Goal: Task Accomplishment & Management: Manage account settings

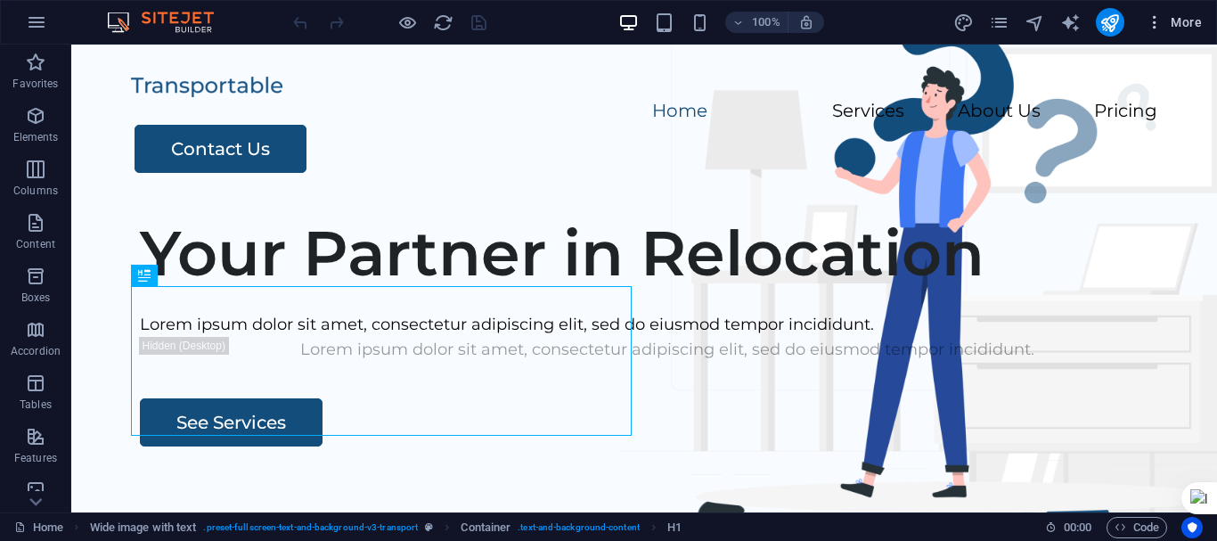
click at [1186, 23] on span "More" at bounding box center [1174, 22] width 56 height 18
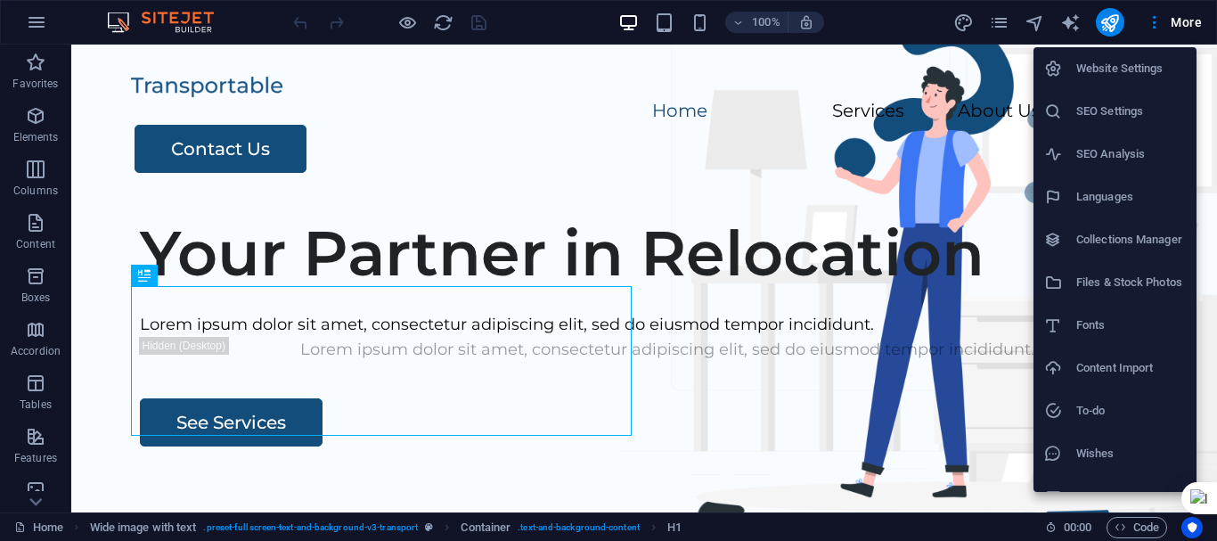
click at [1108, 183] on li "Languages" at bounding box center [1115, 197] width 163 height 43
select select "41"
select select "173"
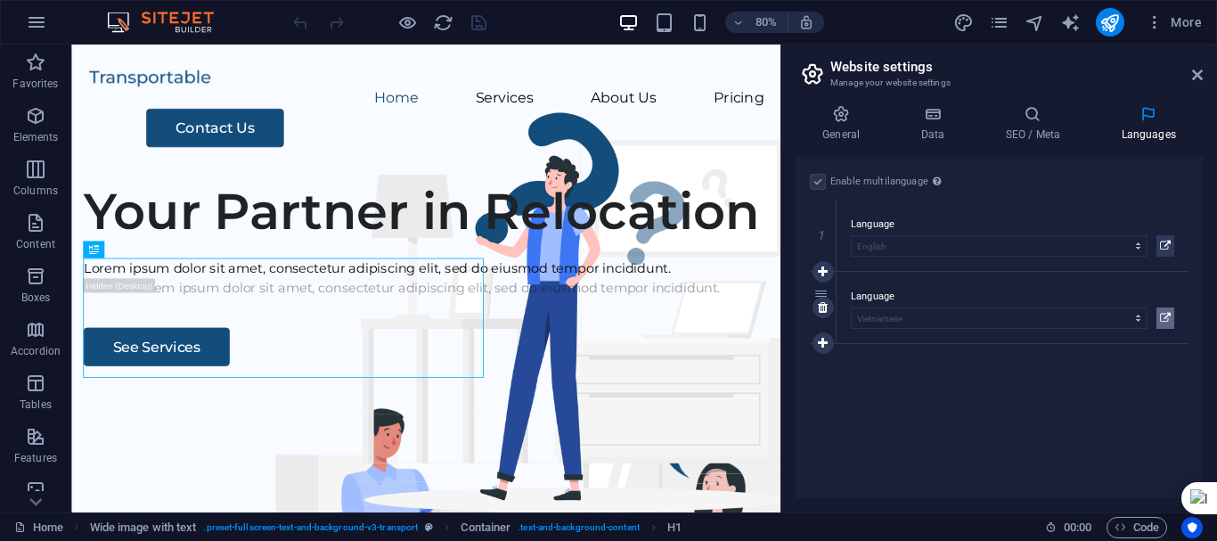
click at [1167, 319] on icon at bounding box center [1165, 317] width 11 height 21
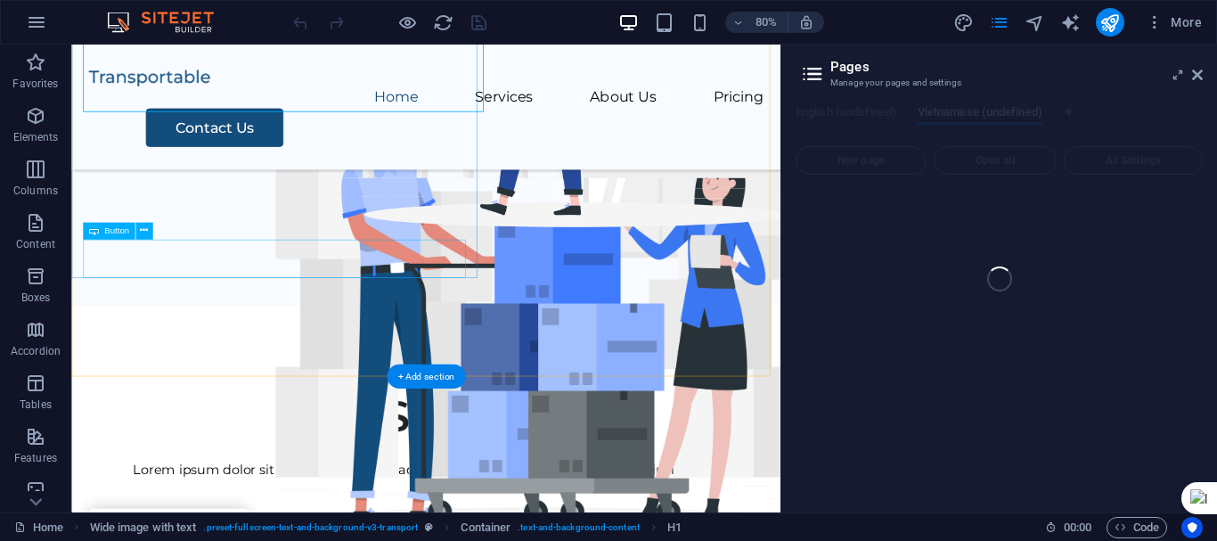
scroll to position [624, 0]
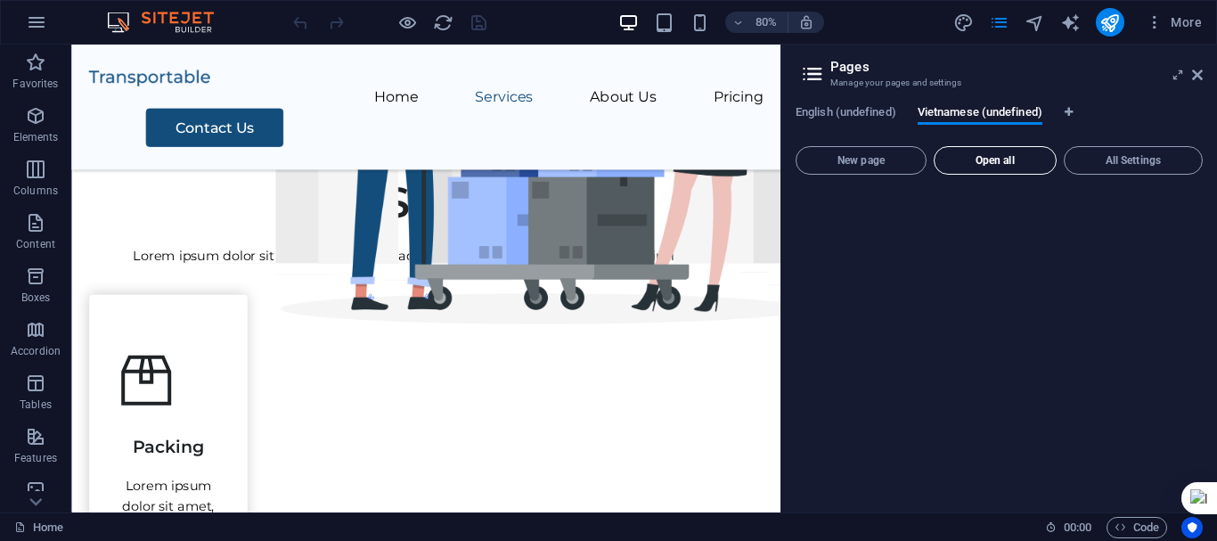
click at [1003, 159] on span "Open all" at bounding box center [995, 160] width 107 height 11
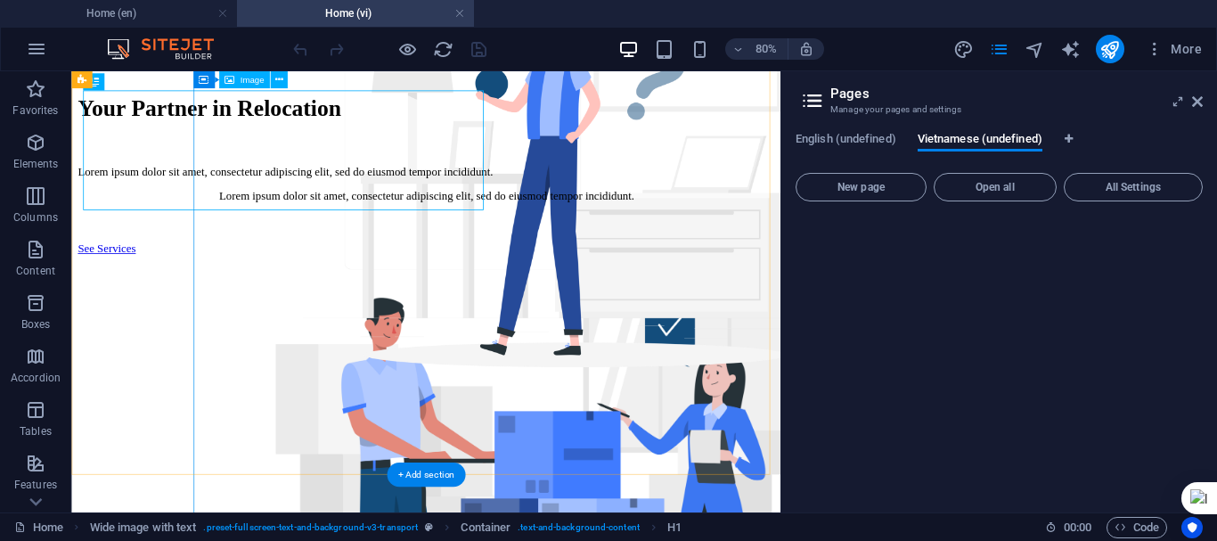
scroll to position [267, 0]
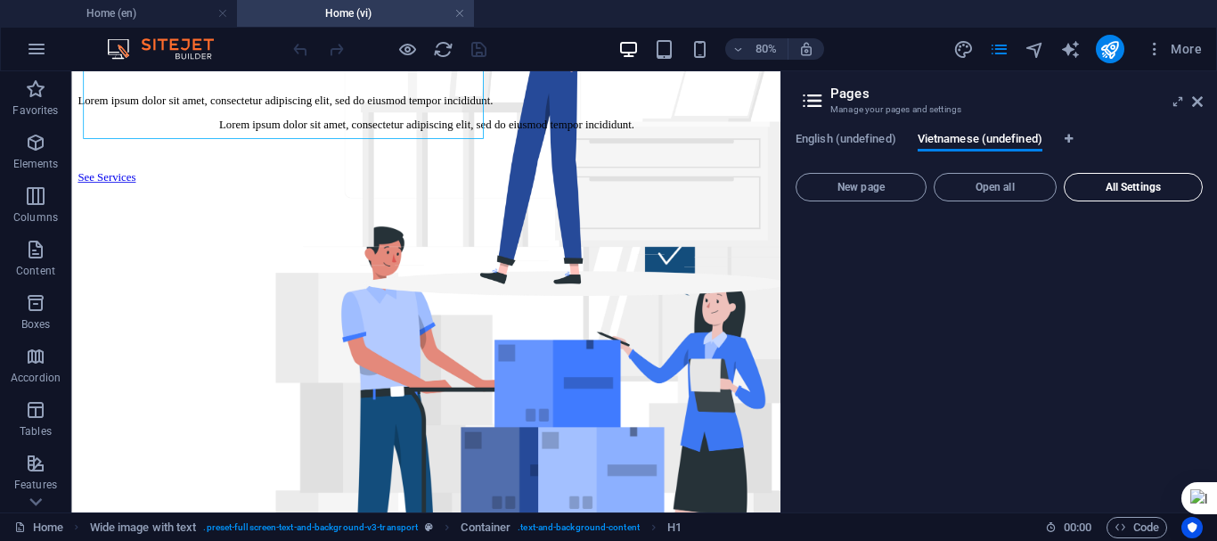
click at [1151, 189] on span "All Settings" at bounding box center [1133, 187] width 123 height 11
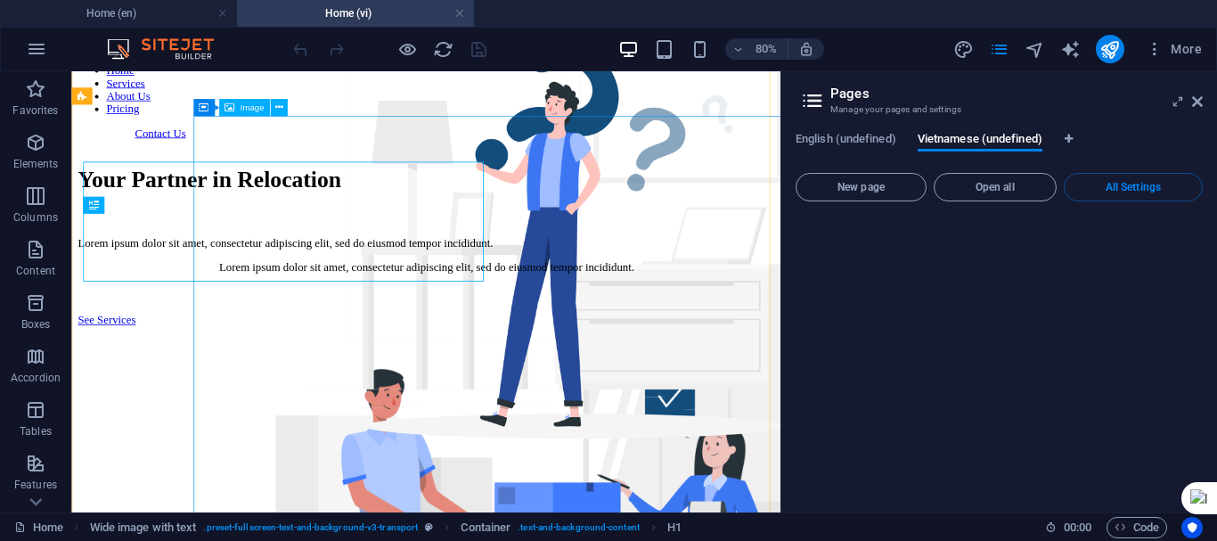
scroll to position [0, 0]
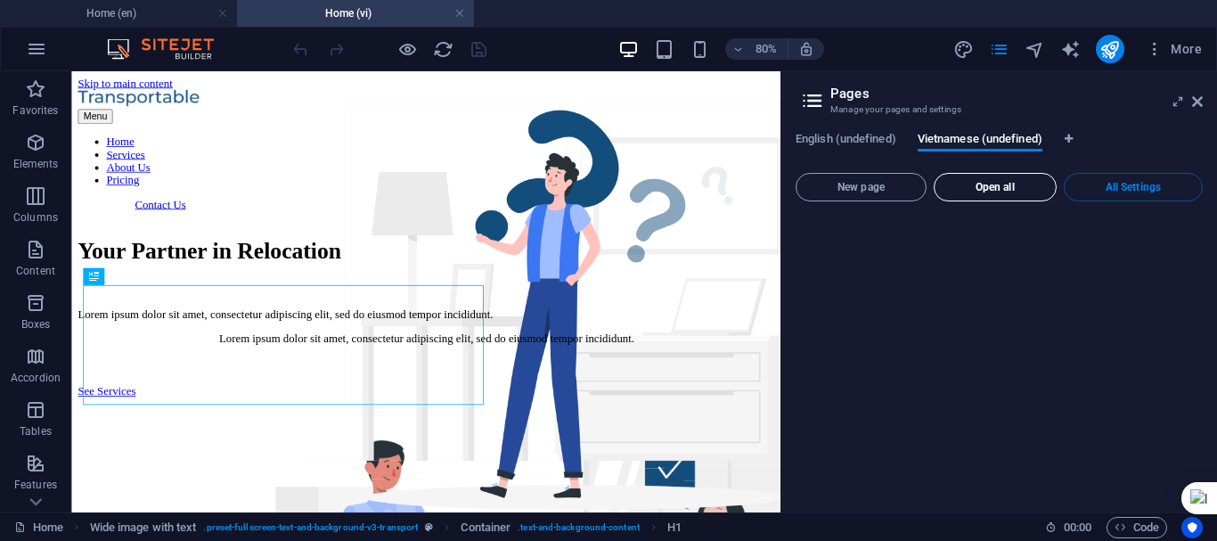
click at [1002, 193] on button "Open all" at bounding box center [995, 187] width 123 height 29
click at [983, 140] on span "Vietnamese (undefined)" at bounding box center [980, 140] width 125 height 25
click at [847, 145] on span "English (undefined)" at bounding box center [846, 140] width 101 height 25
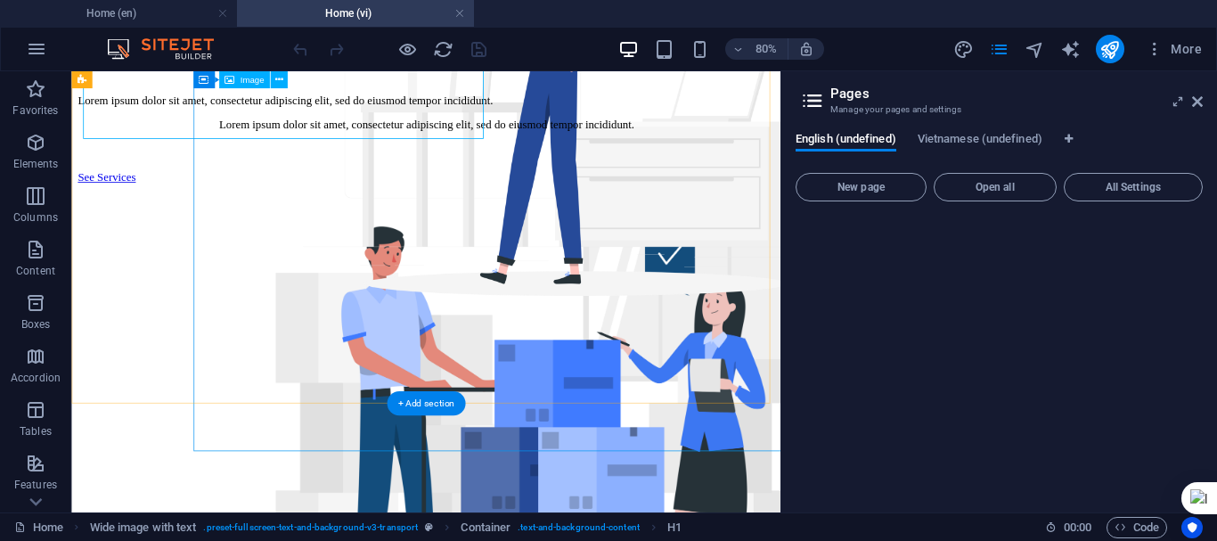
scroll to position [624, 0]
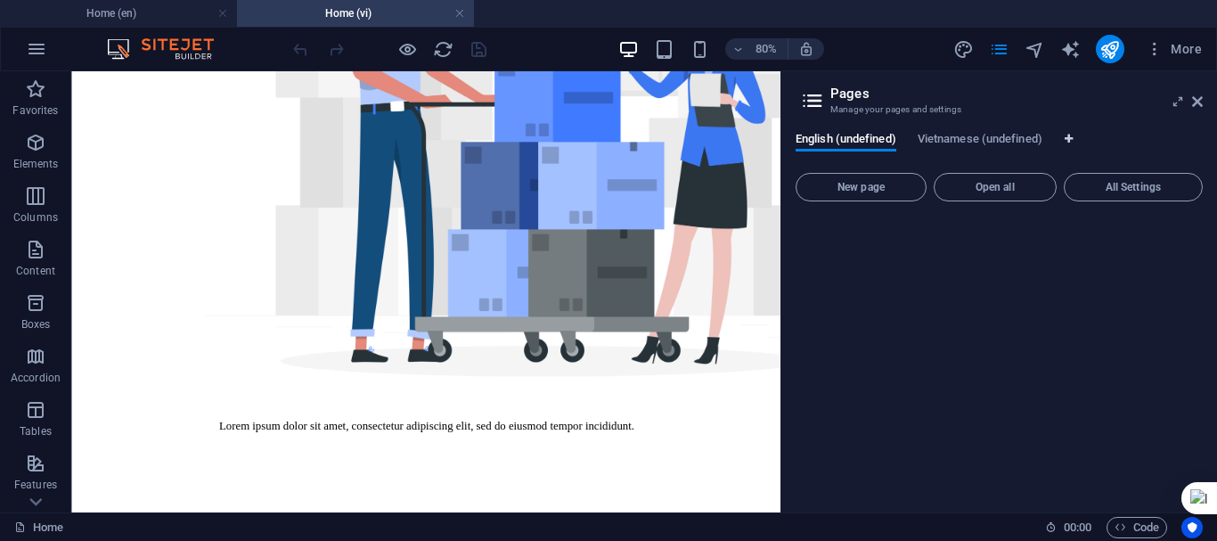
click at [1073, 138] on icon "Language Tabs" at bounding box center [1069, 139] width 8 height 11
select select "41"
select select "173"
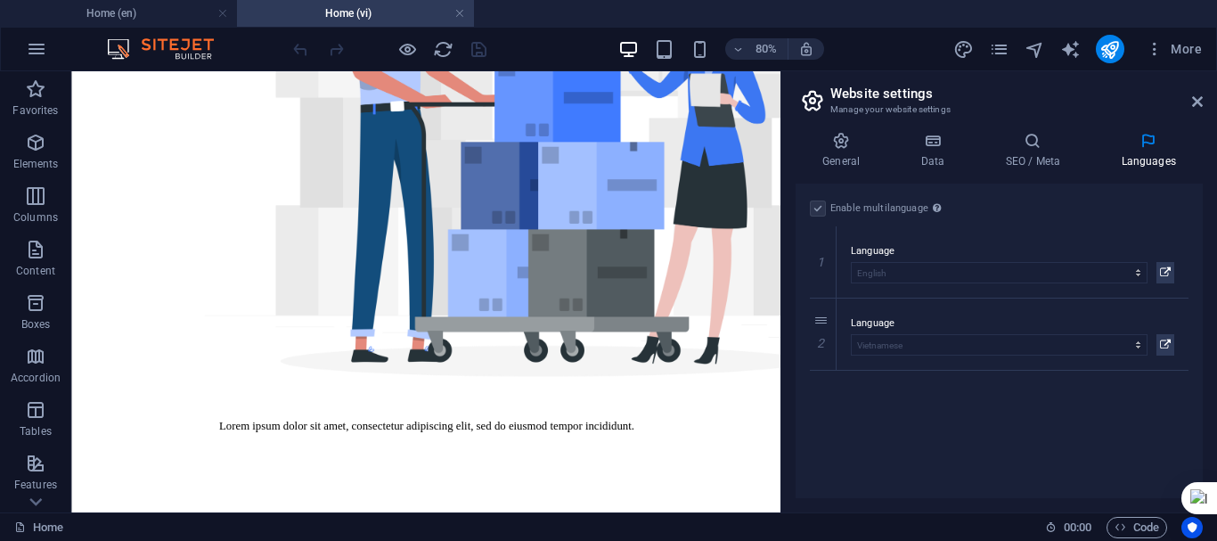
click at [1026, 423] on div "Enable multilanguage To disable multilanguage delete all languages until only o…" at bounding box center [999, 341] width 407 height 315
drag, startPoint x: 1195, startPoint y: 102, endPoint x: 1124, endPoint y: 29, distance: 100.8
click at [1195, 102] on icon at bounding box center [1197, 101] width 11 height 14
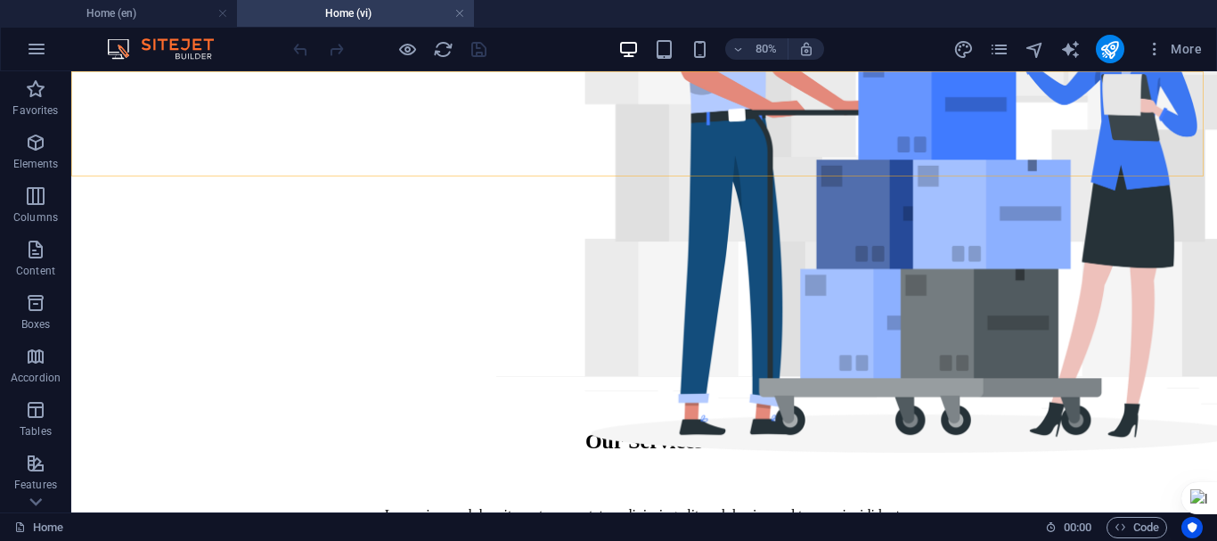
scroll to position [598, 0]
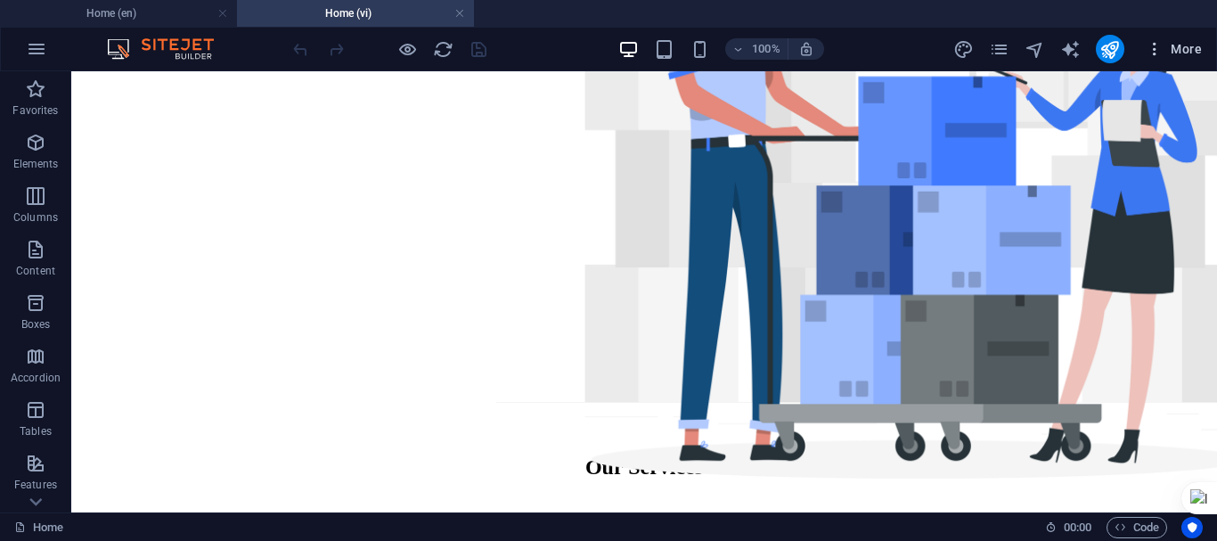
click at [1181, 52] on span "More" at bounding box center [1174, 49] width 56 height 18
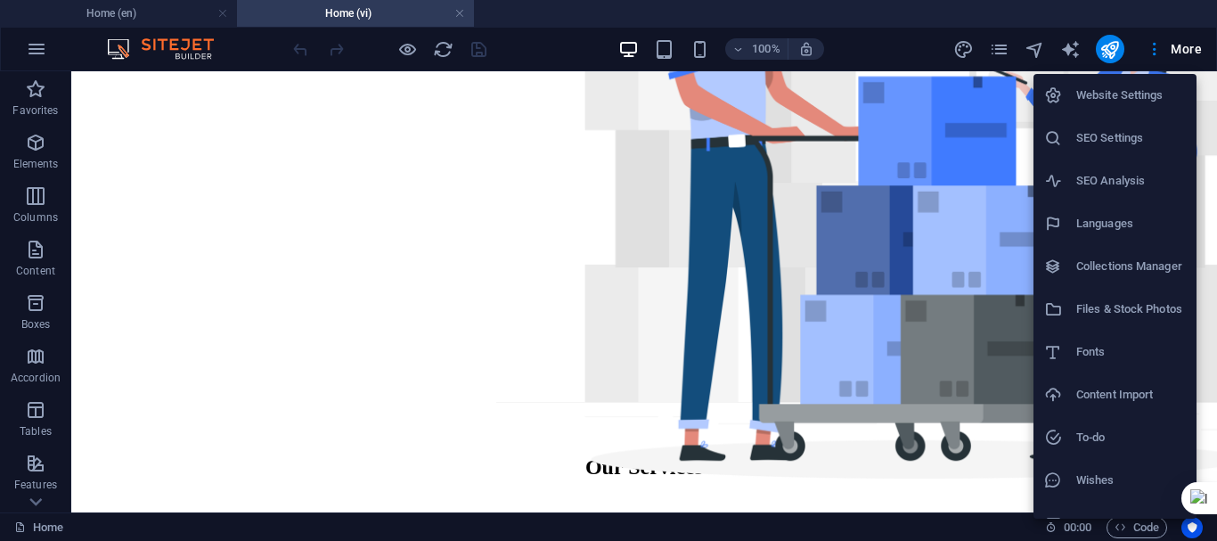
click at [1126, 224] on h6 "Languages" at bounding box center [1131, 223] width 110 height 21
select select "41"
select select "173"
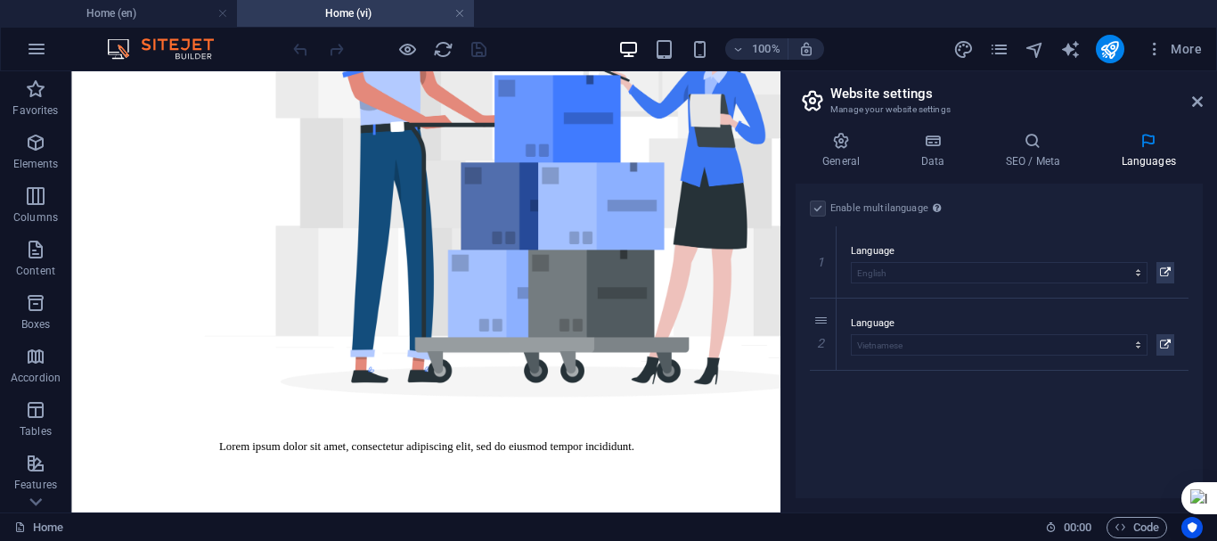
scroll to position [624, 0]
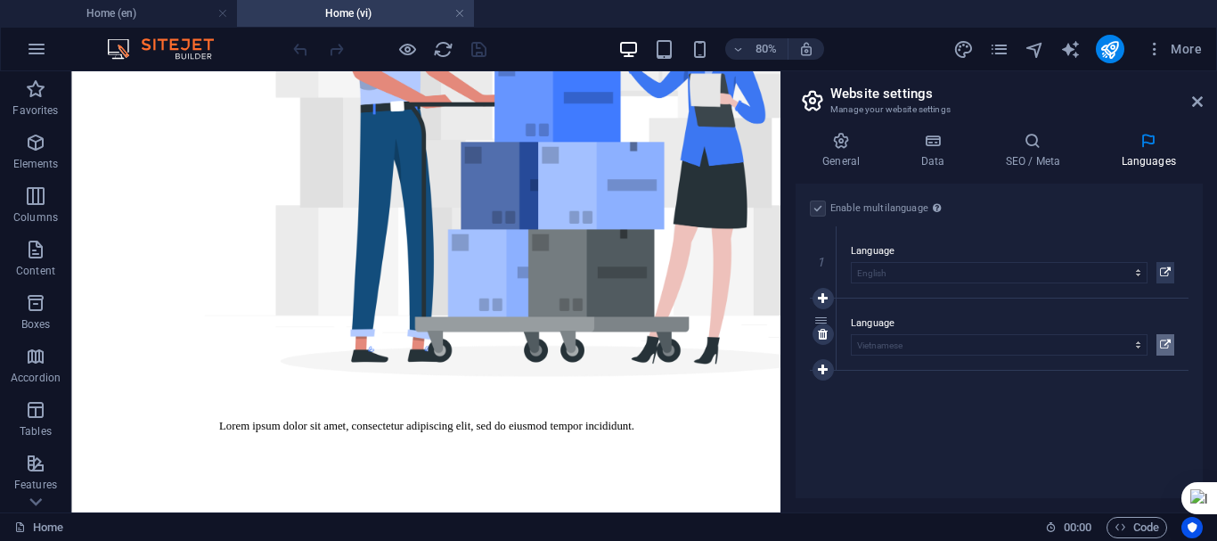
click at [1164, 343] on icon at bounding box center [1165, 344] width 11 height 21
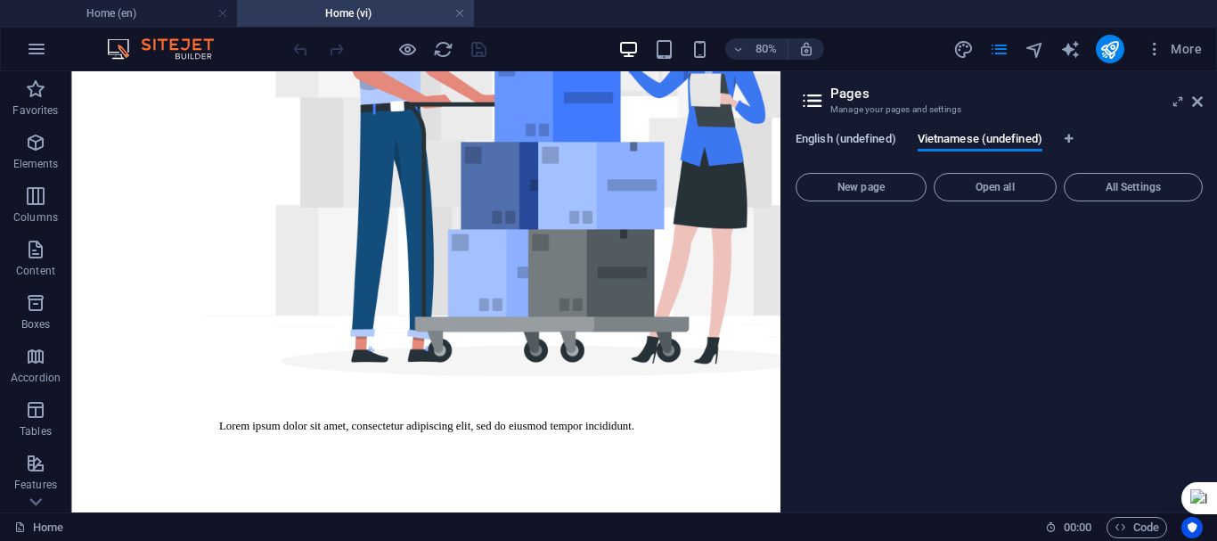
click at [856, 137] on span "English (undefined)" at bounding box center [846, 140] width 101 height 25
click at [1178, 102] on icon at bounding box center [1178, 101] width 0 height 14
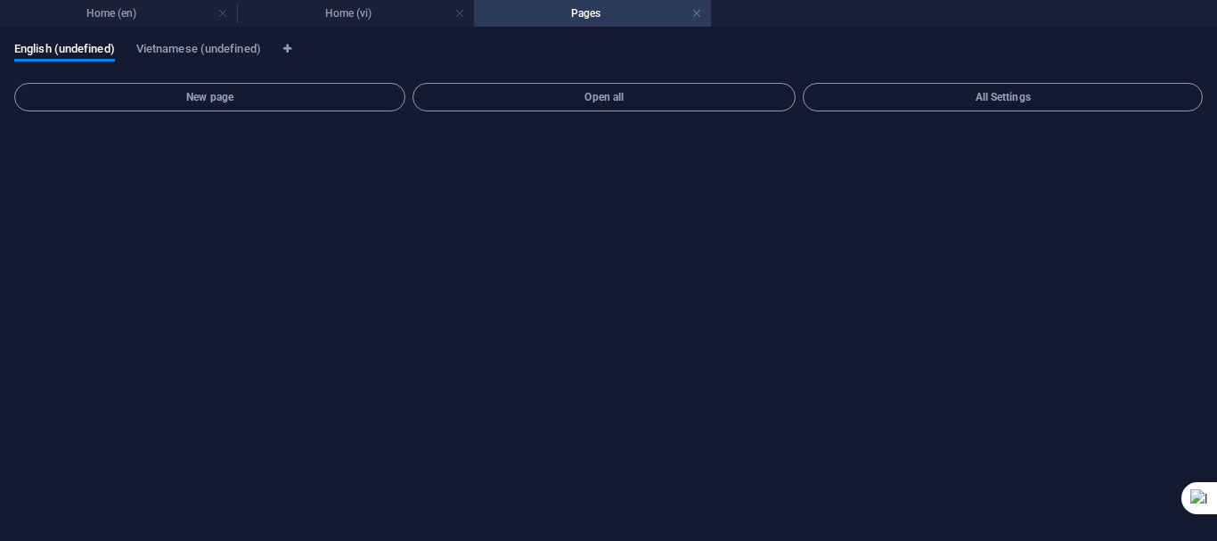
scroll to position [0, 0]
click at [394, 16] on h4 "Home (vi)" at bounding box center [355, 14] width 237 height 20
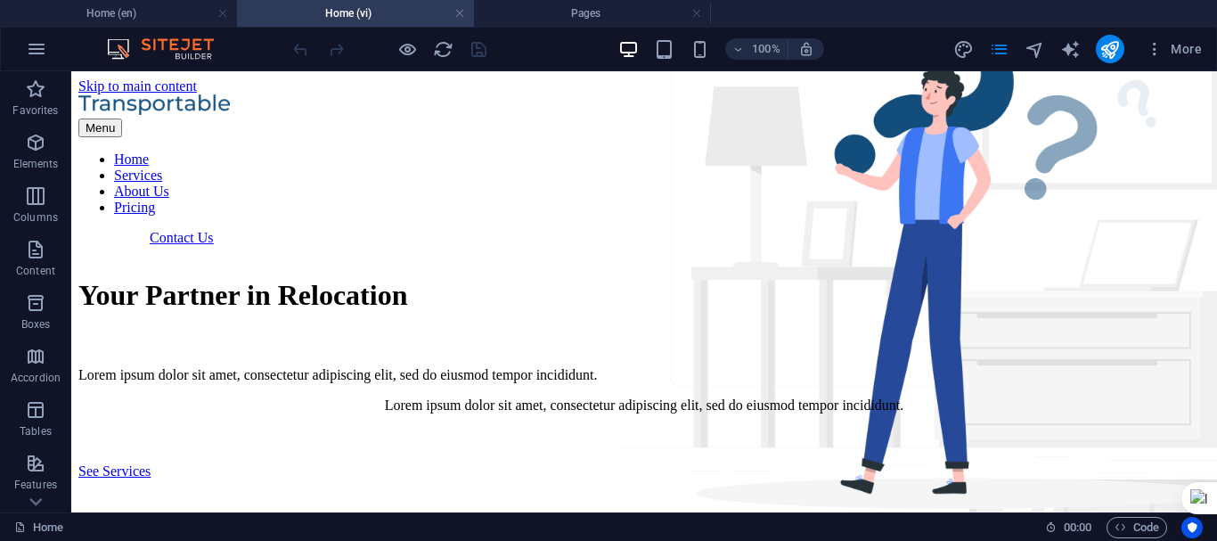
scroll to position [624, 0]
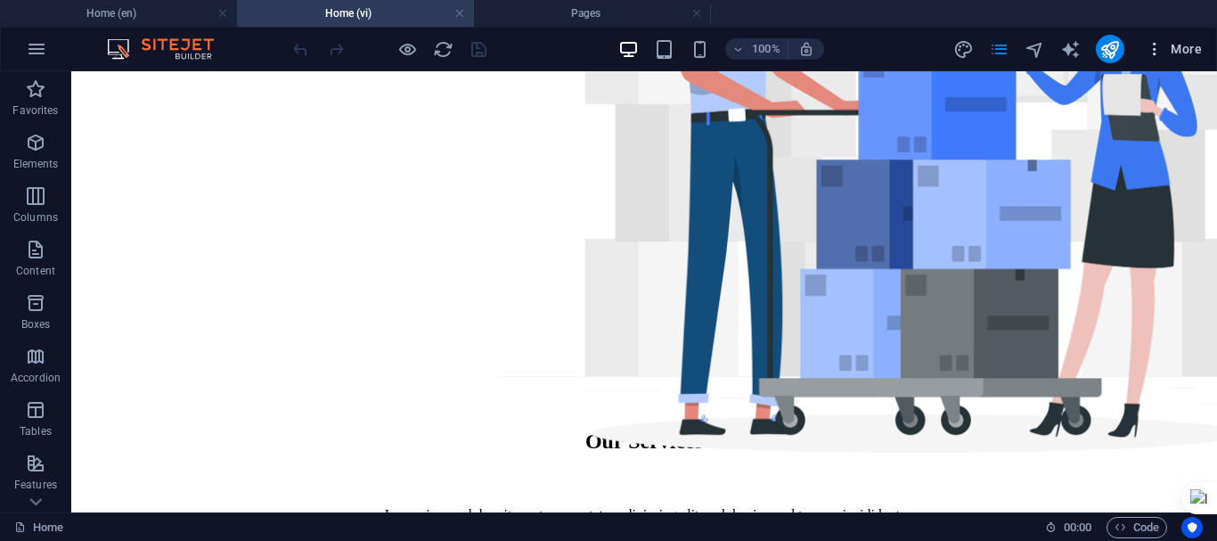
click at [1192, 47] on span "More" at bounding box center [1174, 49] width 56 height 18
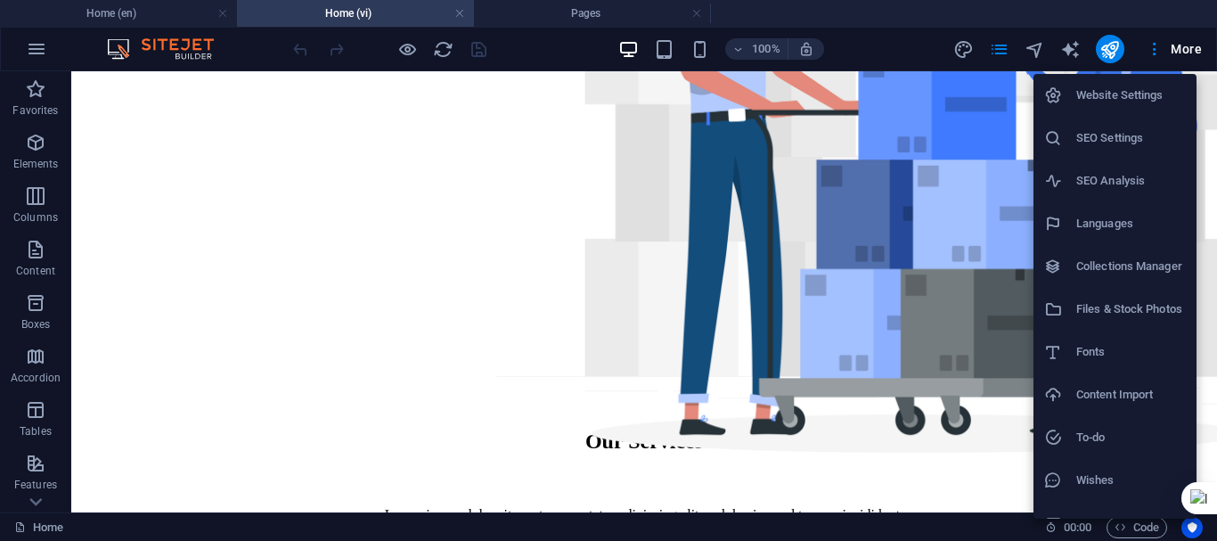
click at [1139, 222] on h6 "Languages" at bounding box center [1131, 223] width 110 height 21
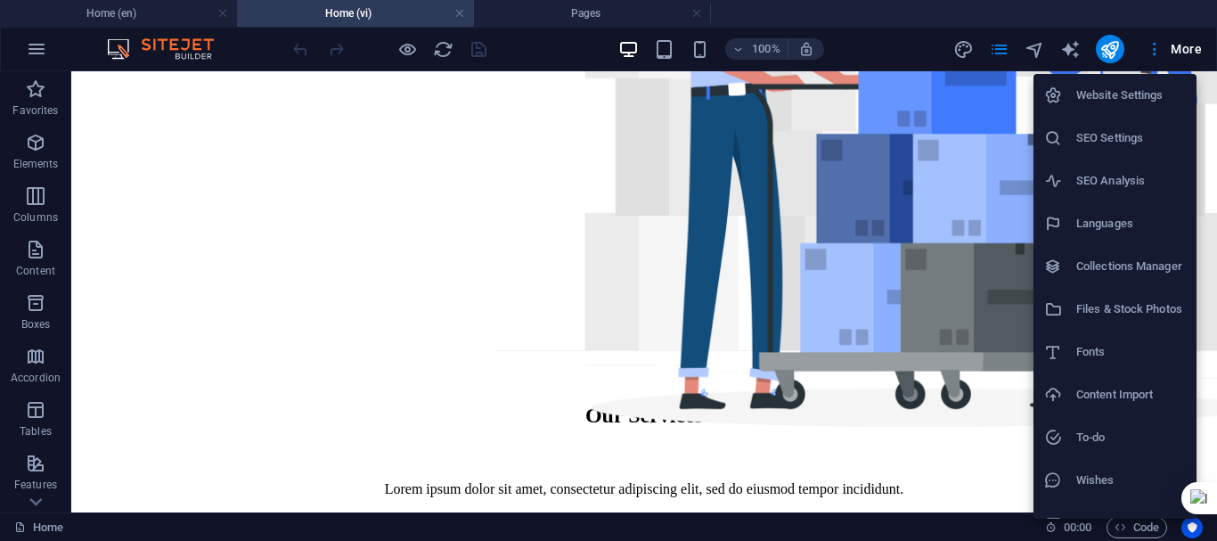
select select "41"
select select "173"
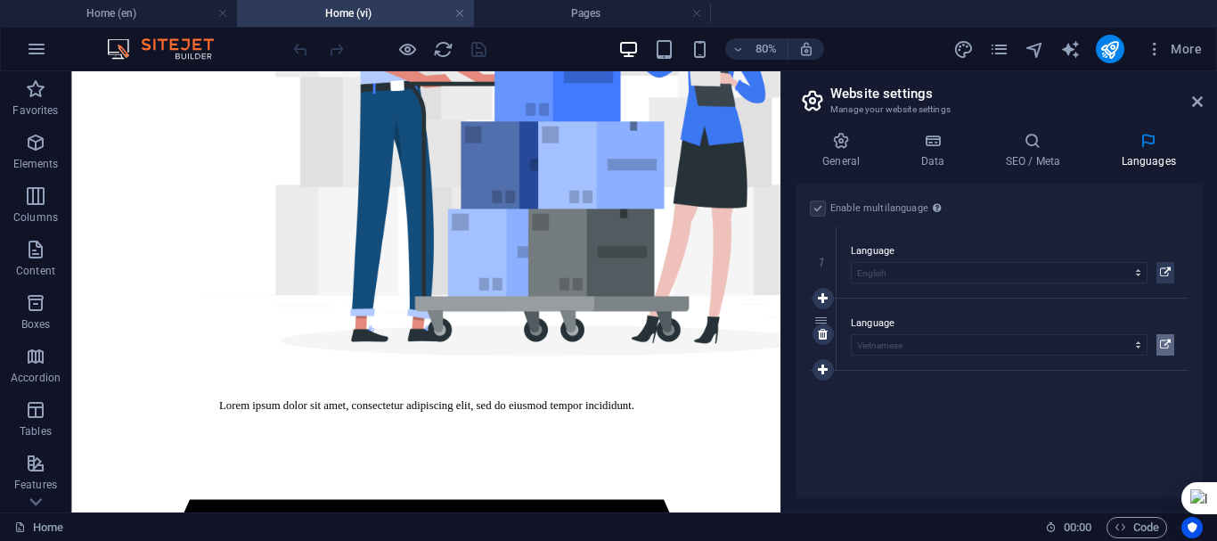
click at [1159, 346] on button at bounding box center [1166, 344] width 18 height 21
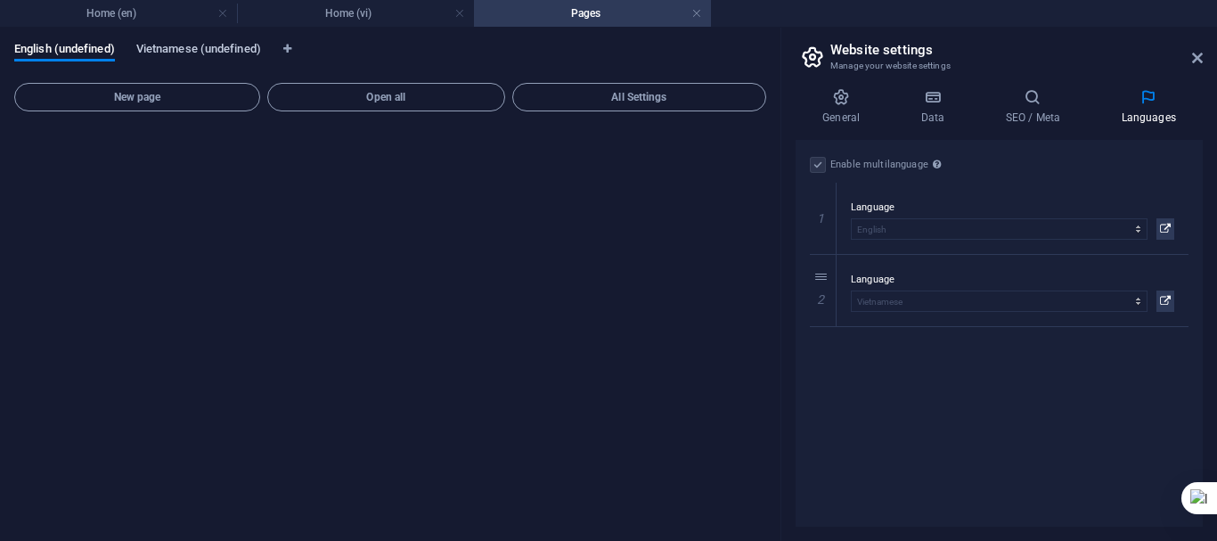
click at [193, 51] on span "Vietnamese (undefined)" at bounding box center [198, 50] width 125 height 25
click at [211, 53] on span "Vietnamese (undefined)" at bounding box center [198, 50] width 125 height 25
click at [1165, 229] on icon at bounding box center [1165, 228] width 11 height 21
click at [1170, 298] on icon at bounding box center [1165, 300] width 11 height 21
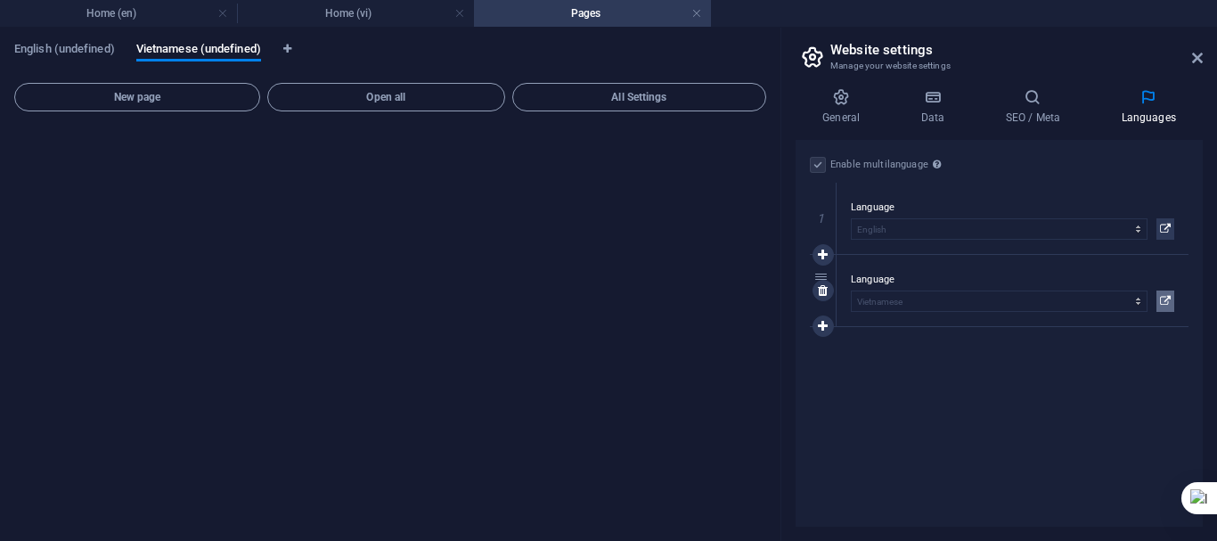
click at [1170, 298] on icon at bounding box center [1165, 300] width 11 height 21
click at [162, 106] on button "New page" at bounding box center [137, 97] width 246 height 29
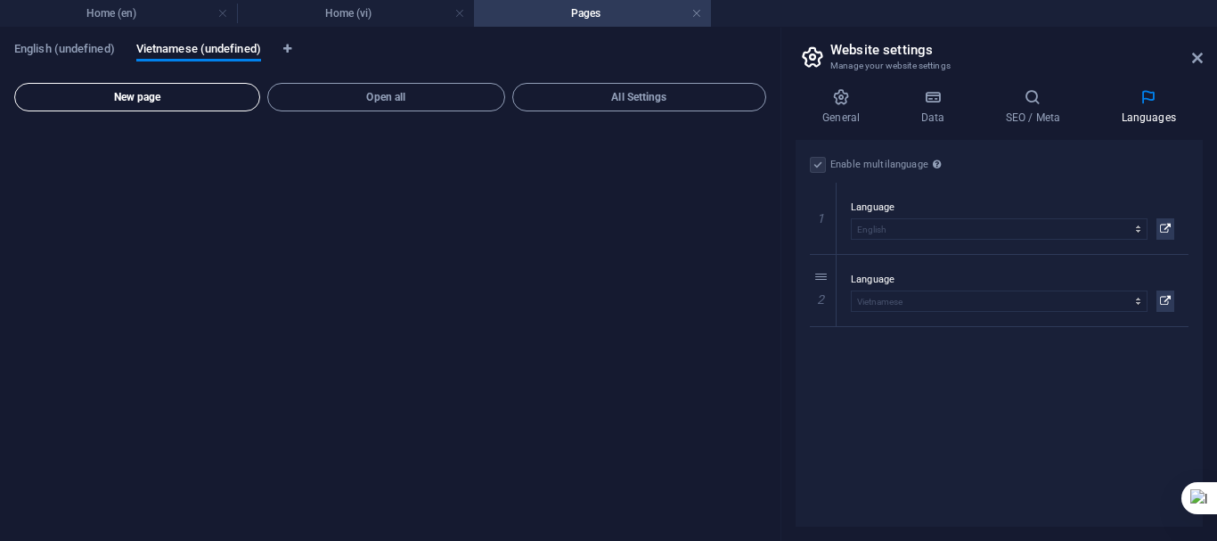
click at [237, 101] on span "New page" at bounding box center [137, 97] width 230 height 11
click at [420, 95] on span "Open all" at bounding box center [386, 97] width 222 height 11
click at [572, 88] on button "All Settings" at bounding box center [639, 97] width 254 height 29
click at [1198, 59] on icon at bounding box center [1197, 58] width 11 height 14
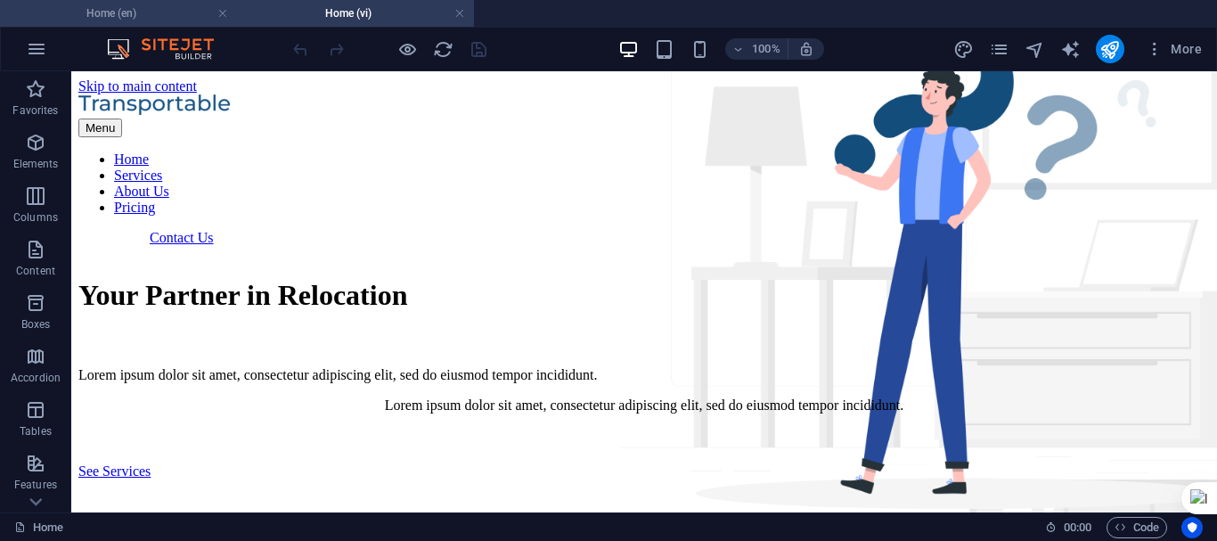
scroll to position [650, 0]
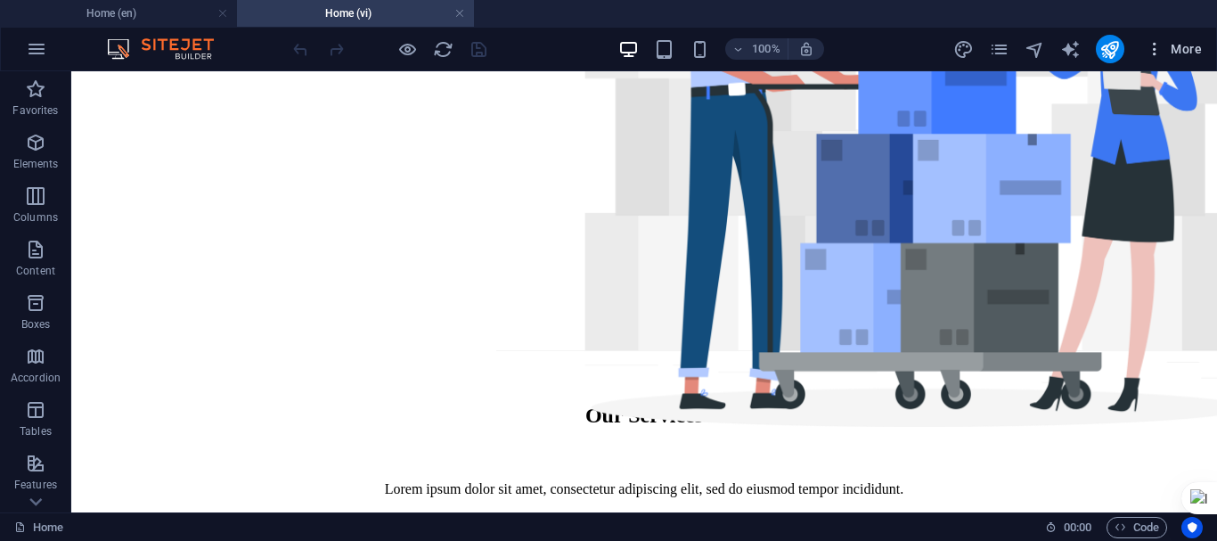
click at [1182, 53] on span "More" at bounding box center [1174, 49] width 56 height 18
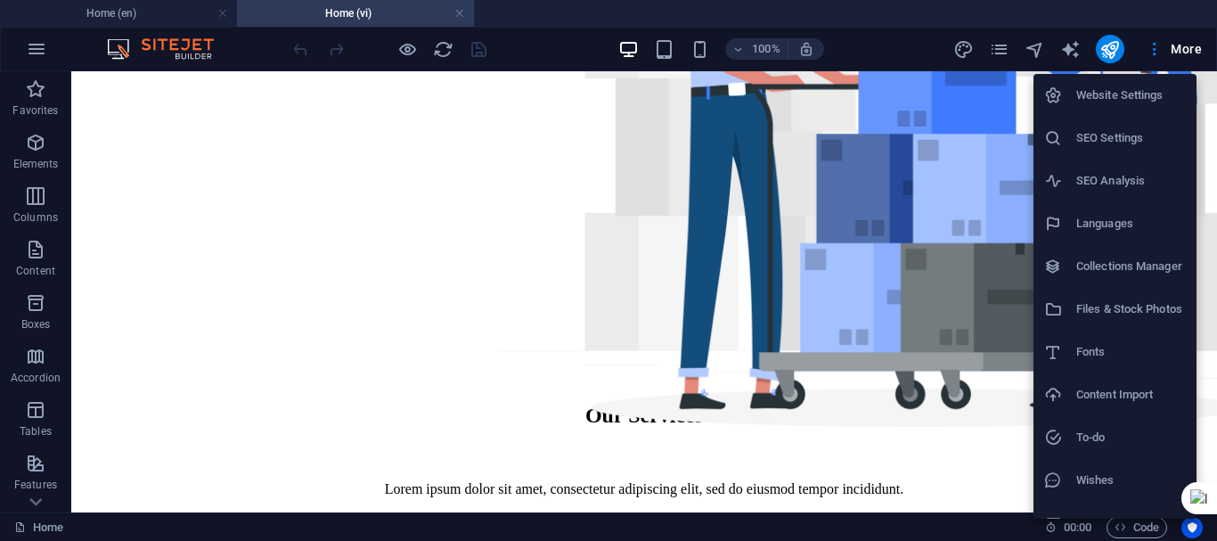
click at [1127, 100] on h6 "Website Settings" at bounding box center [1131, 95] width 110 height 21
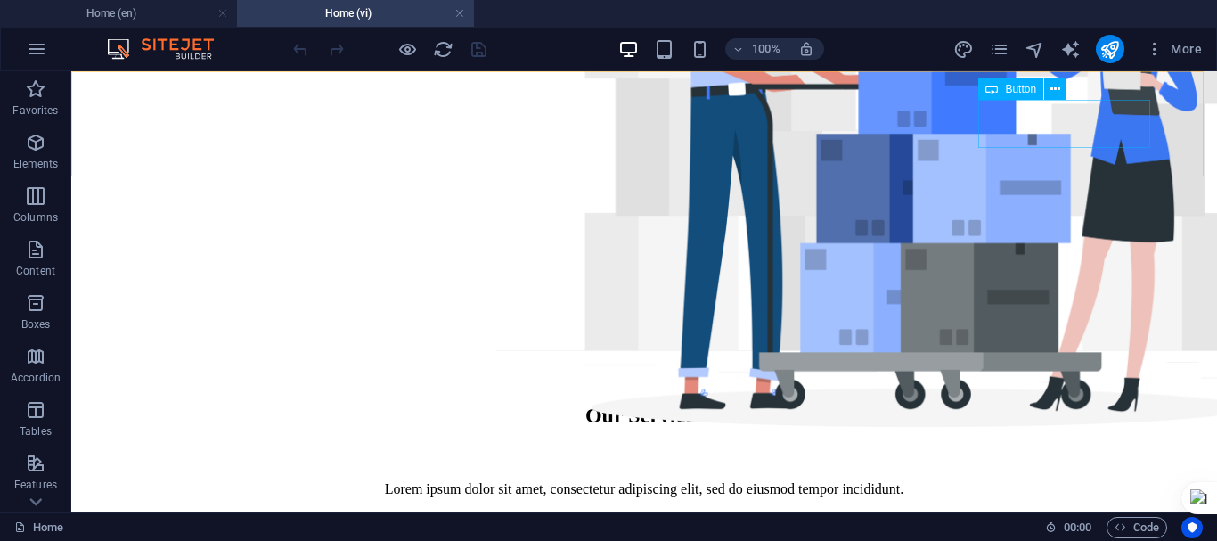
click at [1181, 45] on span "More" at bounding box center [1174, 49] width 56 height 18
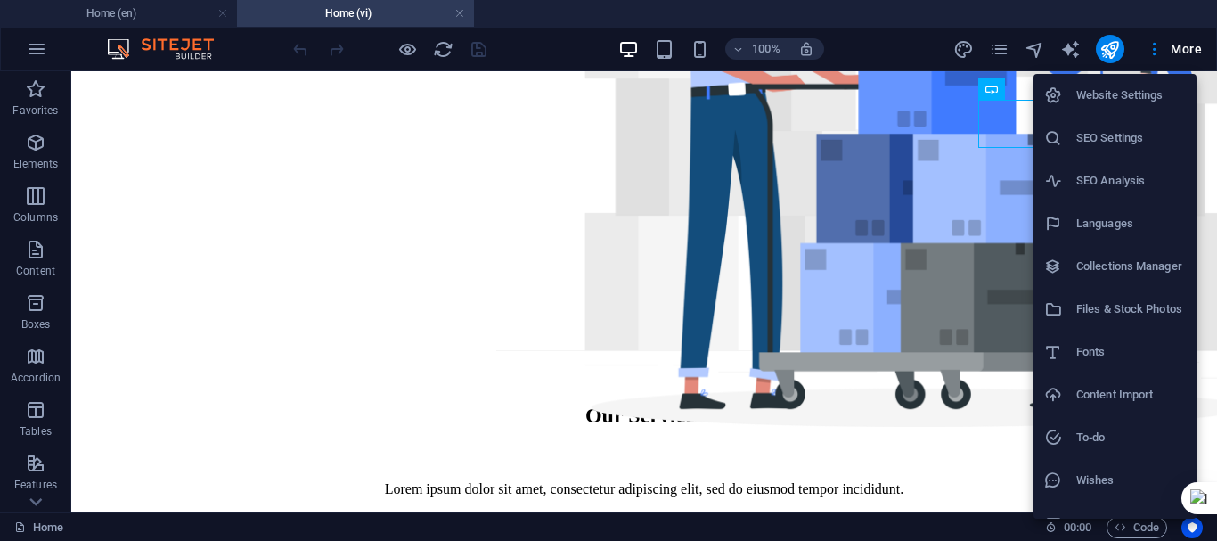
click at [987, 219] on div at bounding box center [608, 270] width 1217 height 541
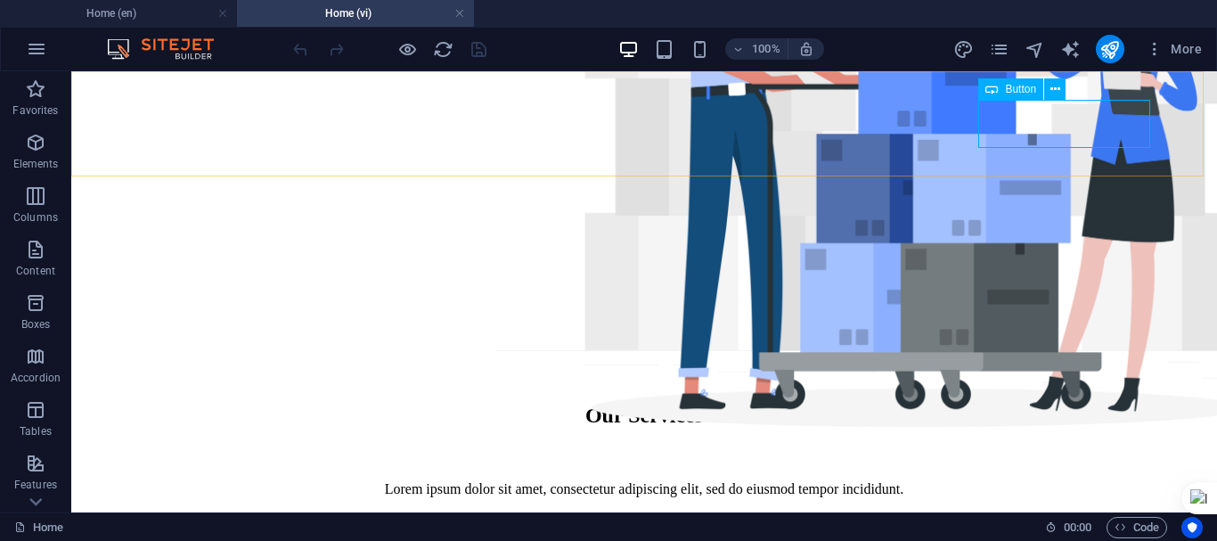
click at [1059, 92] on icon at bounding box center [1056, 89] width 10 height 19
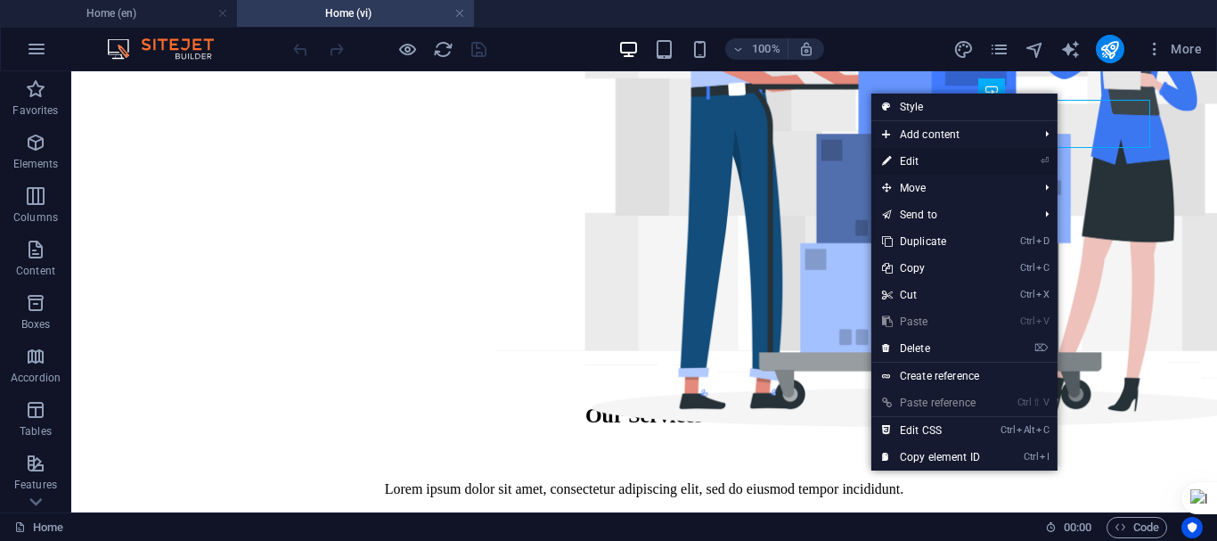
click at [899, 161] on link "⏎ Edit" at bounding box center [930, 161] width 119 height 27
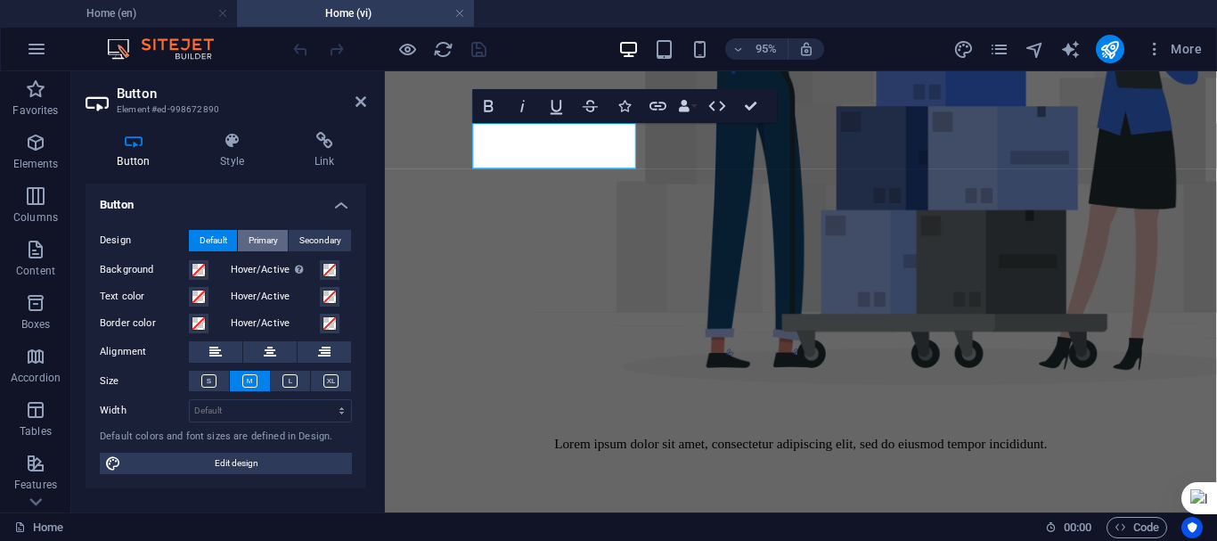
click at [276, 235] on span "Primary" at bounding box center [263, 240] width 29 height 21
click at [331, 234] on span "Secondary" at bounding box center [320, 240] width 42 height 21
click at [315, 150] on h4 "Link" at bounding box center [324, 150] width 84 height 37
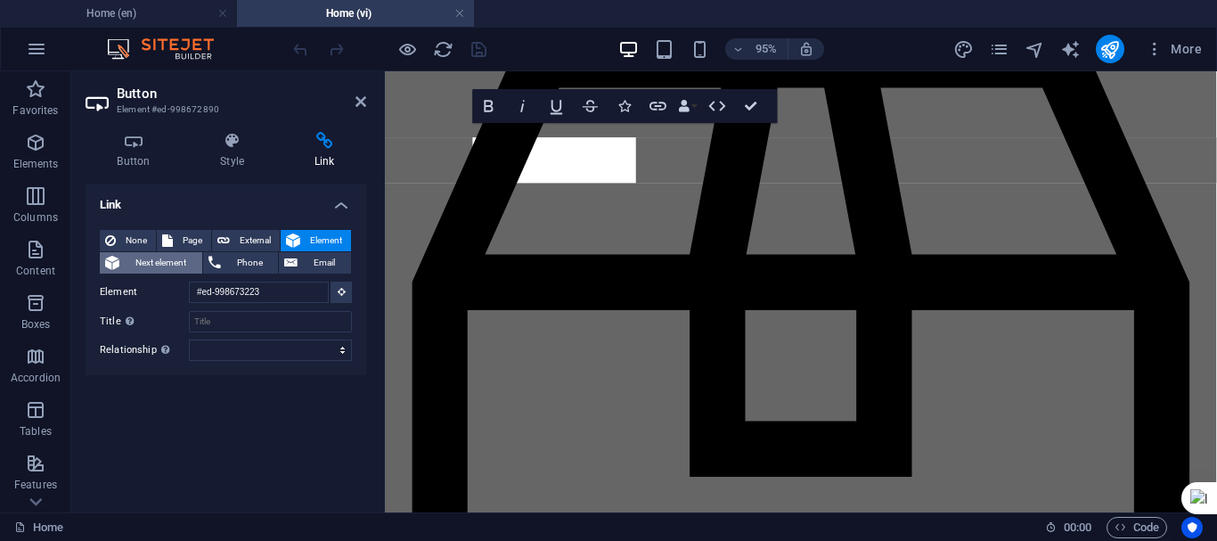
scroll to position [413, 0]
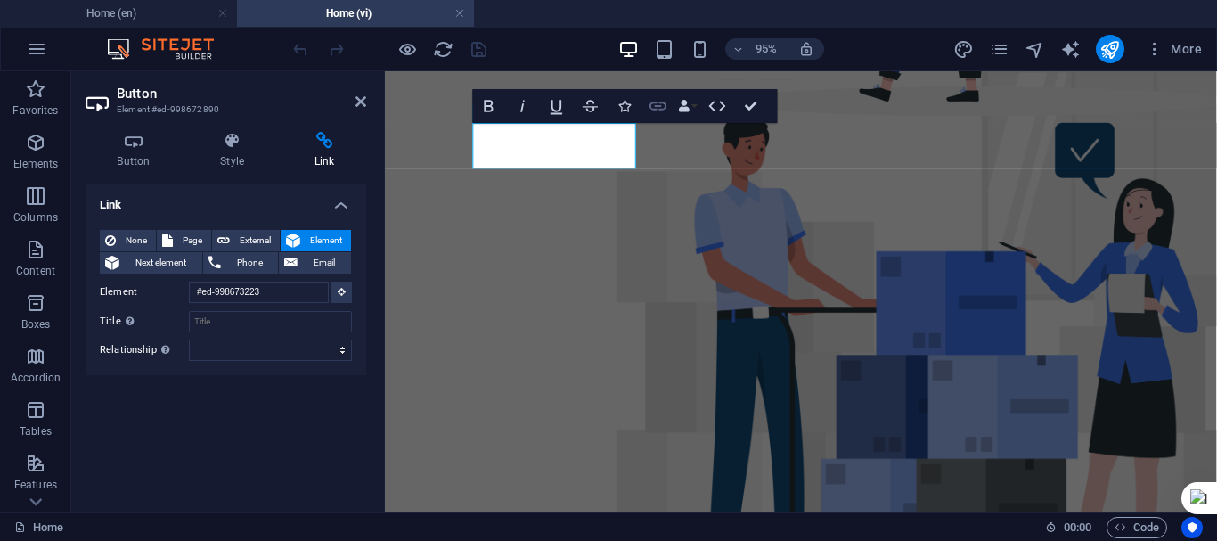
click at [651, 110] on icon "button" at bounding box center [658, 105] width 20 height 20
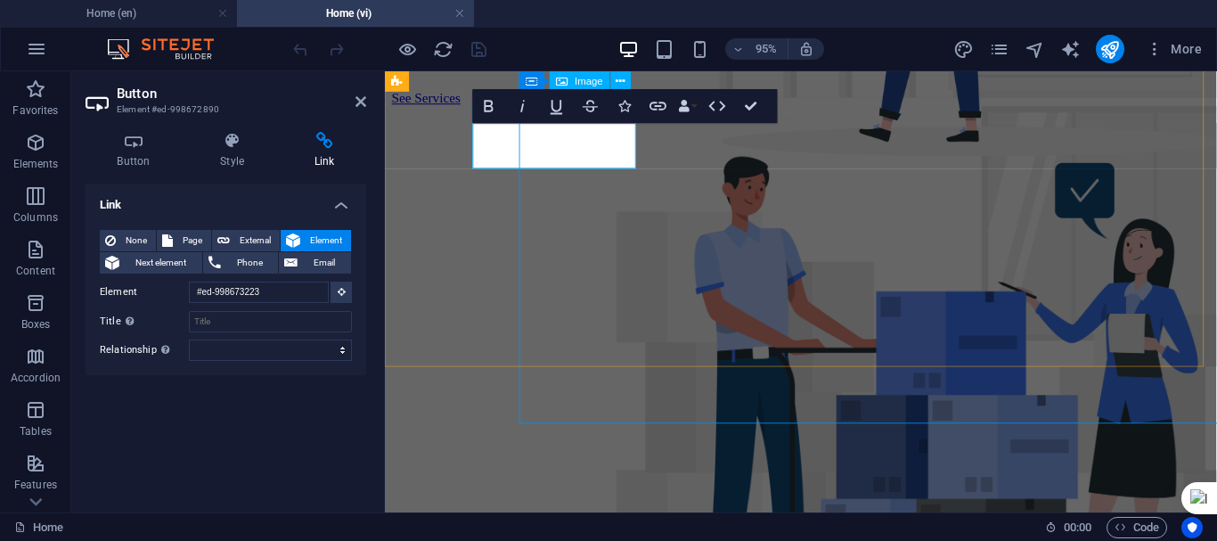
scroll to position [104, 0]
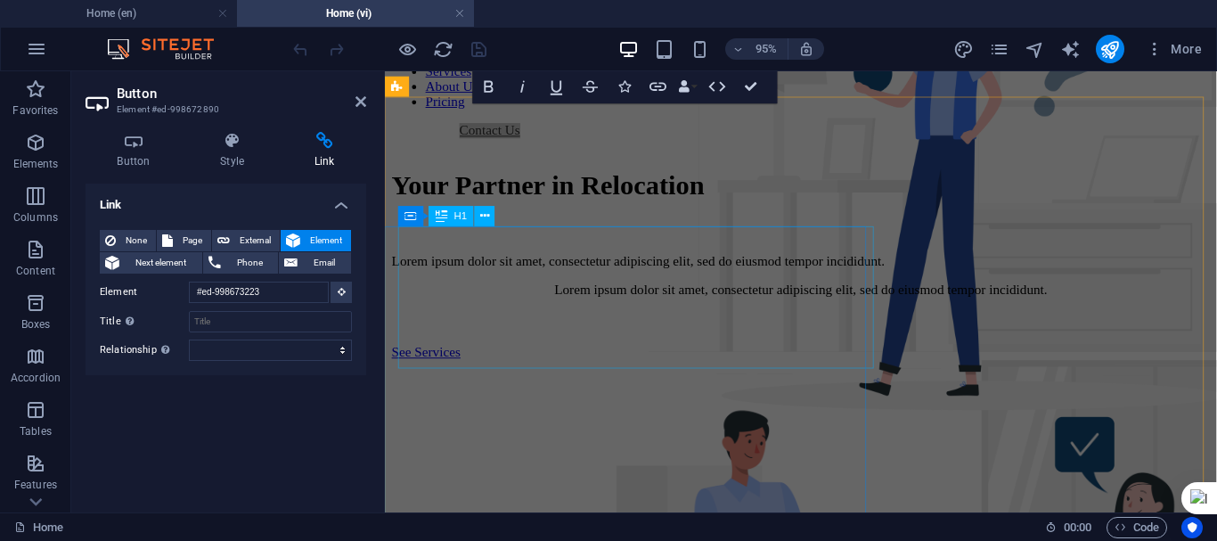
click at [468, 208] on div "Your Partner in Relocation" at bounding box center [823, 191] width 862 height 33
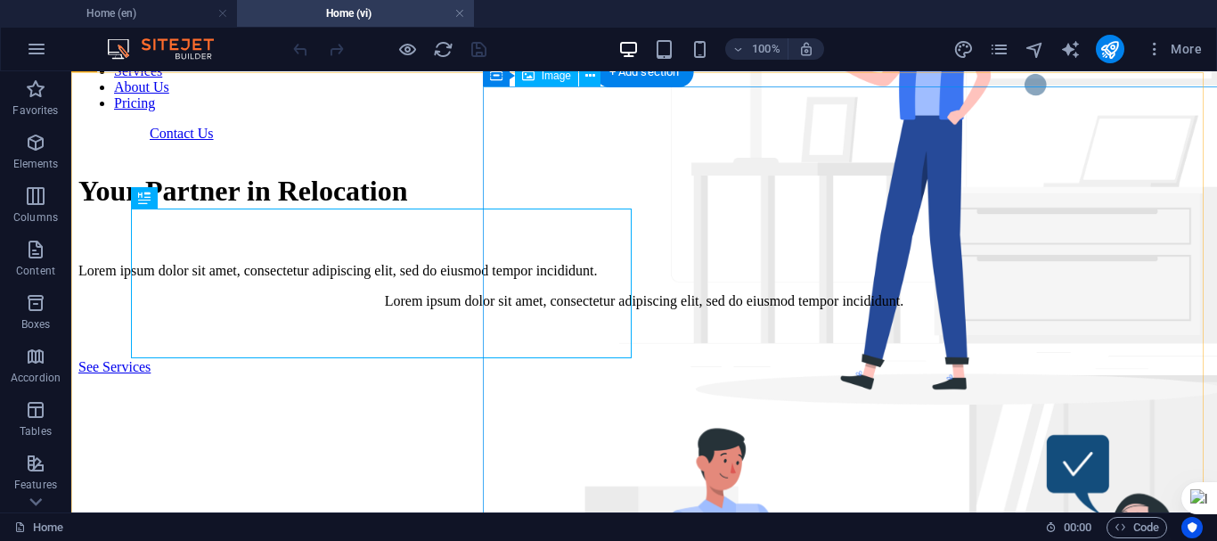
scroll to position [0, 0]
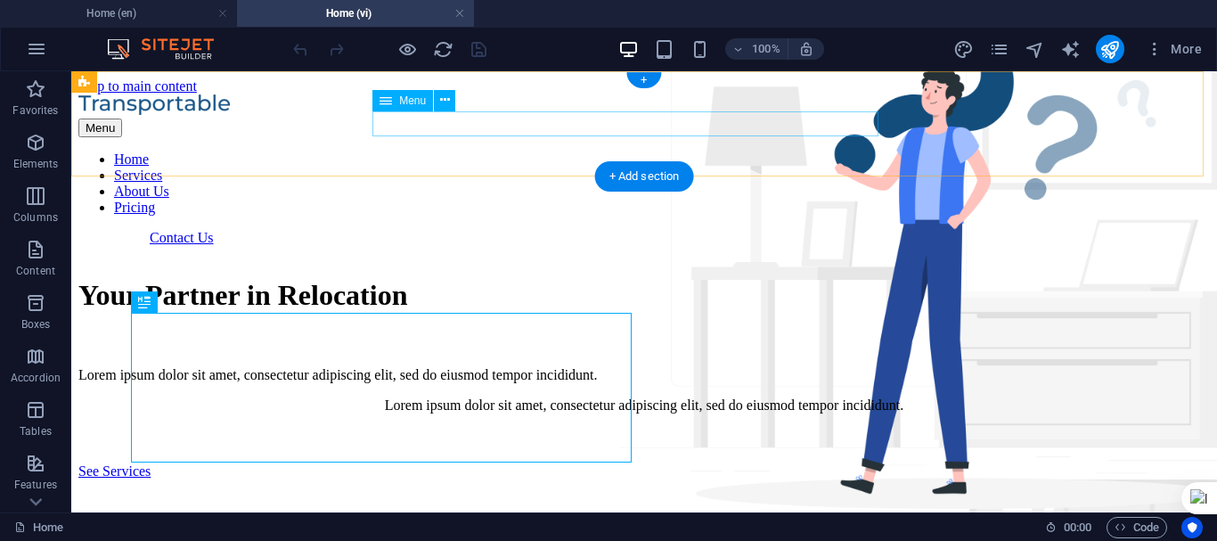
click at [864, 151] on nav "Home Services About Us Pricing" at bounding box center [644, 183] width 1132 height 64
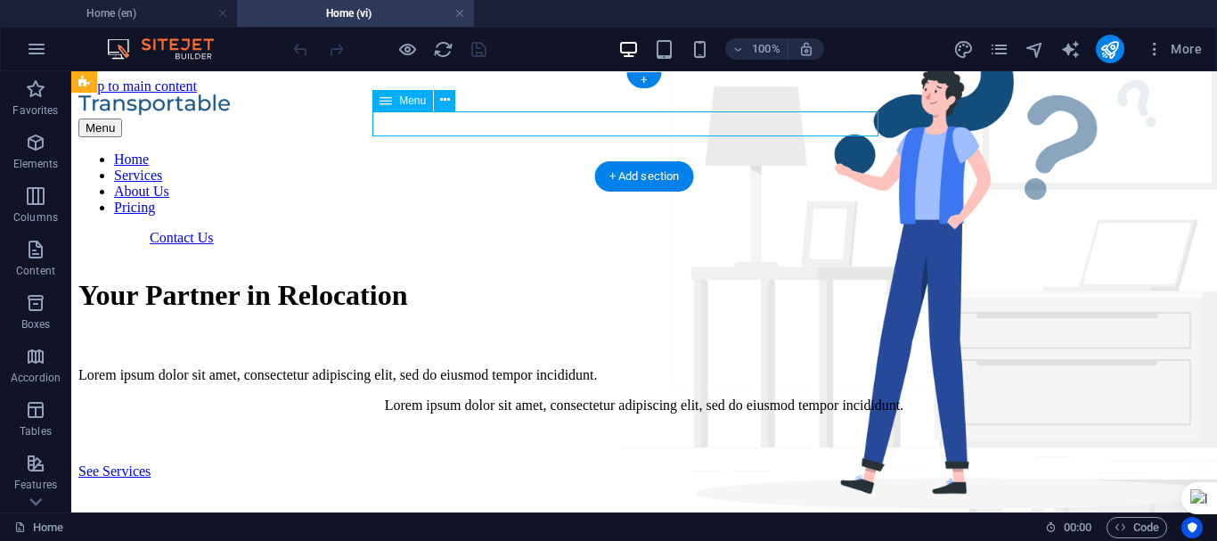
click at [864, 151] on nav "Home Services About Us Pricing" at bounding box center [644, 183] width 1132 height 64
click at [408, 102] on span "Menu" at bounding box center [412, 100] width 27 height 11
click at [451, 102] on button at bounding box center [444, 100] width 21 height 21
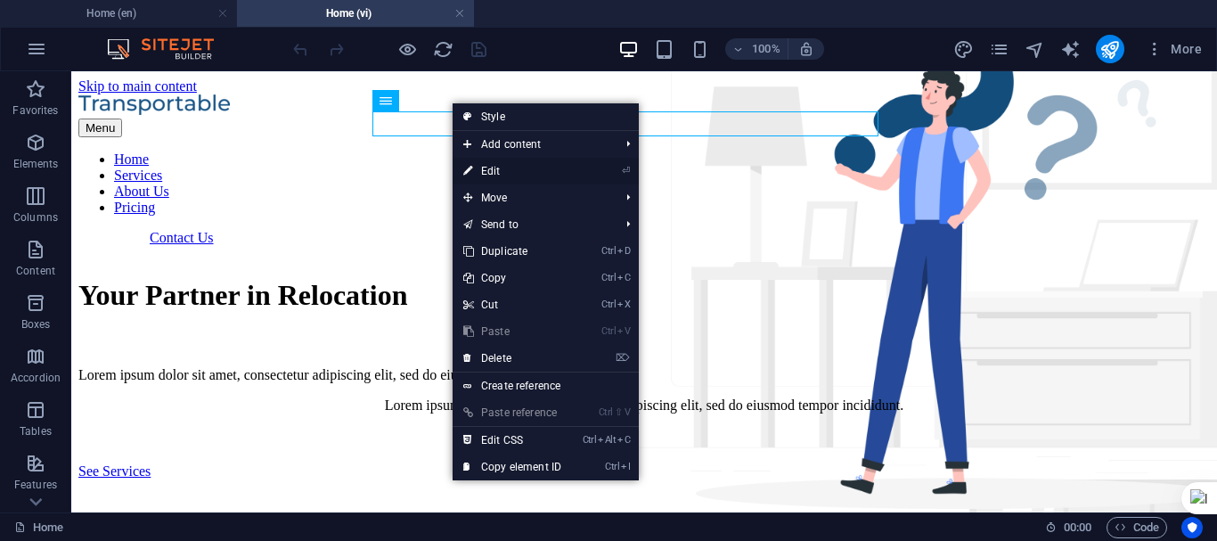
click at [543, 171] on link "⏎ Edit" at bounding box center [512, 171] width 119 height 27
select select
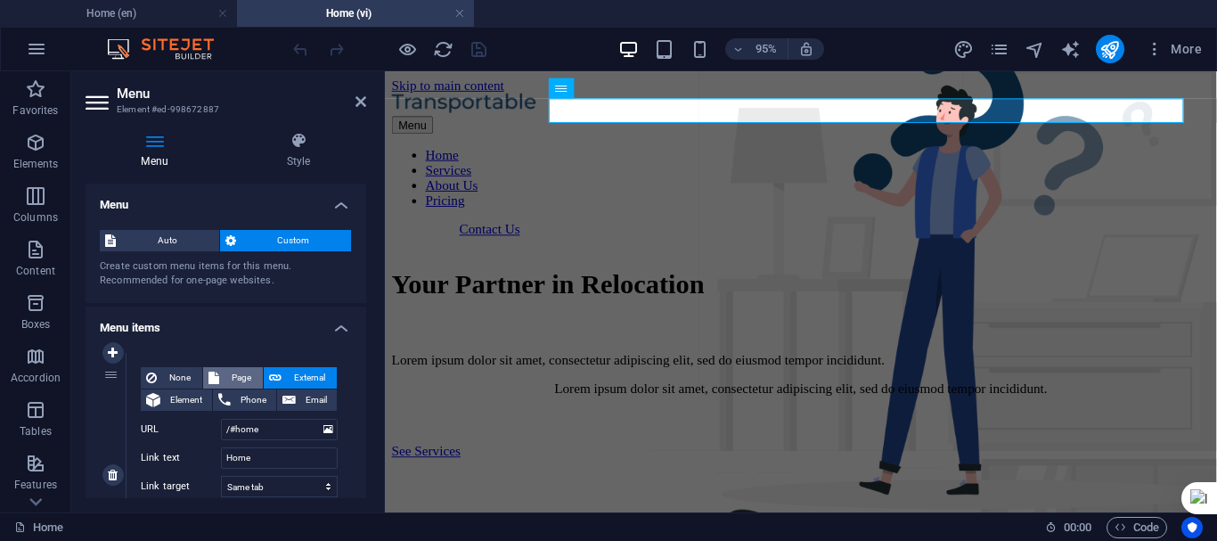
click at [235, 375] on span "Page" at bounding box center [241, 377] width 33 height 21
select select
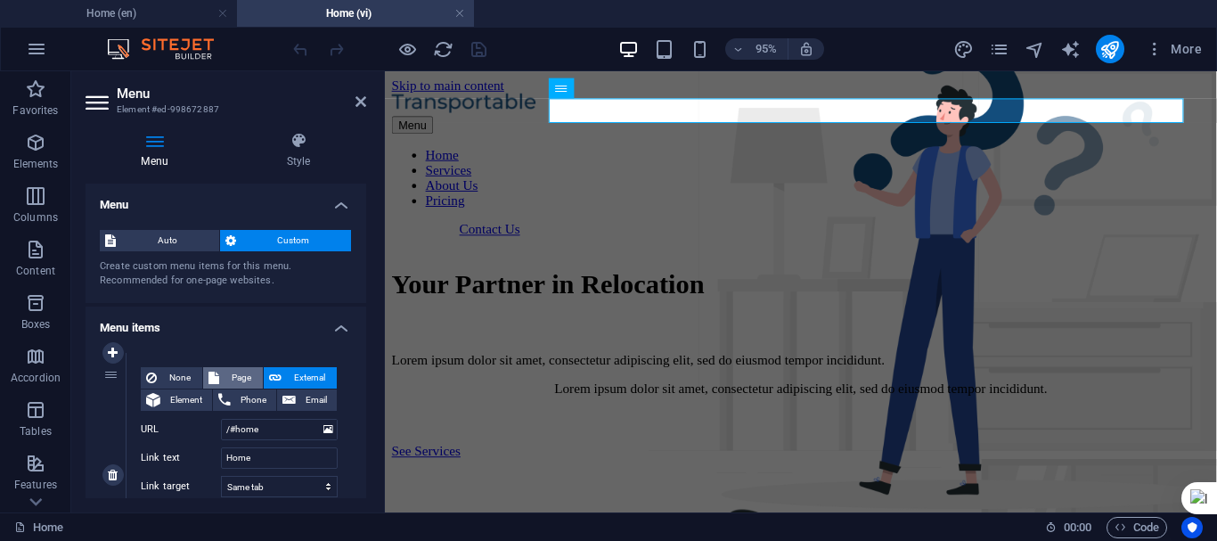
select select
click at [188, 374] on span "None" at bounding box center [179, 377] width 35 height 21
select select
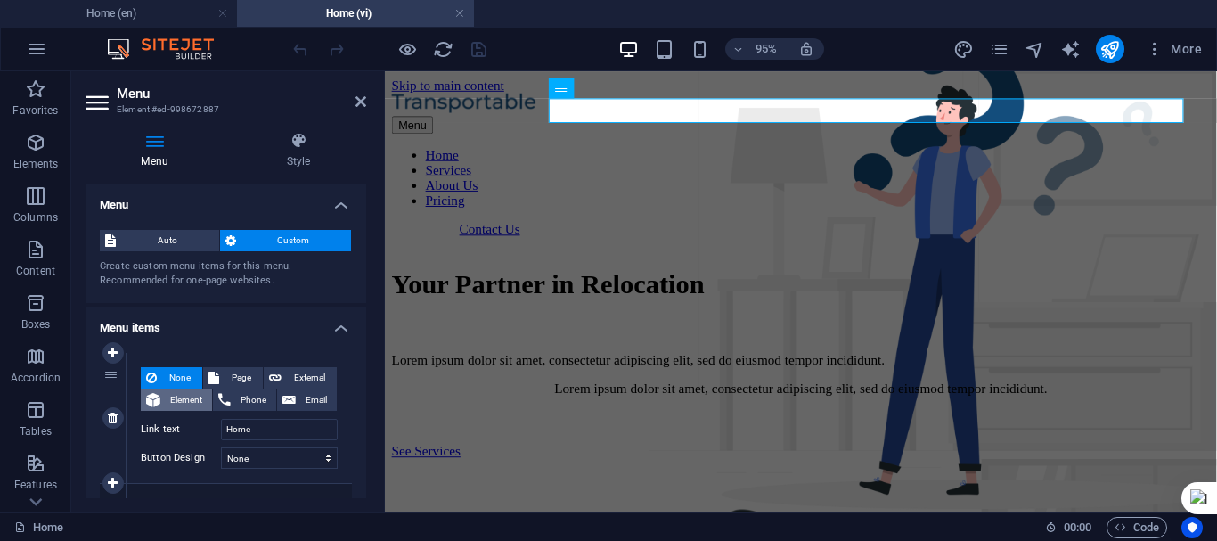
click at [182, 403] on span "Element" at bounding box center [186, 399] width 41 height 21
select select
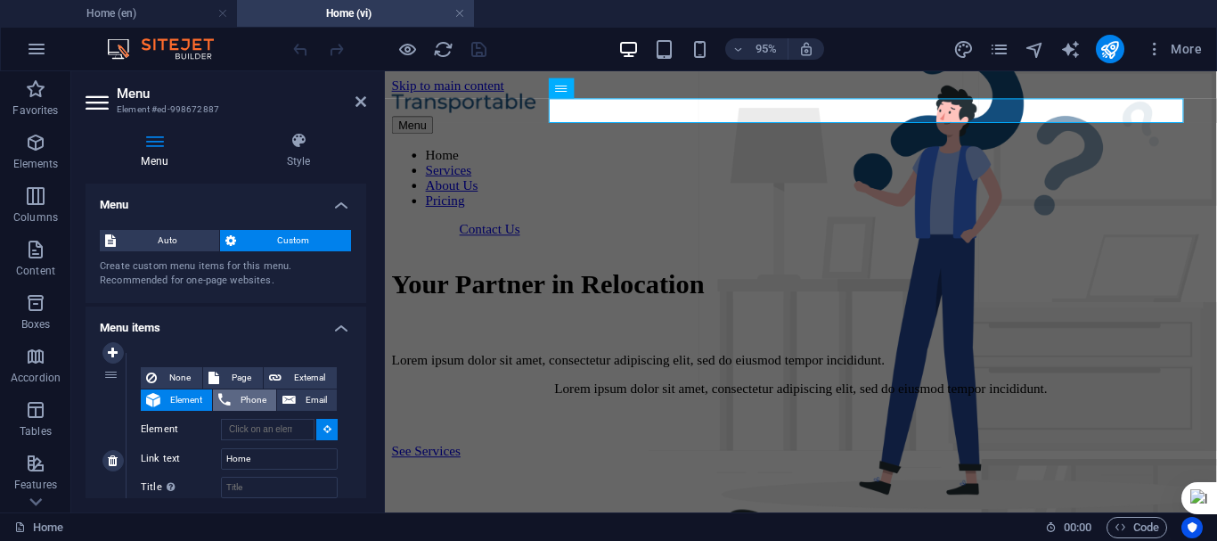
click at [241, 400] on span "Phone" at bounding box center [253, 399] width 35 height 21
select select
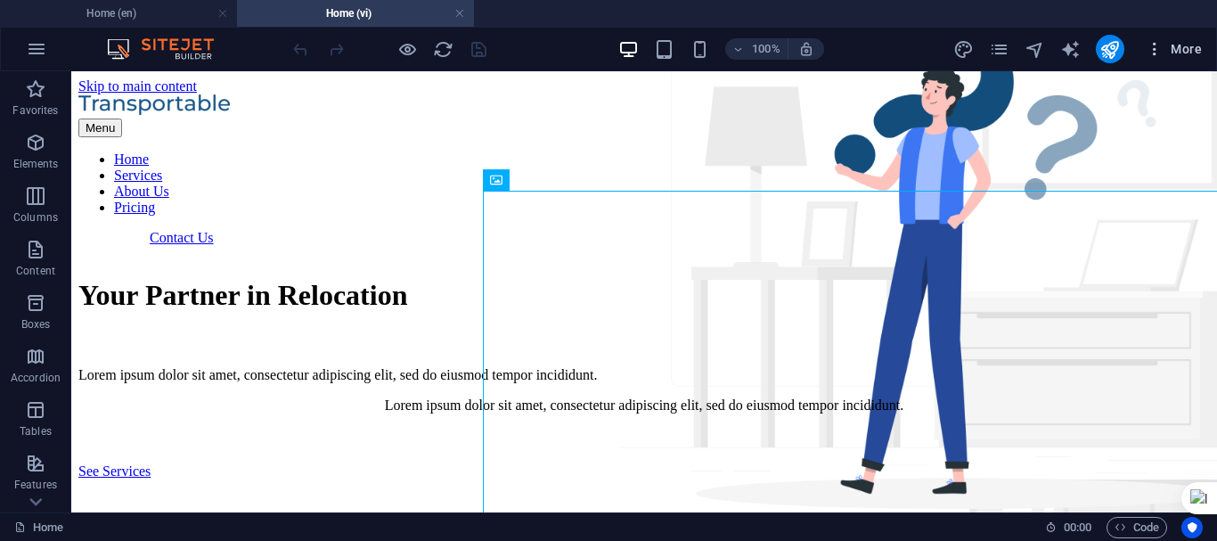
click at [1189, 45] on span "More" at bounding box center [1174, 49] width 56 height 18
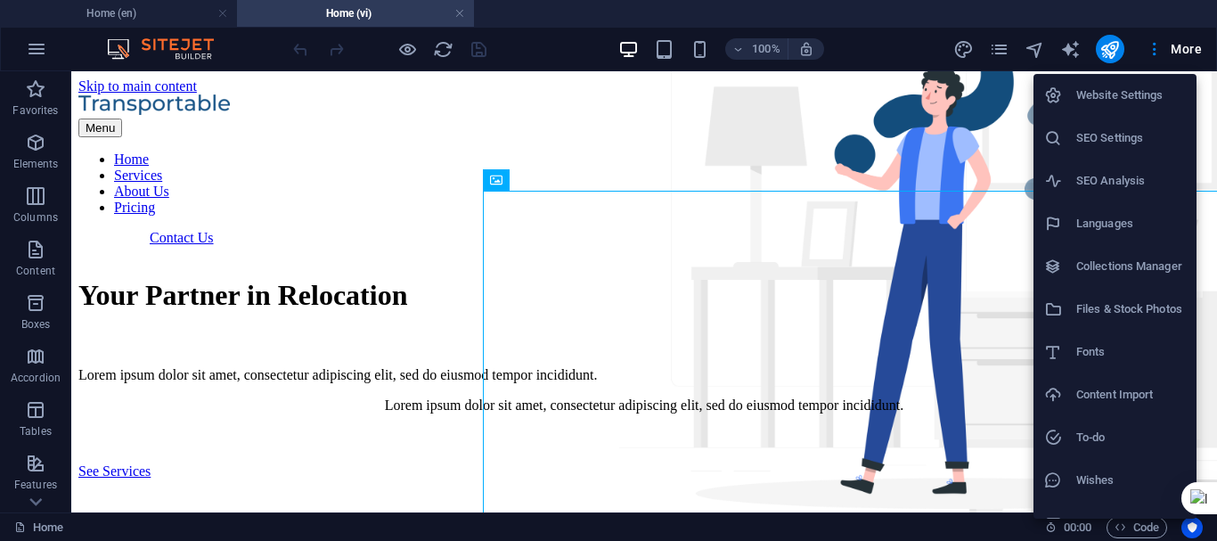
scroll to position [26, 0]
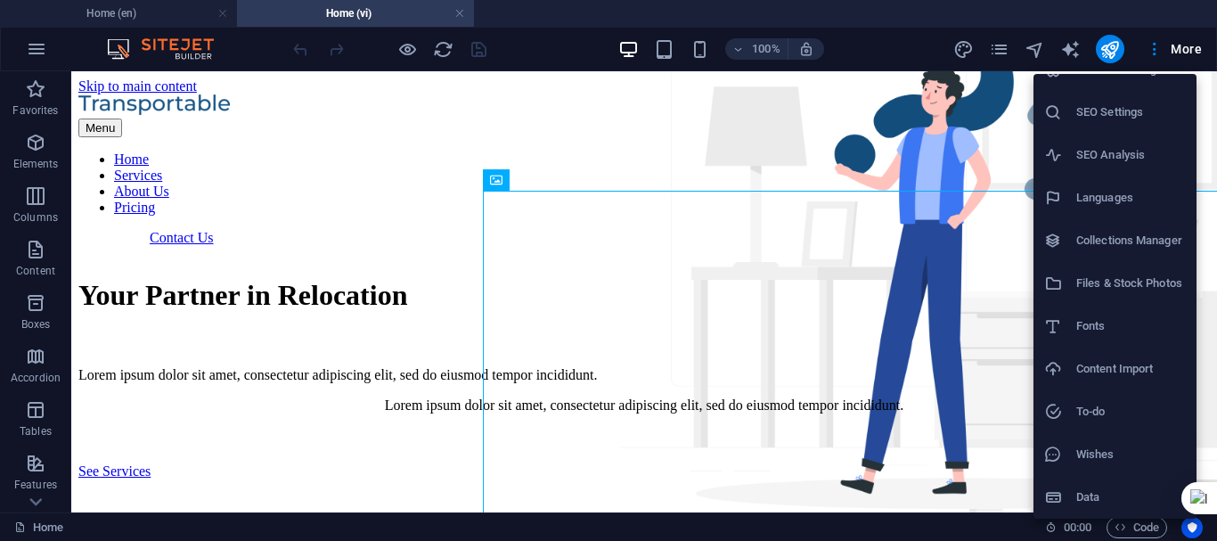
click at [1108, 495] on h6 "Data" at bounding box center [1131, 496] width 110 height 21
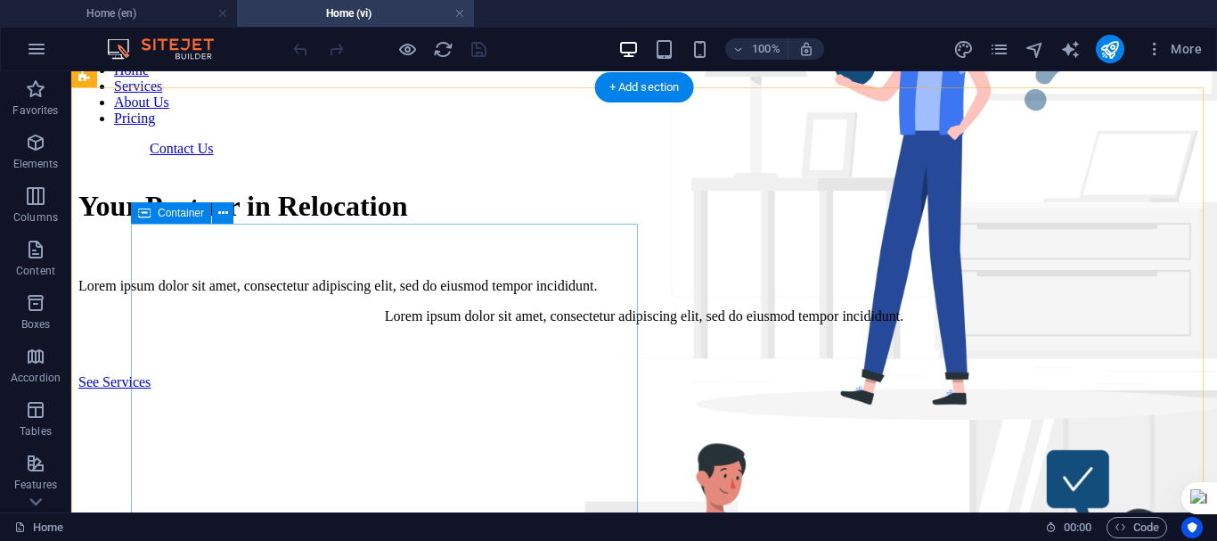
scroll to position [0, 0]
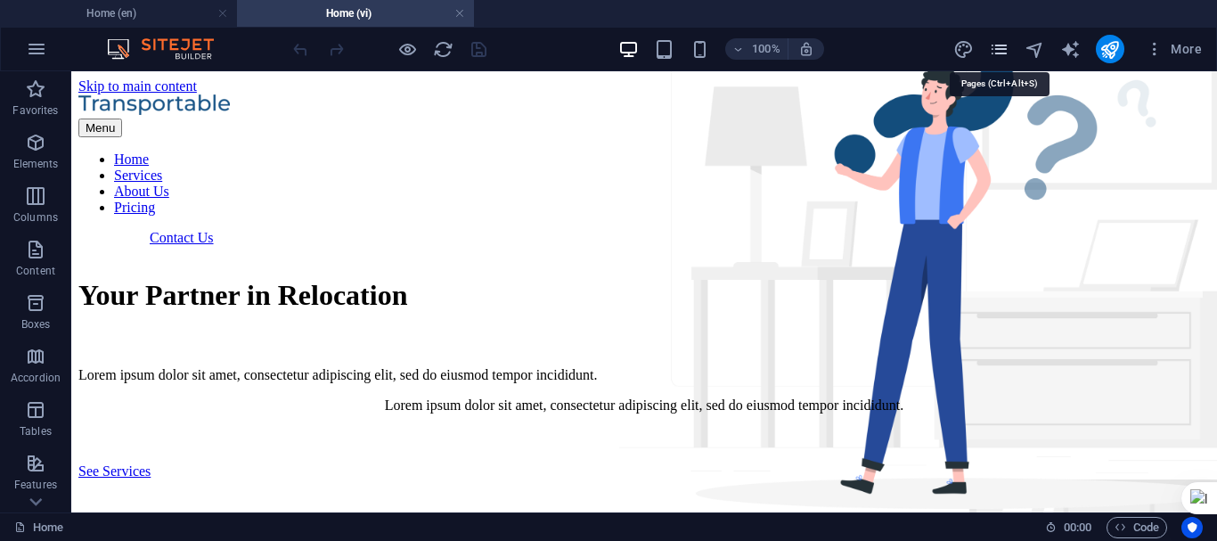
click at [1007, 47] on icon "pages" at bounding box center [999, 49] width 20 height 20
click at [992, 49] on icon "pages" at bounding box center [999, 49] width 20 height 20
click at [1041, 52] on icon "navigator" at bounding box center [1035, 49] width 20 height 20
click at [1068, 53] on icon "text_generator" at bounding box center [1070, 49] width 20 height 20
click at [1067, 52] on icon "text_generator" at bounding box center [1070, 49] width 20 height 20
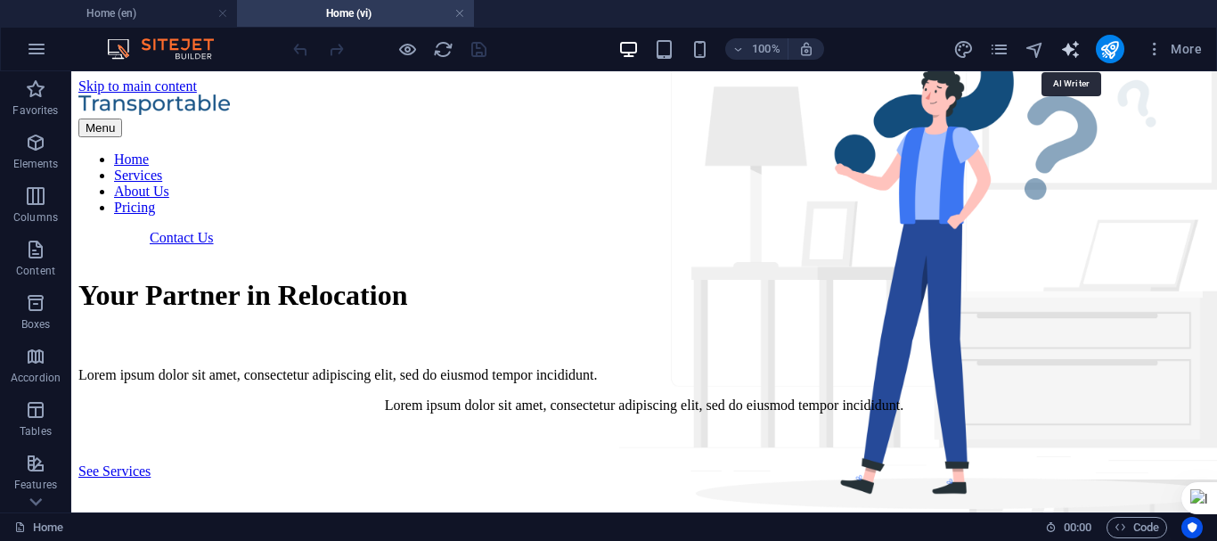
click at [1067, 52] on icon "text_generator" at bounding box center [1070, 49] width 20 height 20
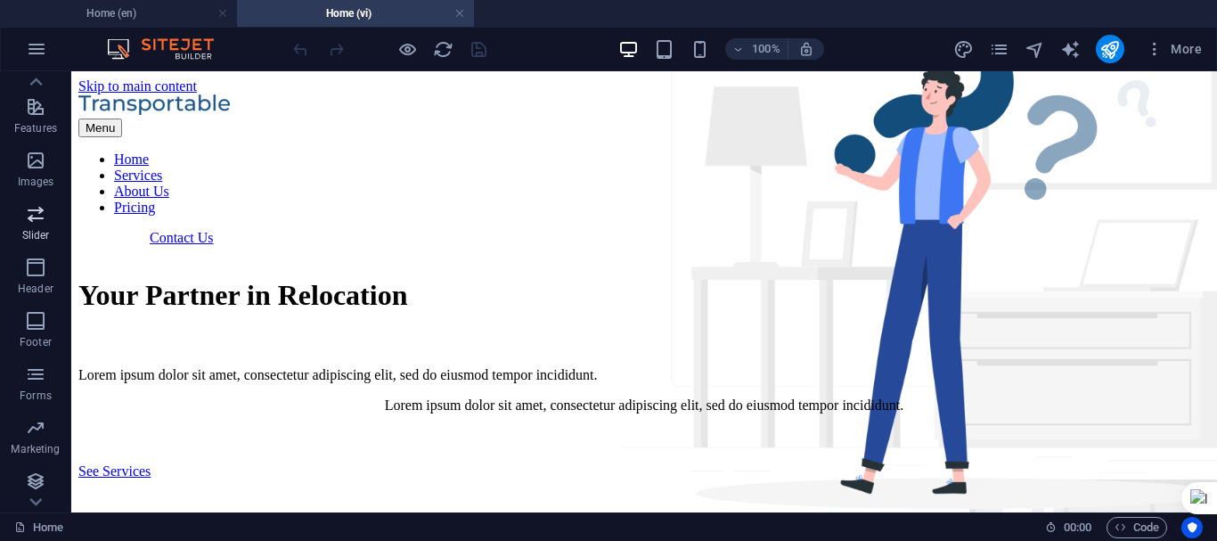
scroll to position [361, 0]
click at [1076, 49] on icon "text_generator" at bounding box center [1070, 49] width 20 height 20
click at [1075, 48] on icon "text_generator" at bounding box center [1070, 49] width 20 height 20
click at [1074, 48] on icon "text_generator" at bounding box center [1070, 49] width 20 height 20
click at [1034, 47] on icon "navigator" at bounding box center [1035, 49] width 20 height 20
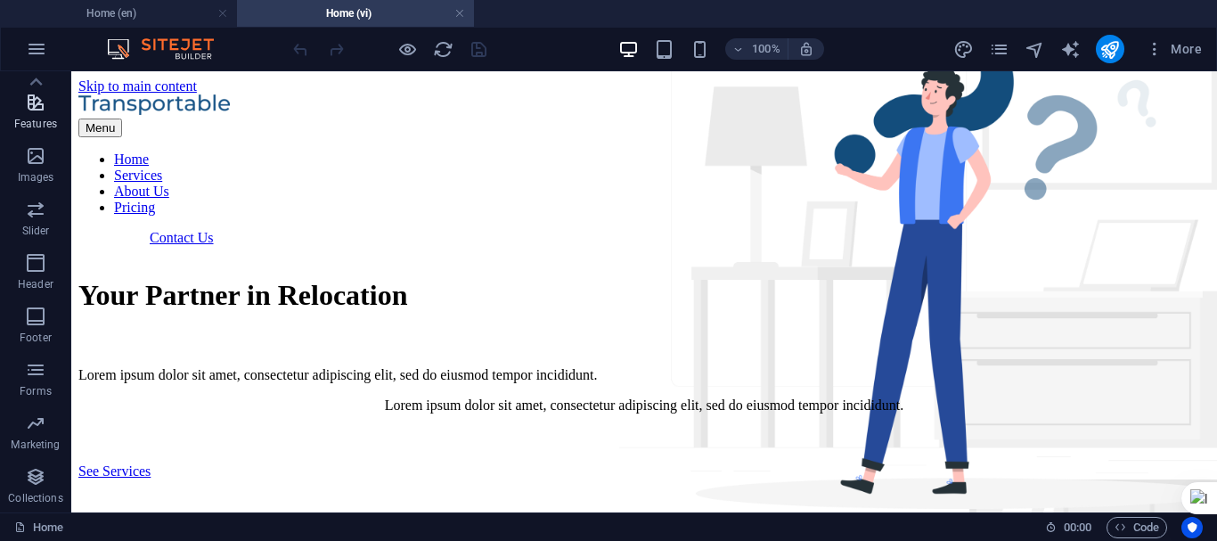
click at [37, 101] on icon "button" at bounding box center [35, 102] width 21 height 21
click at [37, 79] on icon at bounding box center [36, 82] width 12 height 8
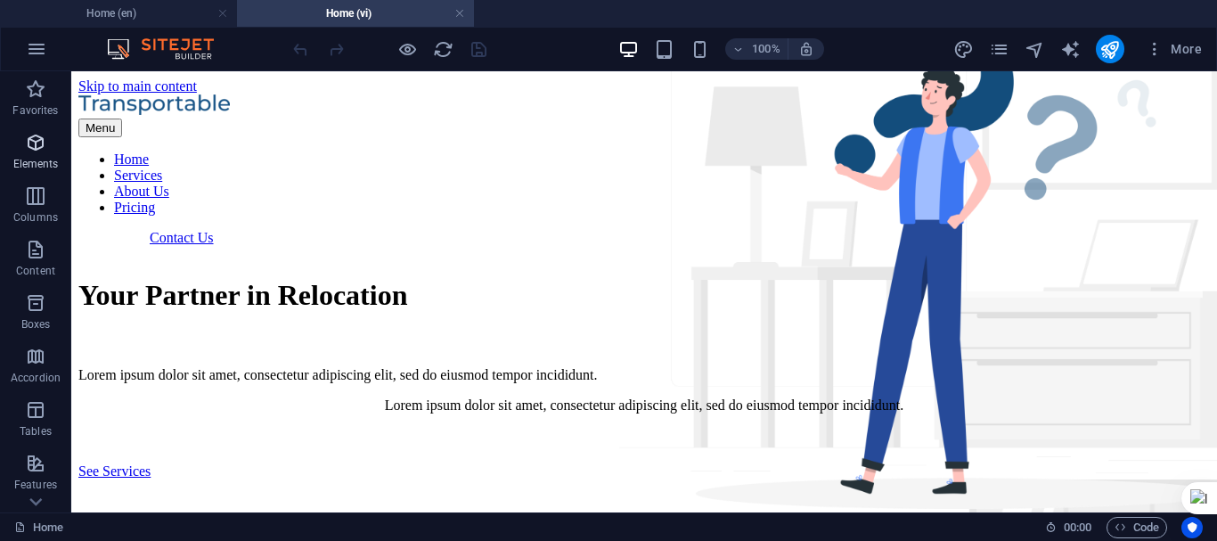
click at [39, 143] on icon "button" at bounding box center [35, 142] width 21 height 21
click at [33, 150] on icon "button" at bounding box center [35, 142] width 21 height 21
click at [38, 145] on icon "button" at bounding box center [35, 142] width 21 height 21
click at [44, 205] on icon "button" at bounding box center [35, 195] width 21 height 21
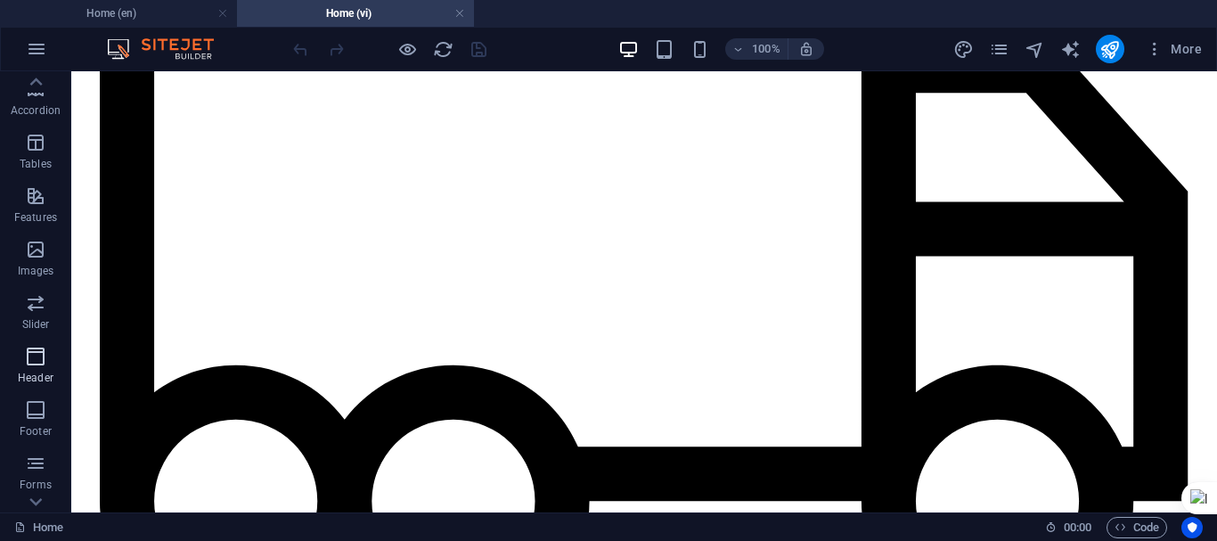
scroll to position [361, 0]
click at [43, 371] on icon "button" at bounding box center [35, 369] width 21 height 21
click at [33, 375] on icon "button" at bounding box center [35, 369] width 21 height 21
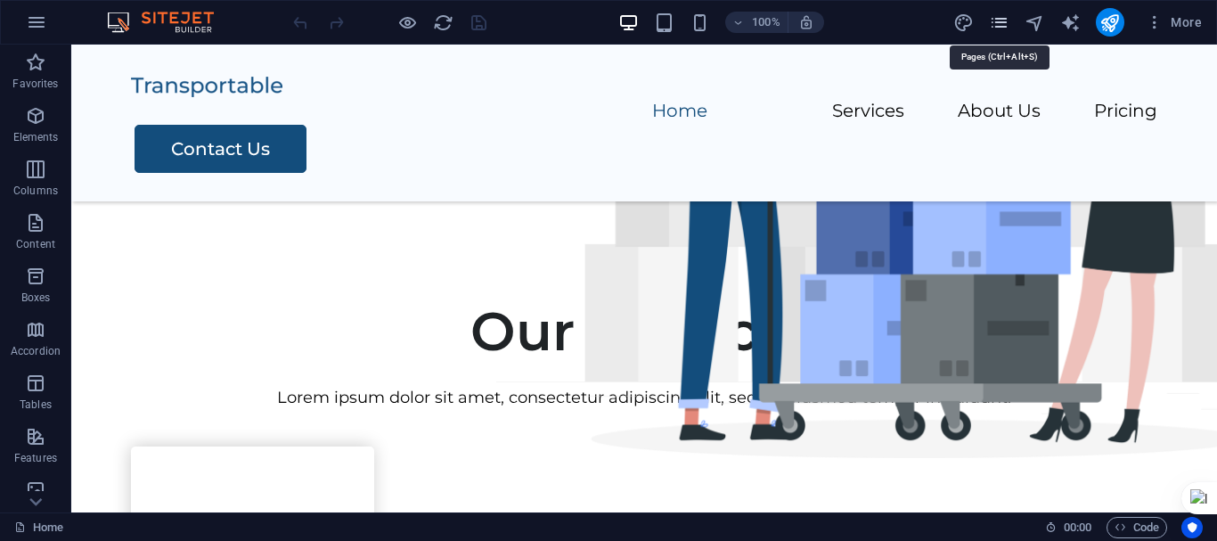
click at [997, 26] on icon "pages" at bounding box center [999, 22] width 20 height 20
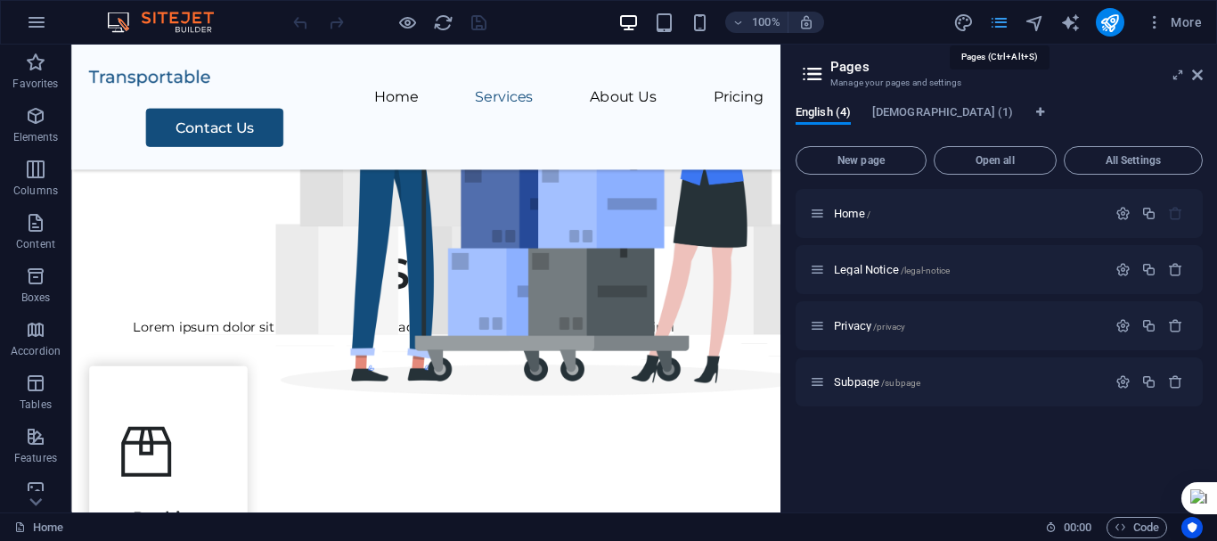
scroll to position [547, 0]
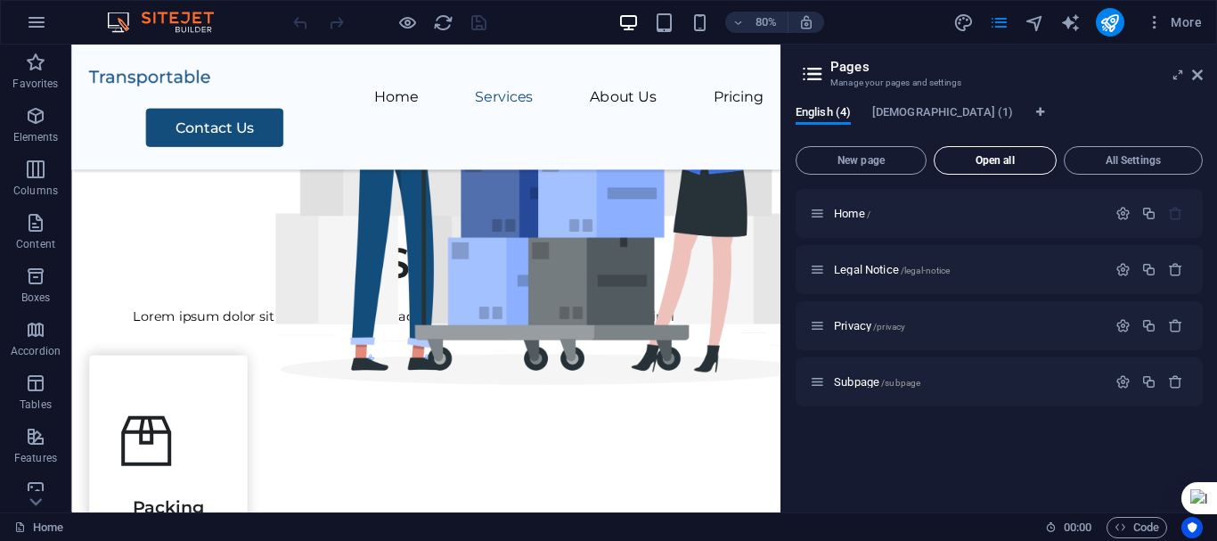
click at [1004, 159] on span "Open all" at bounding box center [995, 160] width 107 height 11
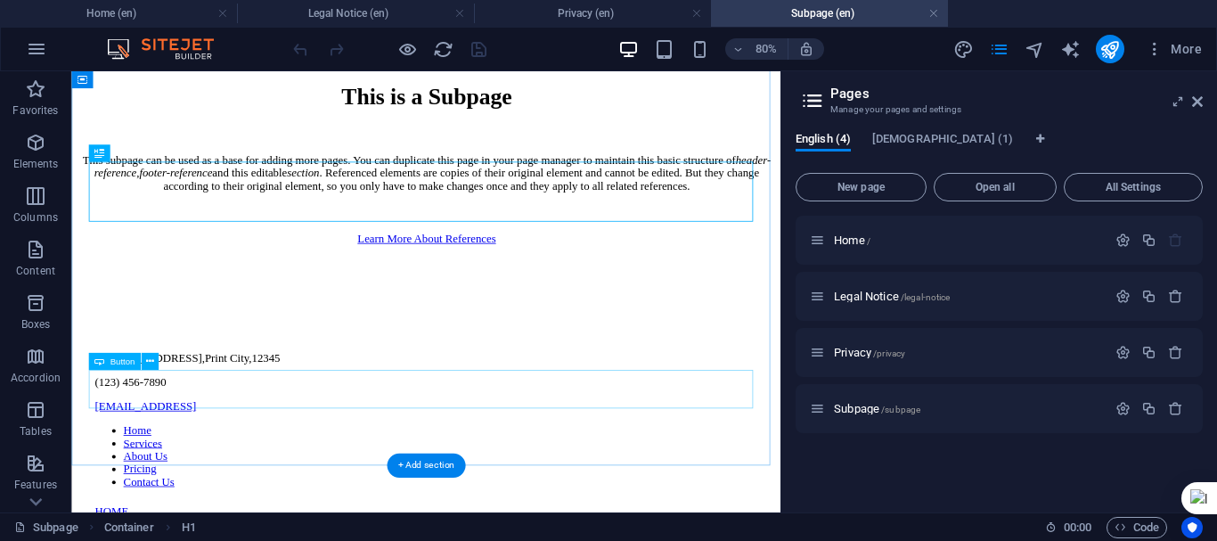
scroll to position [89, 0]
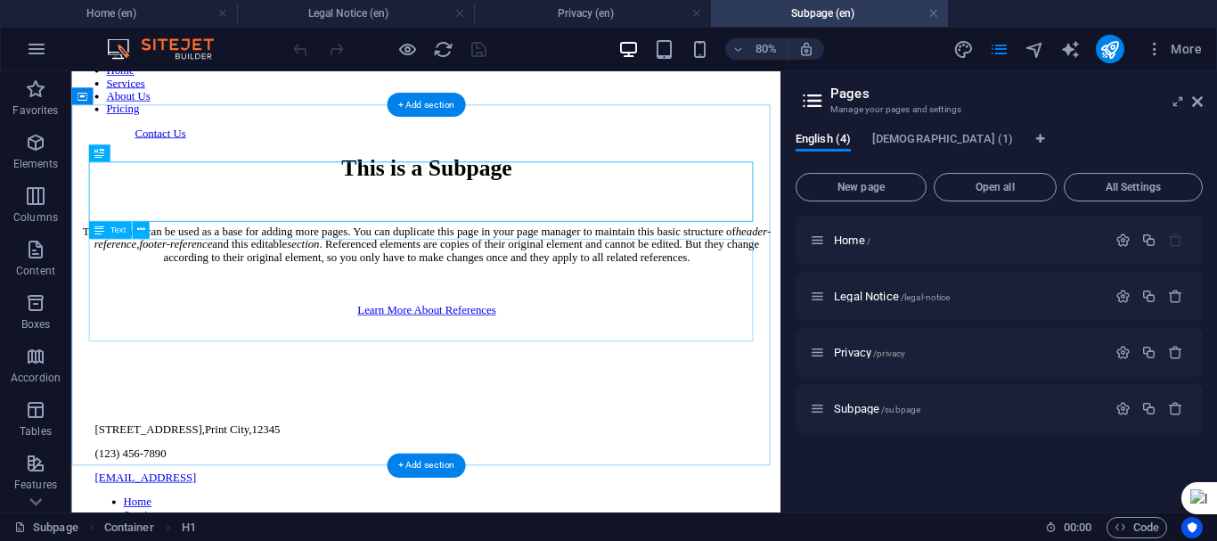
click at [700, 312] on div "This subpage can be used as a base for adding more pages. You can duplicate thi…" at bounding box center [514, 288] width 872 height 48
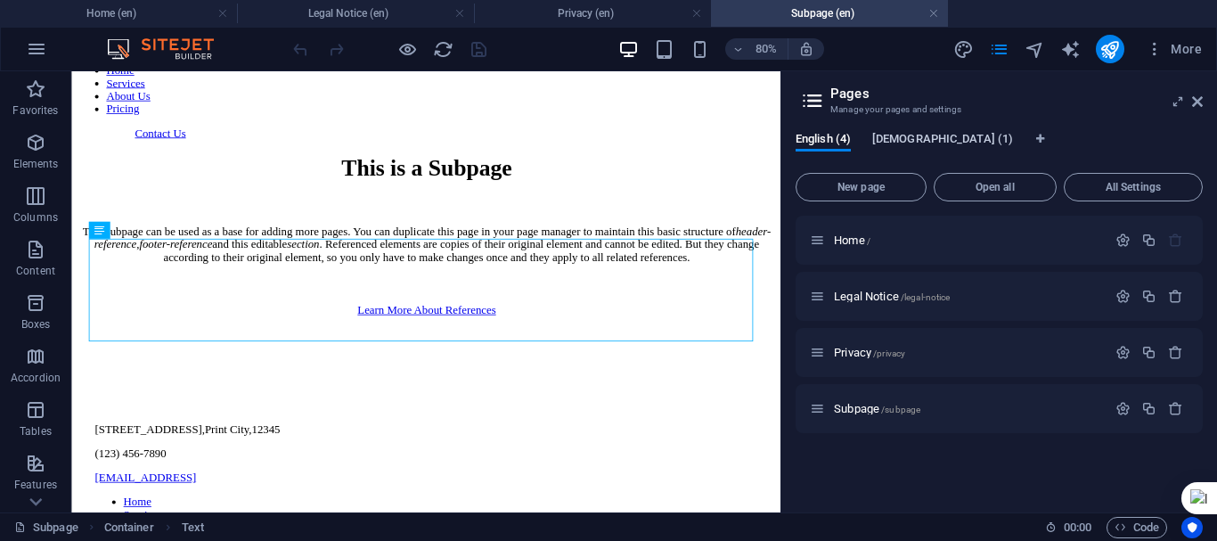
click at [914, 136] on span "[DEMOGRAPHIC_DATA] (1)" at bounding box center [942, 140] width 141 height 25
click at [819, 137] on span "English (4)" at bounding box center [823, 140] width 55 height 25
click at [903, 135] on span "[DEMOGRAPHIC_DATA] (1)" at bounding box center [942, 140] width 141 height 25
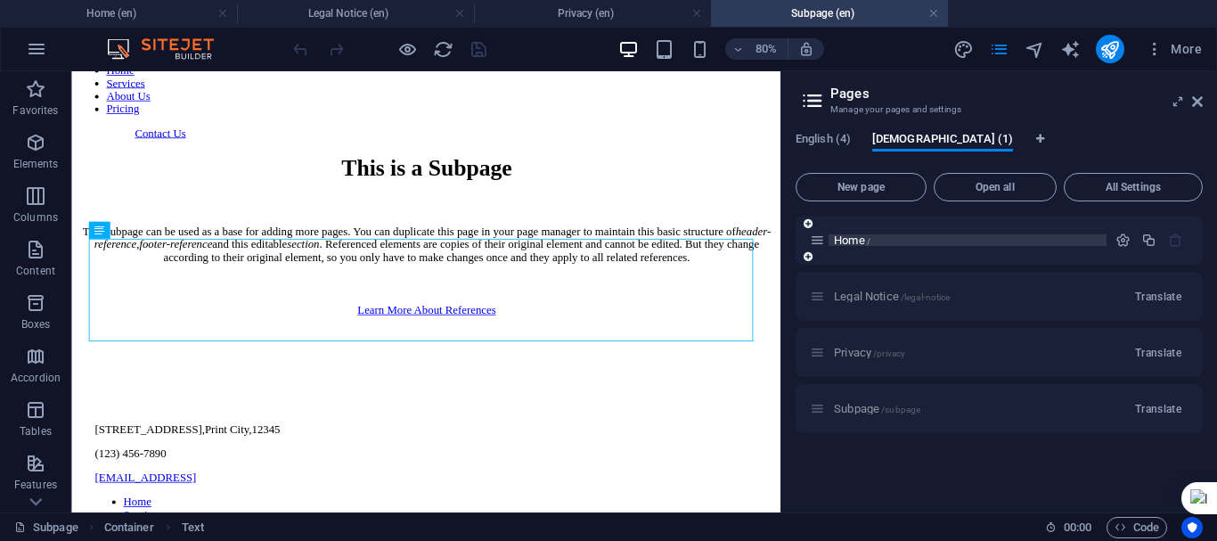
click at [887, 241] on p "Home /" at bounding box center [967, 240] width 267 height 12
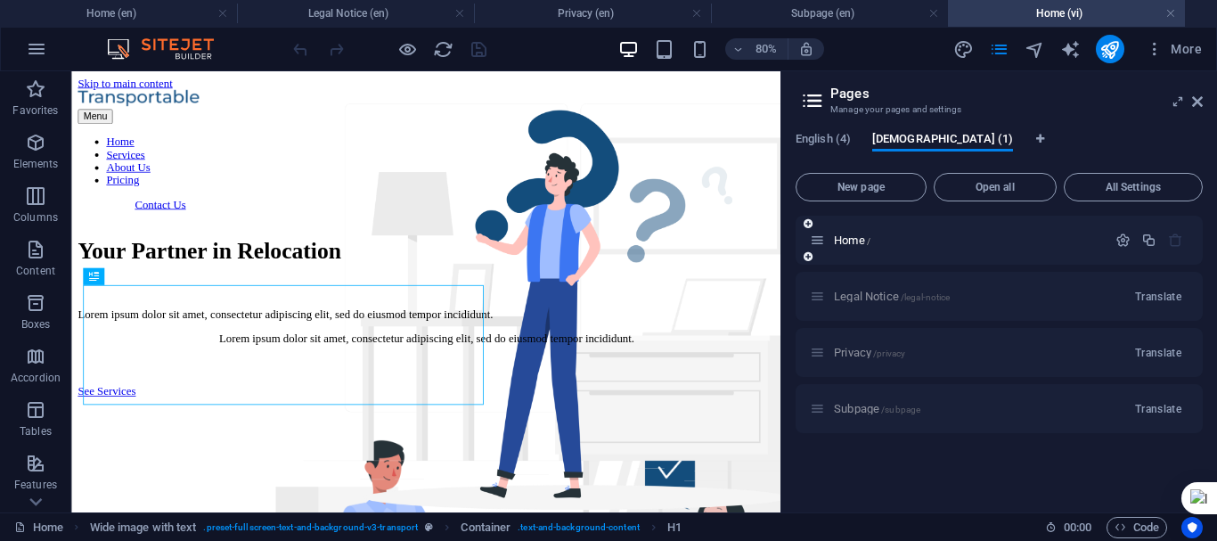
scroll to position [0, 0]
click at [1121, 240] on icon "button" at bounding box center [1123, 240] width 15 height 15
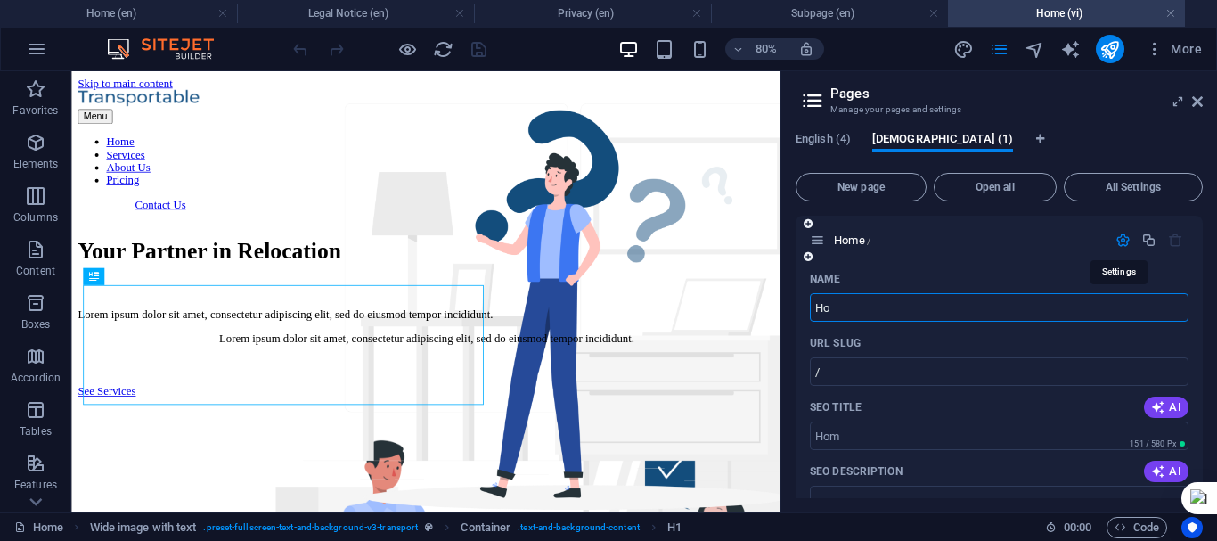
type input "H"
type input "Trang"
type input "/trang"
type input "Trang chủ"
type input "/[PERSON_NAME]"
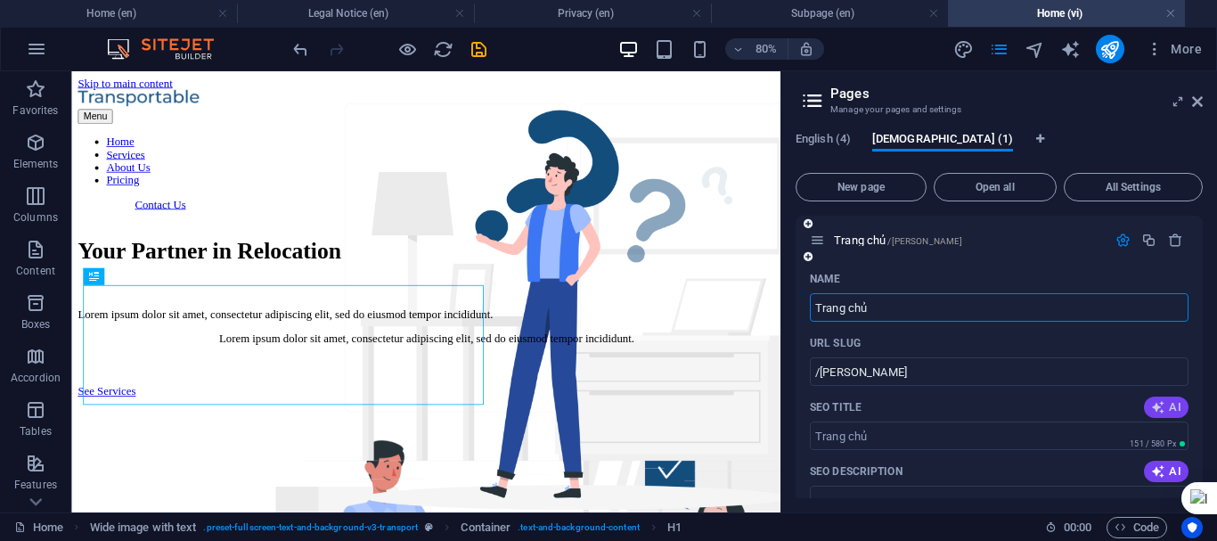
type input "Trang chủ"
click at [1162, 405] on icon "button" at bounding box center [1158, 407] width 14 height 14
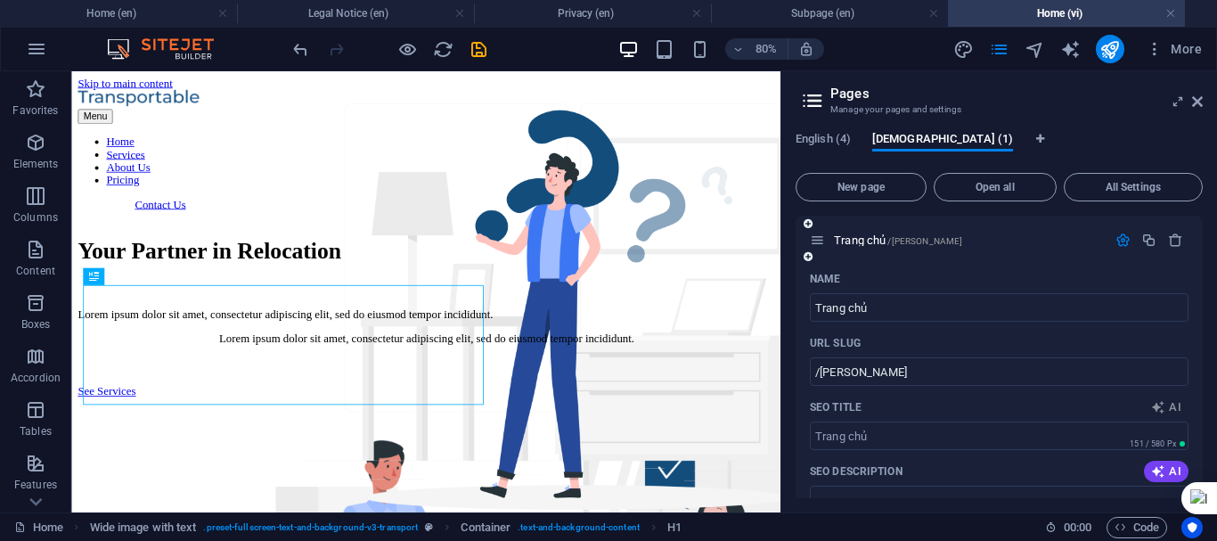
type input "Đối tác chuyển nhà tin cậy"
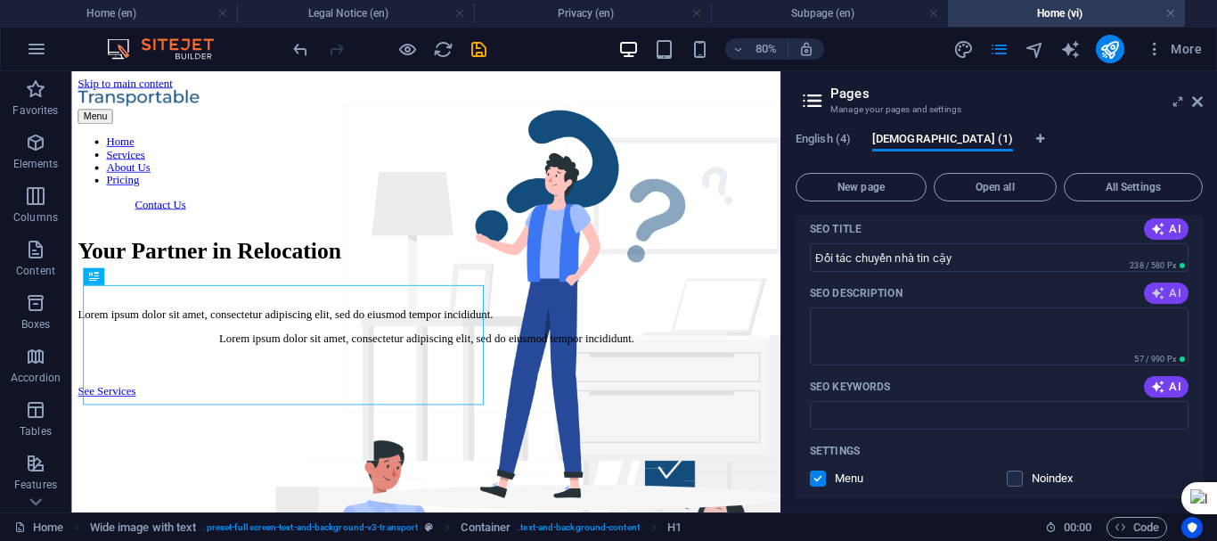
click at [1163, 297] on span "AI" at bounding box center [1166, 293] width 30 height 14
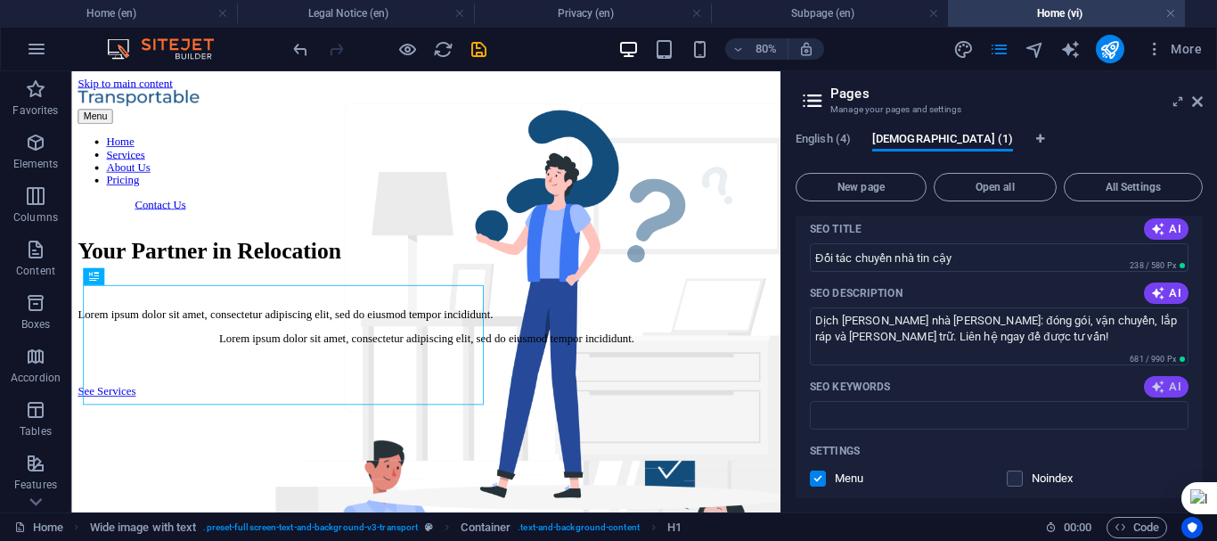
type textarea "Dịch [PERSON_NAME] nhà [PERSON_NAME]: đóng gói, vận chuyển, lắp ráp và [PERSON_…"
click at [1169, 389] on span "AI" at bounding box center [1166, 387] width 30 height 14
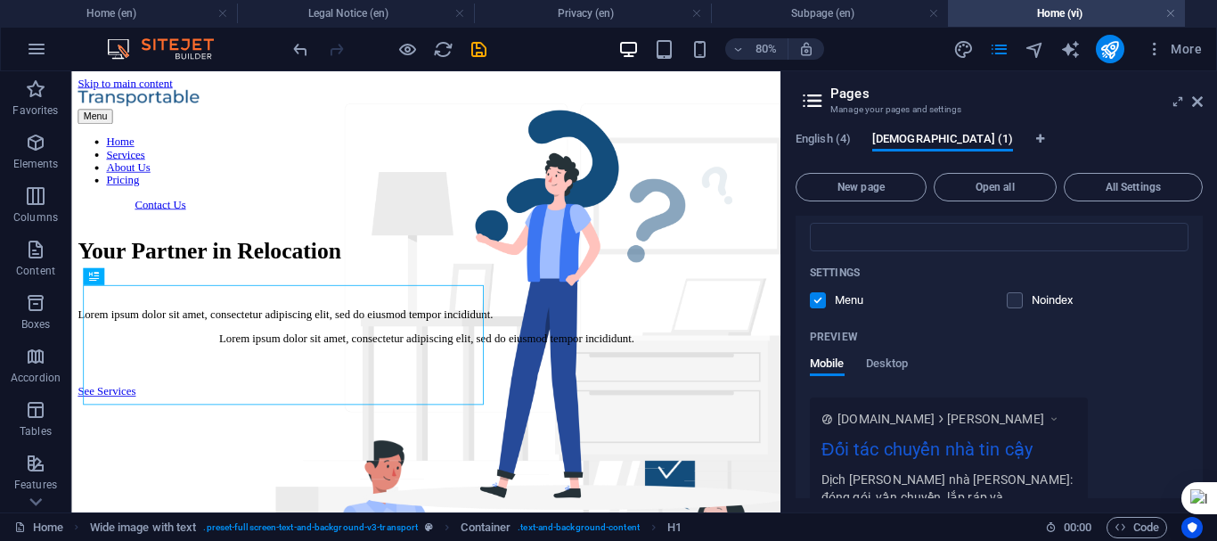
type input "dịch vụ di chuyển, đóng gói, vận chuyển, [PERSON_NAME] trữ, lắp ráp, gói dịch vụ"
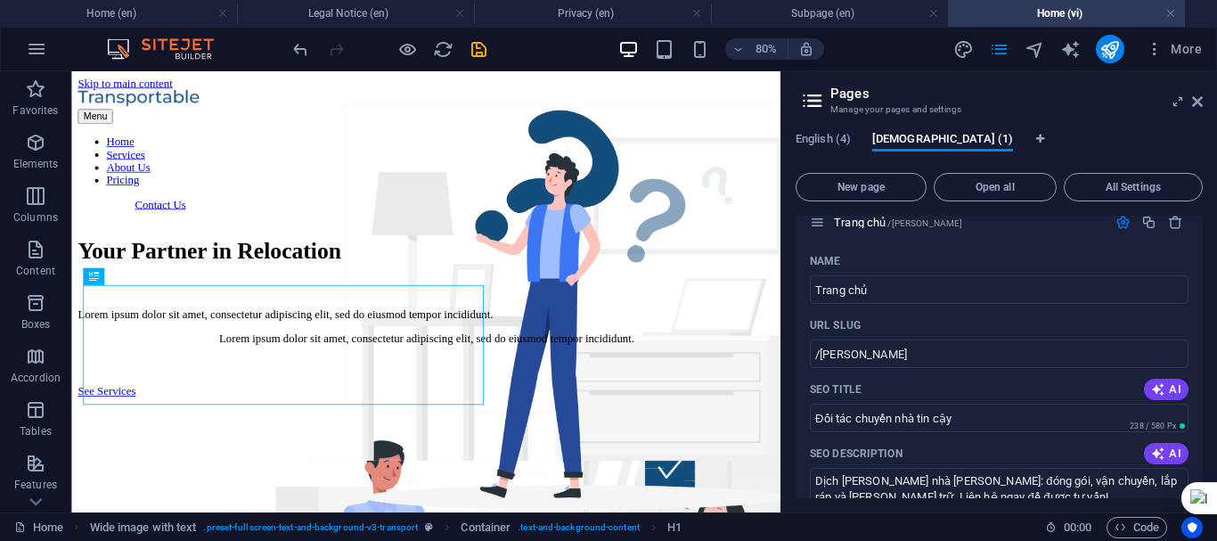
scroll to position [0, 0]
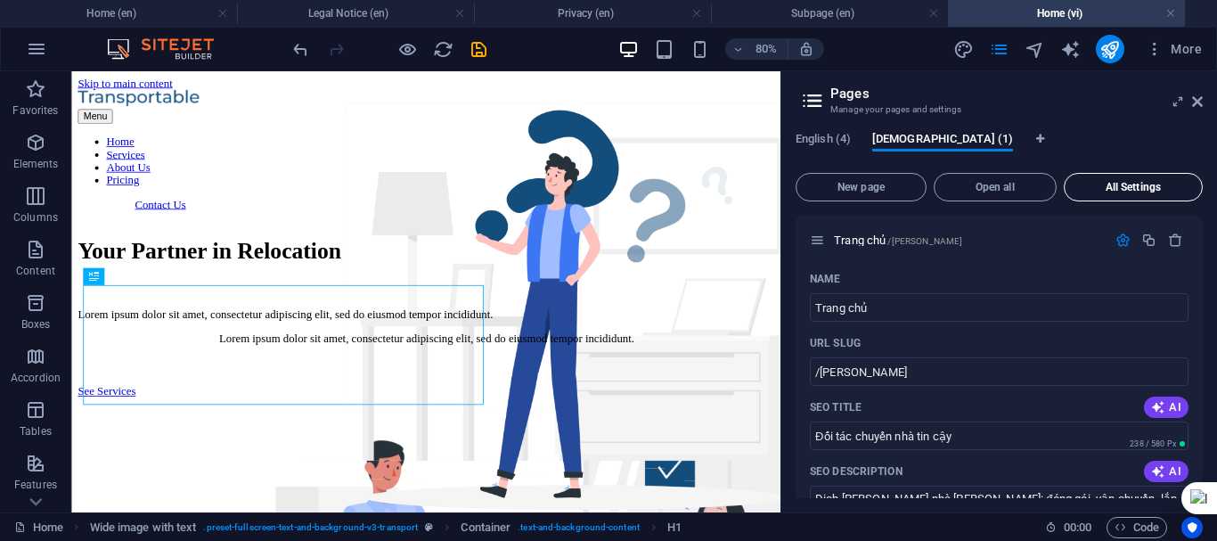
click at [1129, 183] on span "All Settings" at bounding box center [1133, 187] width 123 height 11
click at [1101, 184] on span "All Settings" at bounding box center [1133, 187] width 123 height 11
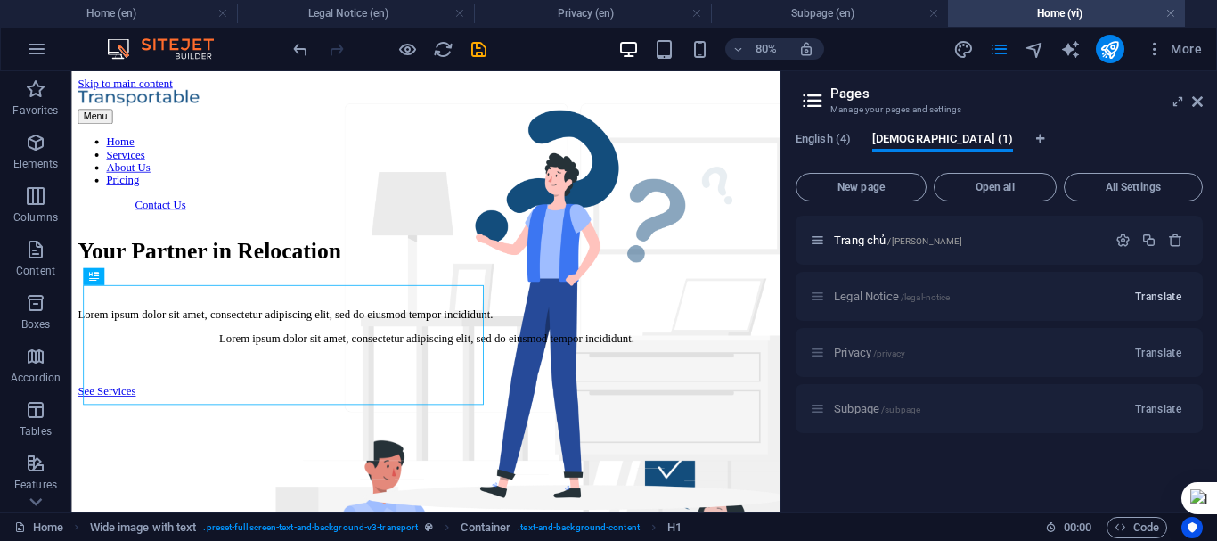
click at [1158, 294] on span "Translate" at bounding box center [1158, 297] width 46 height 14
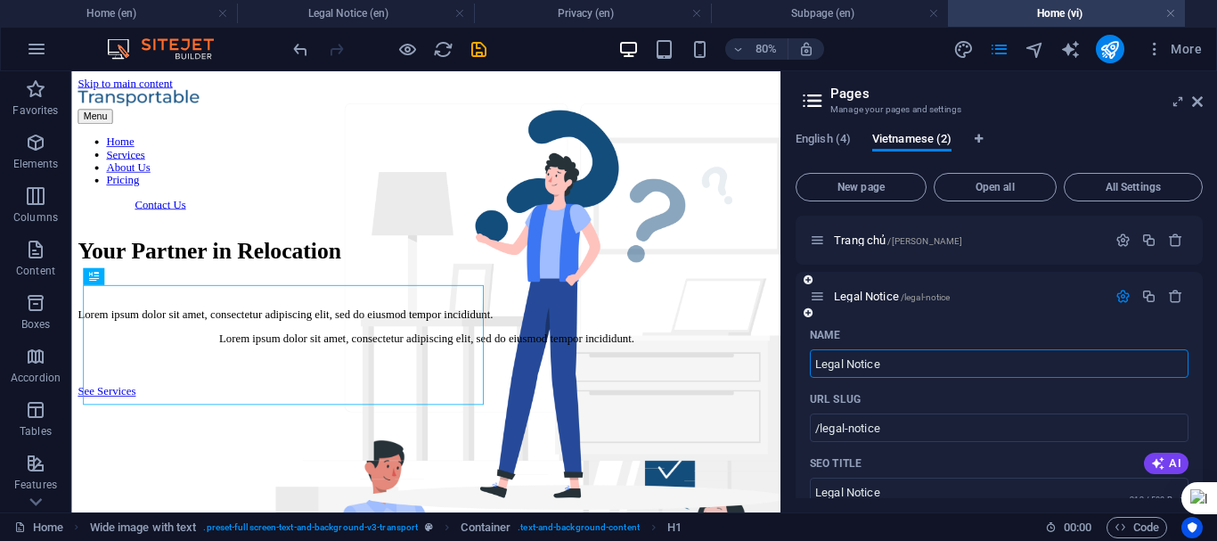
drag, startPoint x: 935, startPoint y: 369, endPoint x: 811, endPoint y: 365, distance: 123.9
click at [811, 365] on input "Legal Notice" at bounding box center [999, 363] width 379 height 29
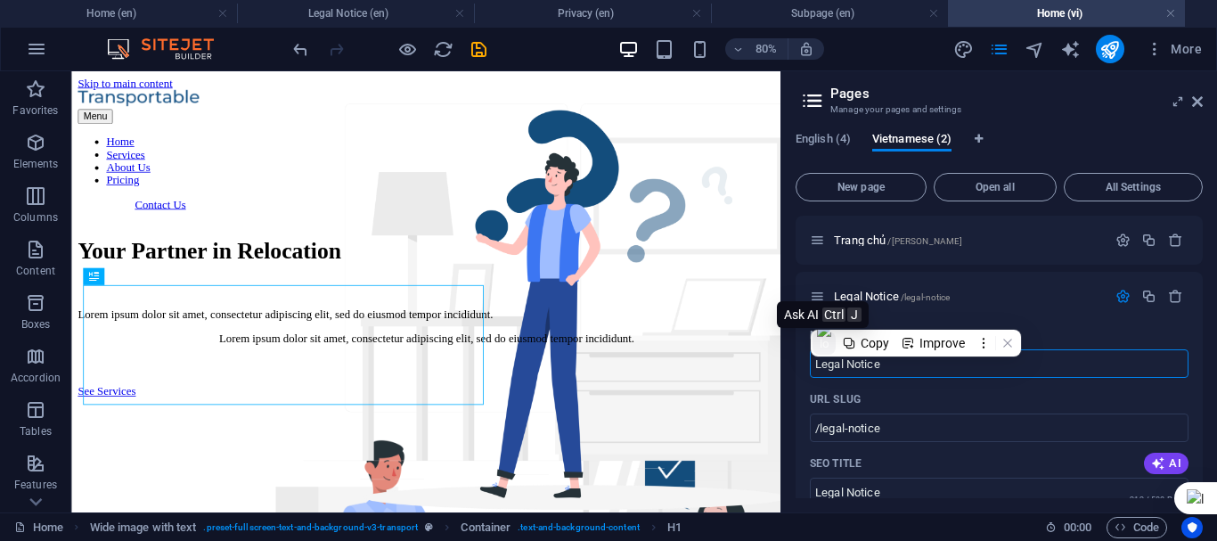
click at [819, 341] on img at bounding box center [824, 343] width 14 height 41
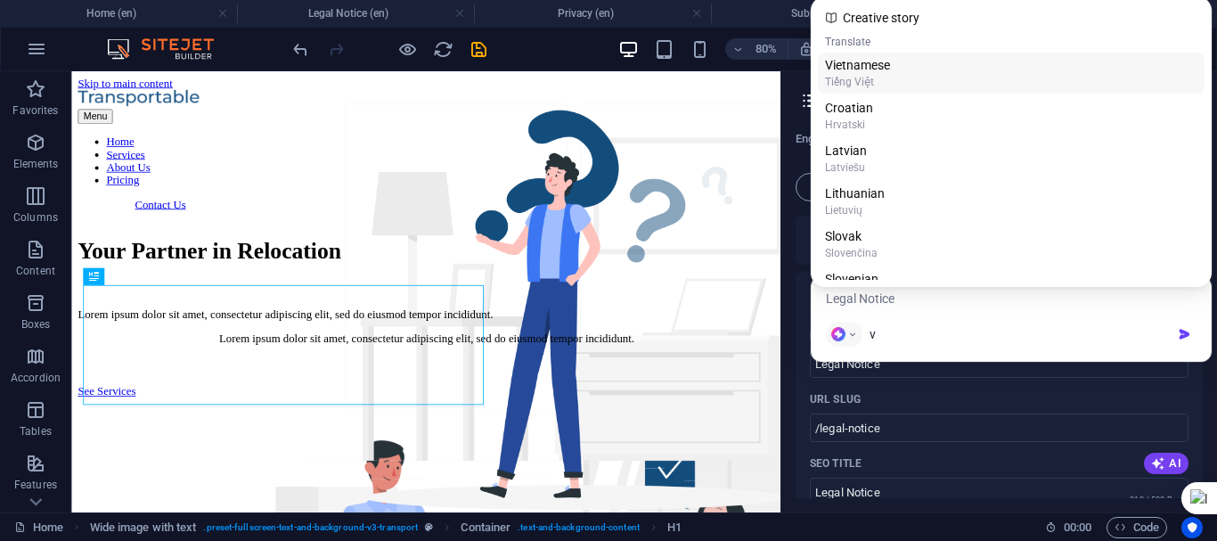
type input "v"
click at [869, 73] on div "Vietnamese" at bounding box center [1011, 65] width 372 height 18
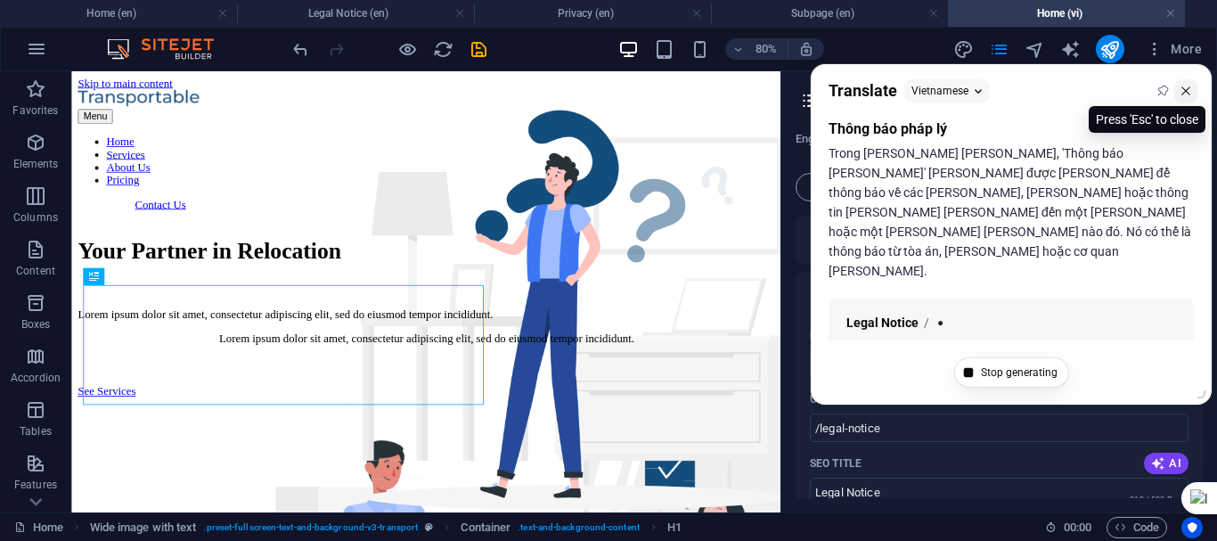
click at [1181, 101] on button at bounding box center [1185, 90] width 23 height 23
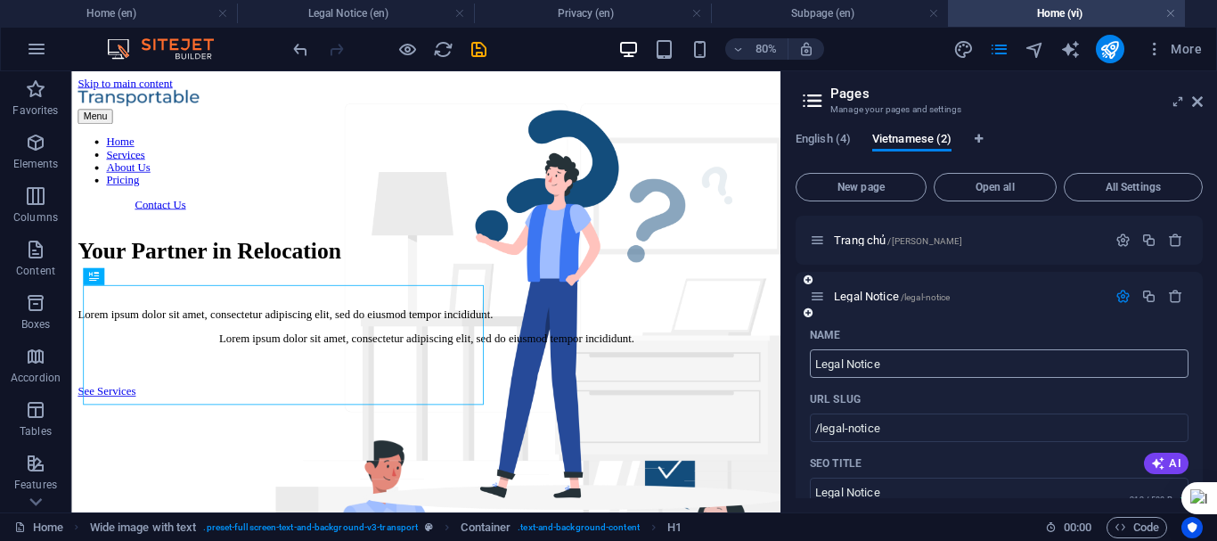
click at [907, 360] on input "Legal Notice" at bounding box center [999, 363] width 379 height 29
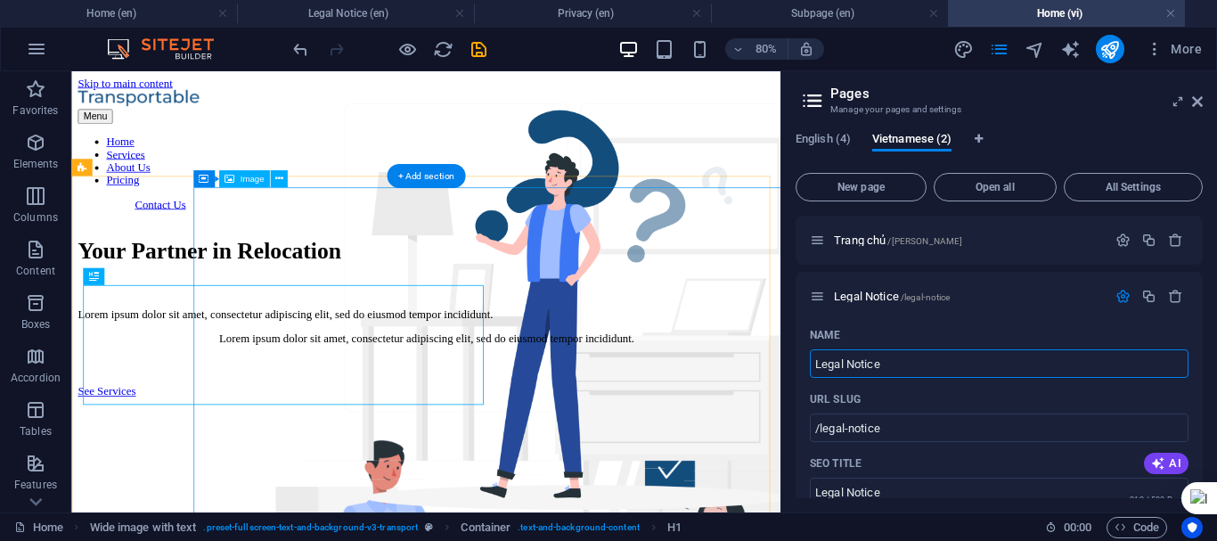
drag, startPoint x: 978, startPoint y: 431, endPoint x: 897, endPoint y: 432, distance: 81.1
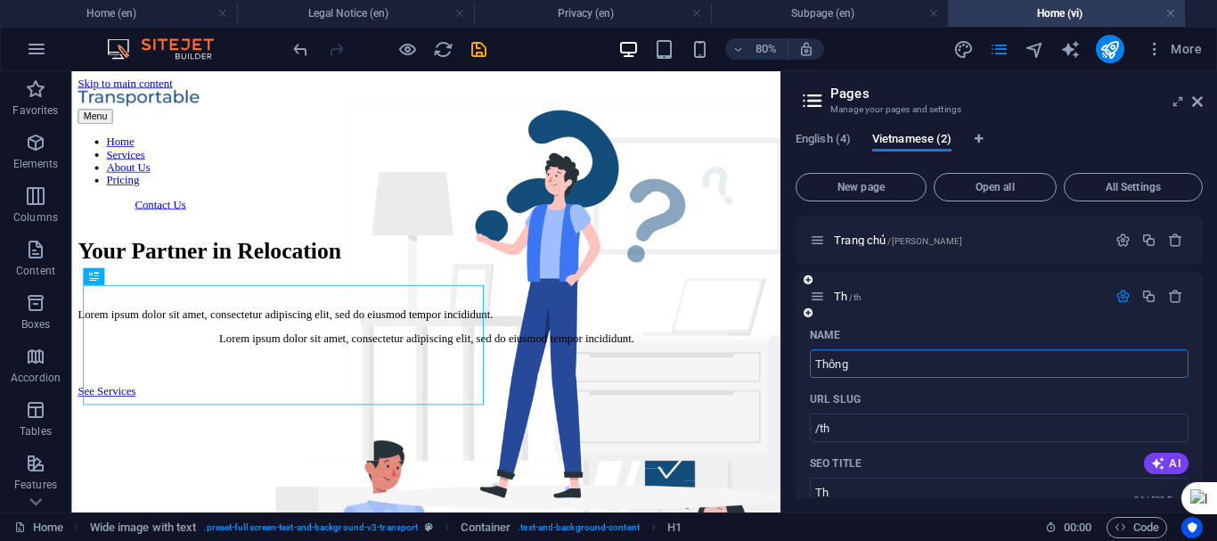
type input "Thông"
type input "/th"
type input "Th"
type input "Thông báo"
type input "/thong-bao"
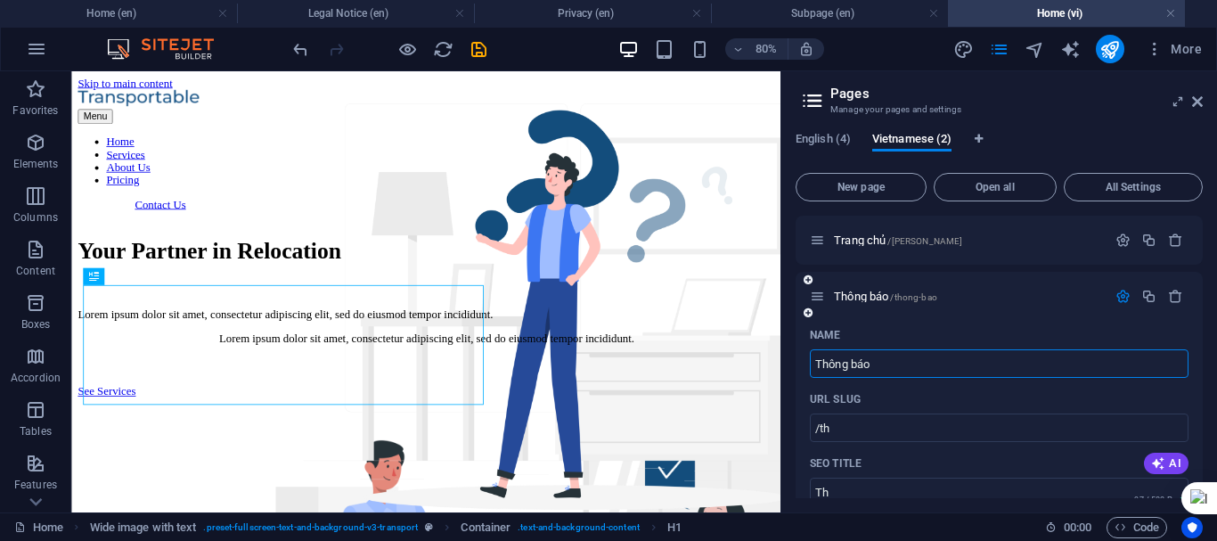
type input "Thông báo"
type input "Thông báo pha"
type input "Thông báo"
type input "Thông báo pháp l"
type input "/thong-[PERSON_NAME]"
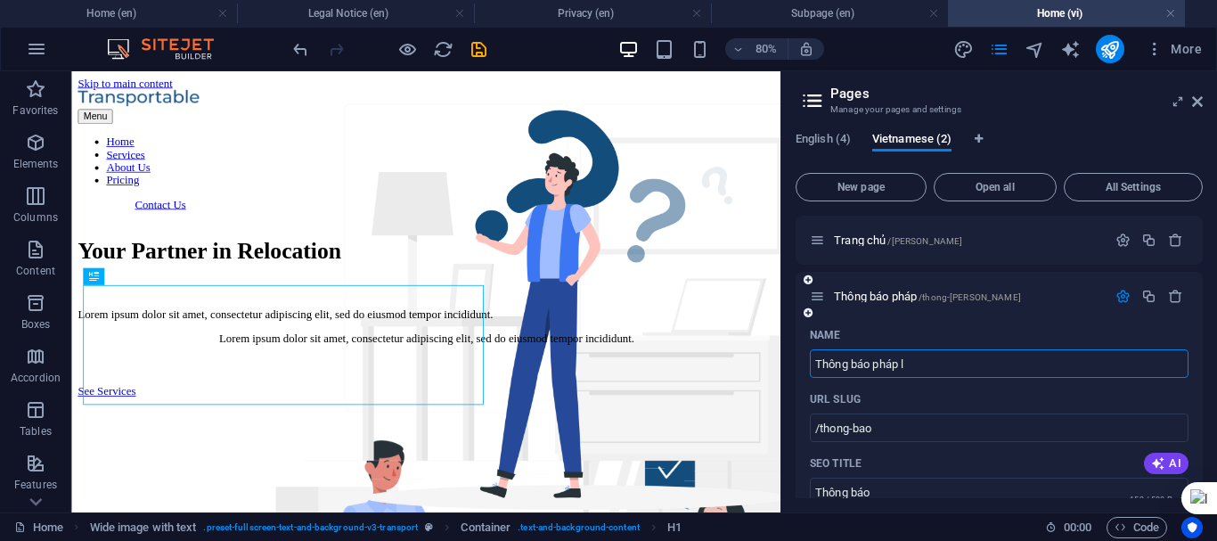
type input "Thông báo pháp"
type input "Thông báo pháp lý"
type input "/thong-[PERSON_NAME]-ly"
type input "Thông báo [PERSON_NAME]"
type input "Thông báo pháp lý"
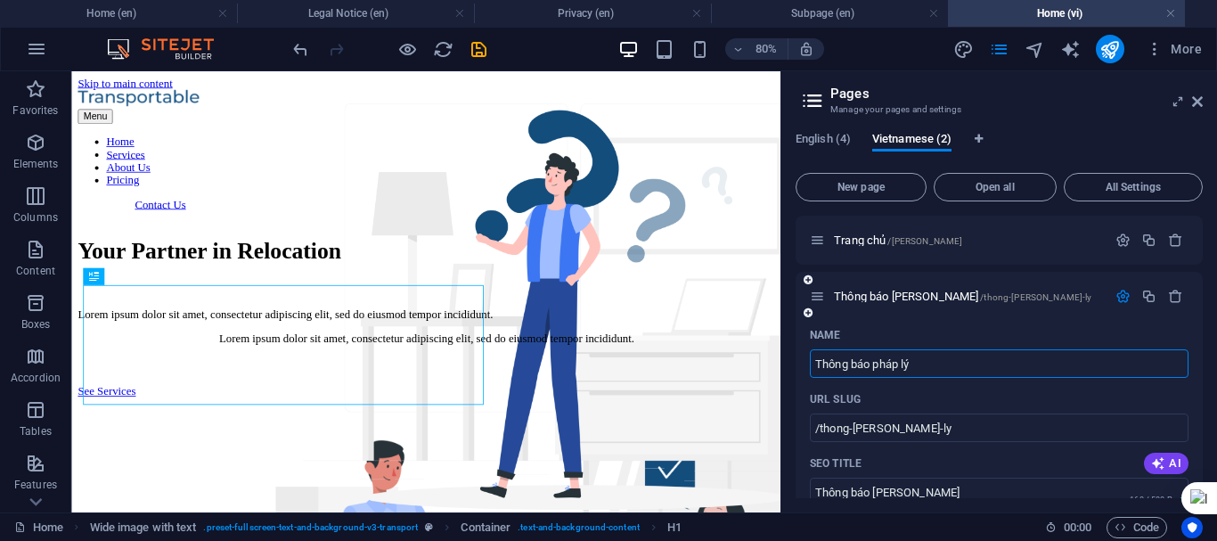
type input "Thông báo pháp lý"
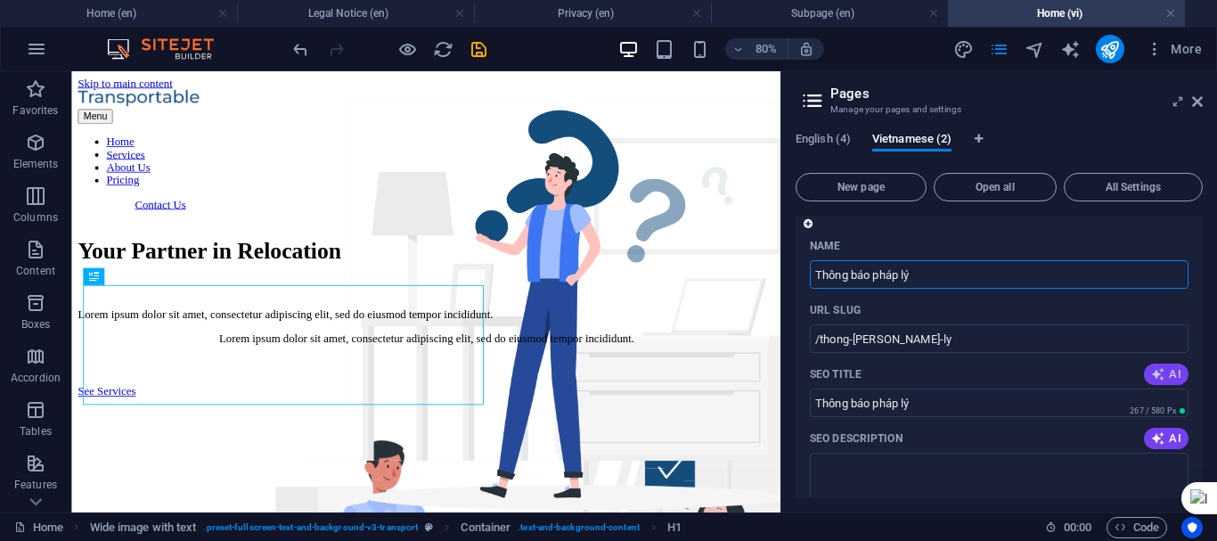
type input "Thông báo pháp lý"
click at [1168, 372] on span "AI" at bounding box center [1166, 374] width 30 height 14
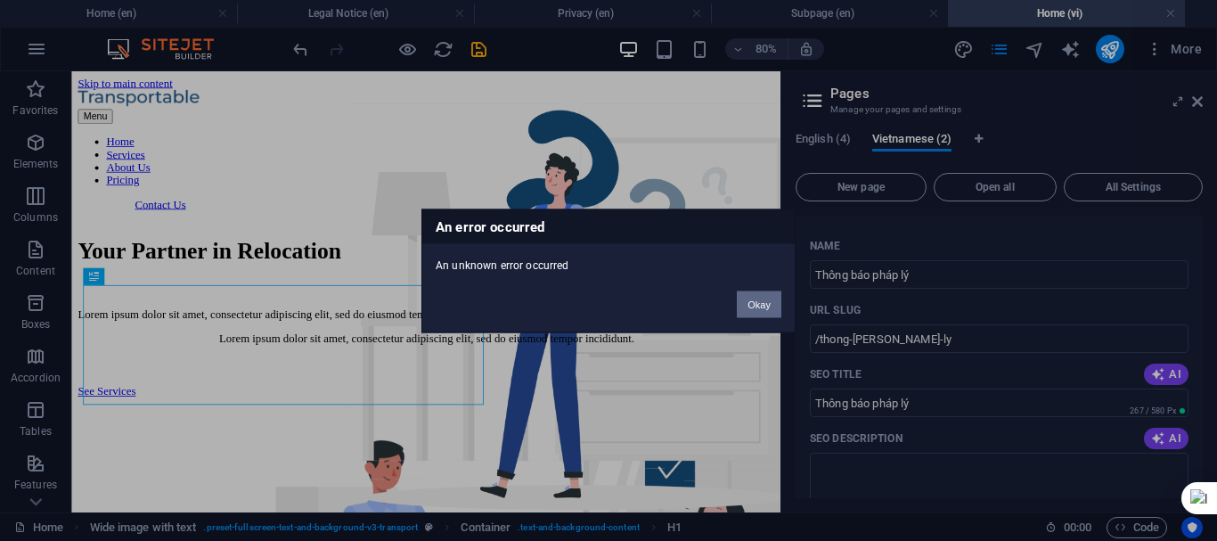
click at [758, 312] on button "Okay" at bounding box center [759, 303] width 45 height 27
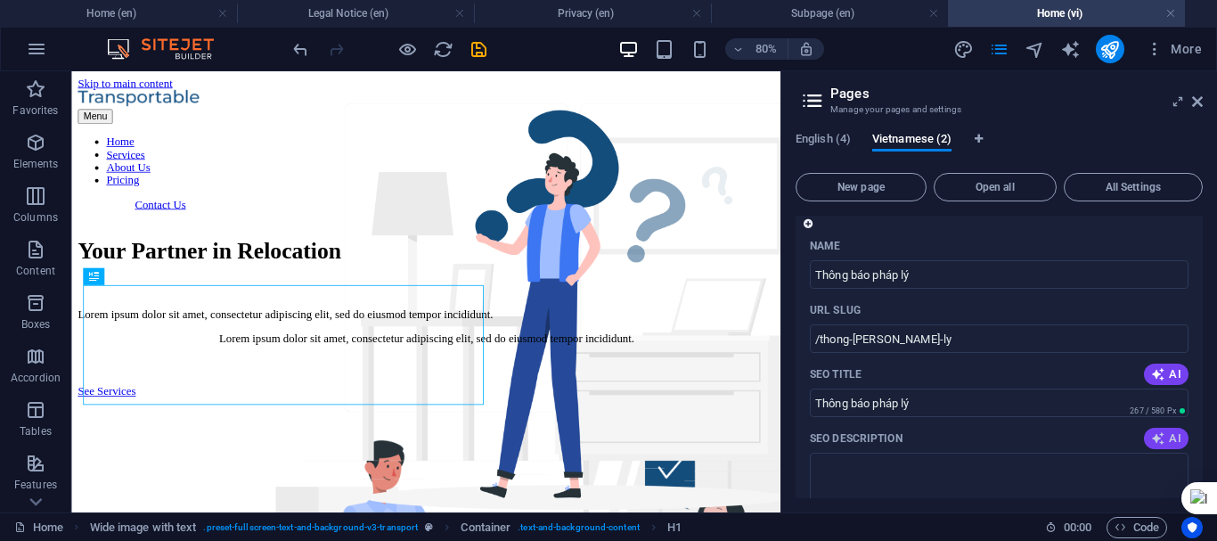
click at [1168, 434] on span "AI" at bounding box center [1166, 438] width 30 height 14
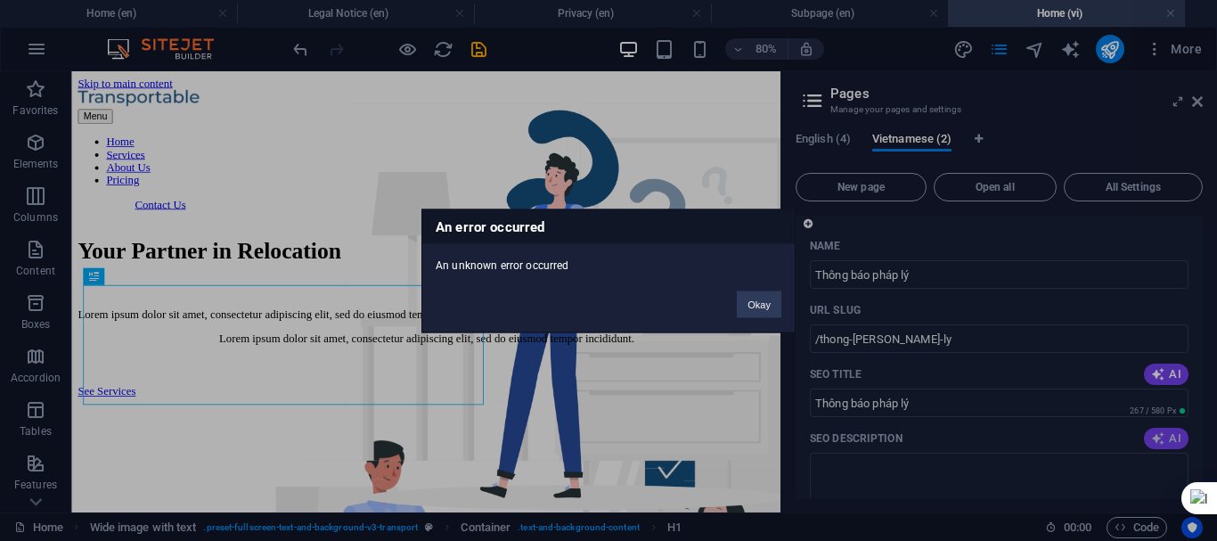
scroll to position [267, 0]
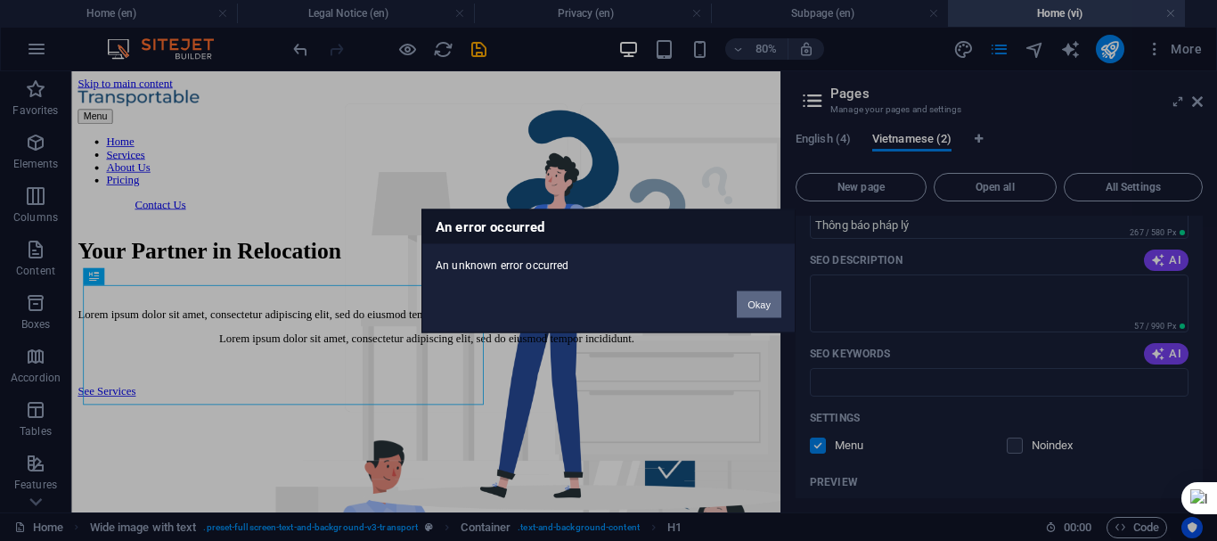
click at [756, 307] on button "Okay" at bounding box center [759, 303] width 45 height 27
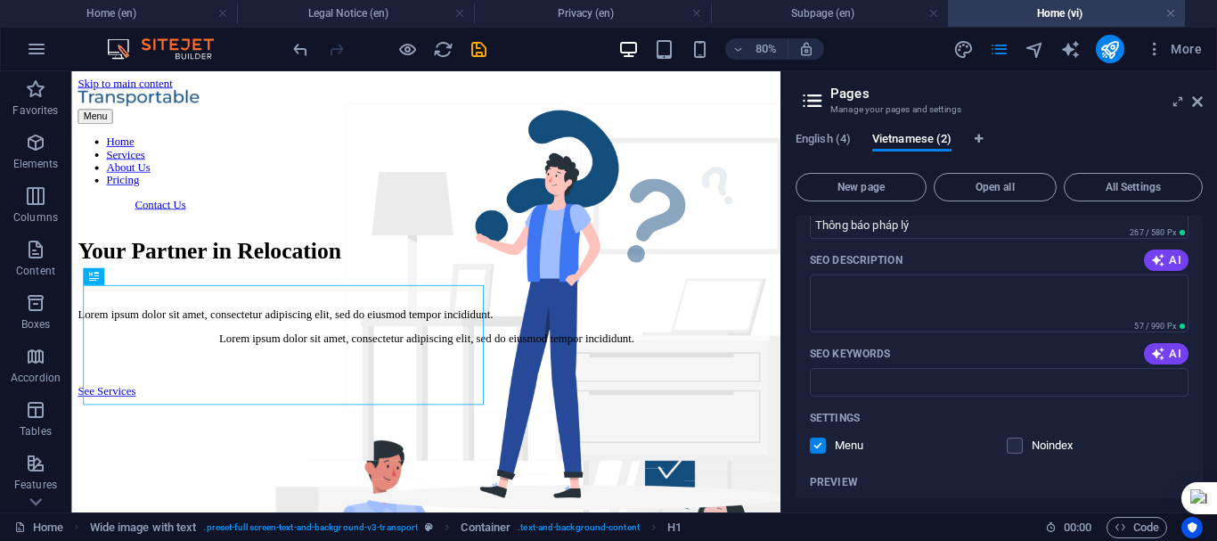
scroll to position [606, 0]
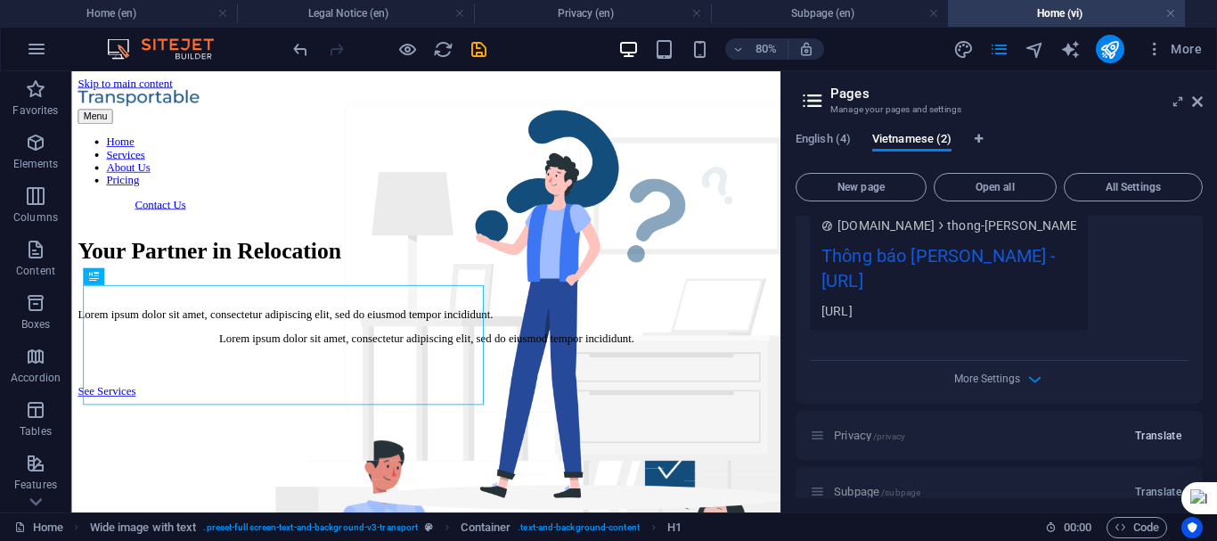
click at [1159, 429] on span "Translate" at bounding box center [1158, 436] width 46 height 14
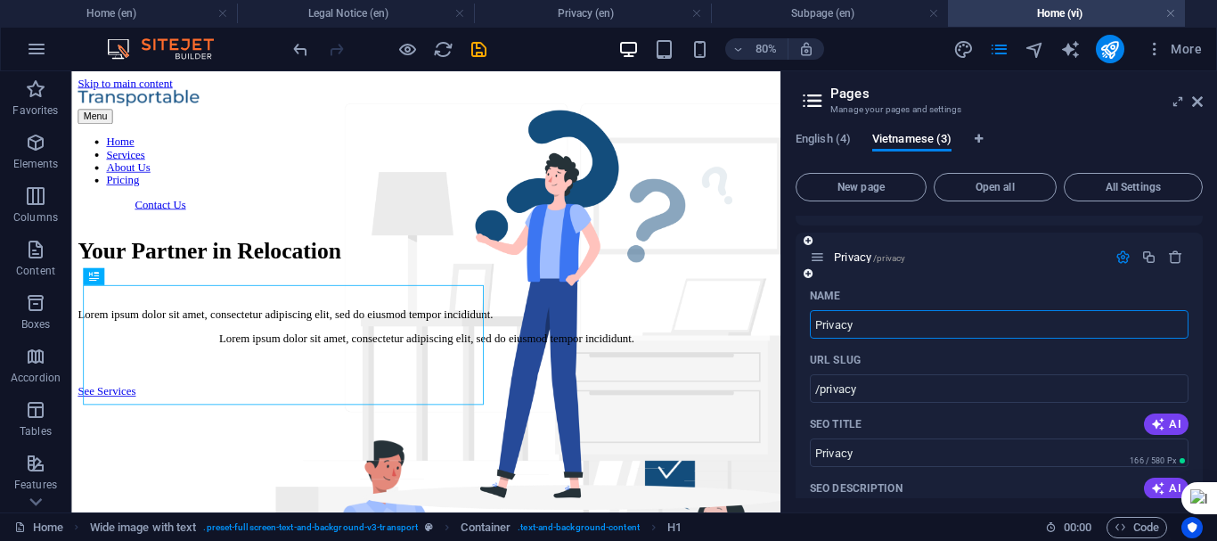
click at [1181, 413] on div "AI" at bounding box center [1166, 423] width 45 height 21
click at [1171, 417] on span "AI" at bounding box center [1166, 424] width 30 height 14
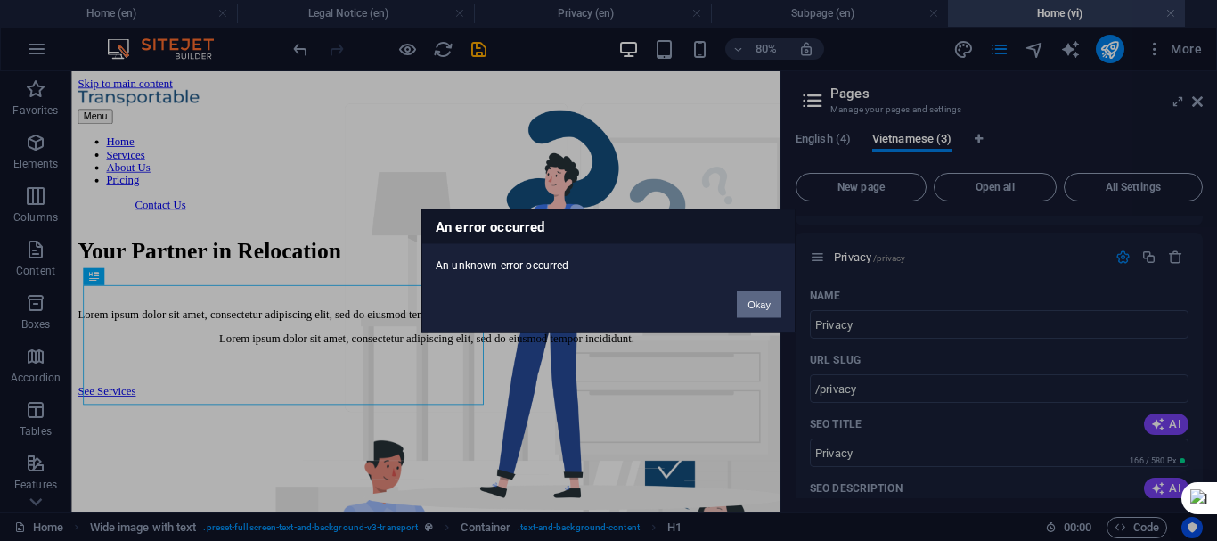
click at [757, 309] on button "Okay" at bounding box center [759, 303] width 45 height 27
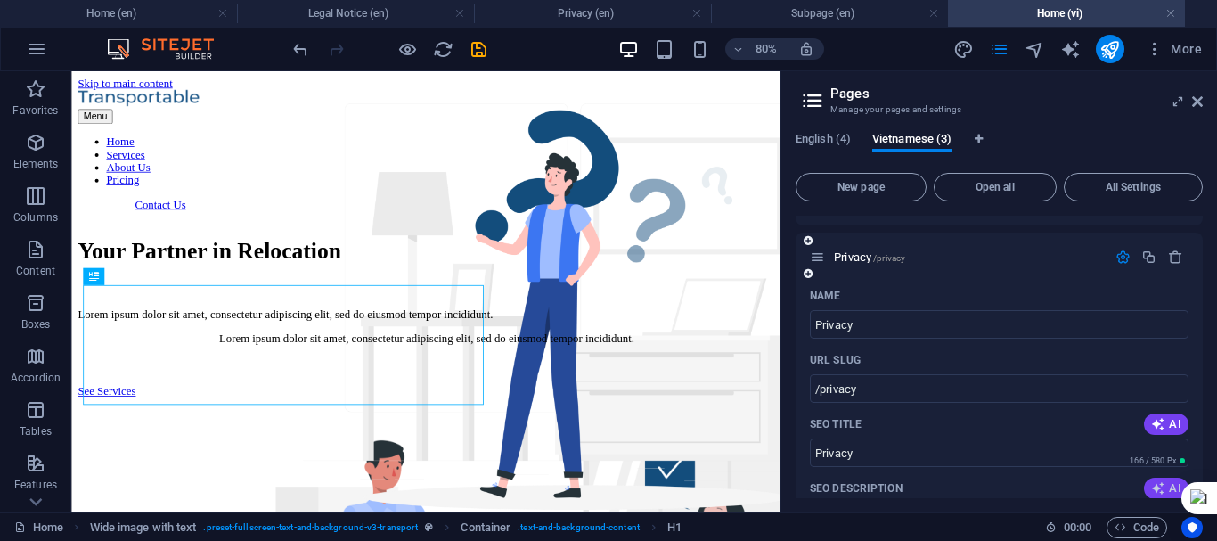
click at [1164, 481] on span "AI" at bounding box center [1166, 488] width 30 height 14
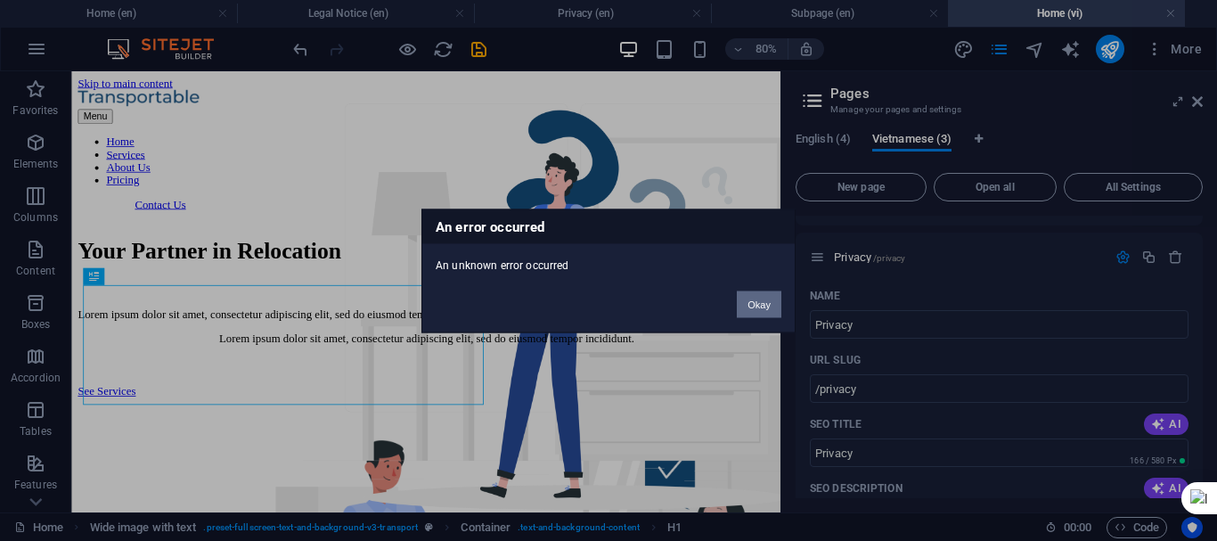
click at [767, 306] on button "Okay" at bounding box center [759, 303] width 45 height 27
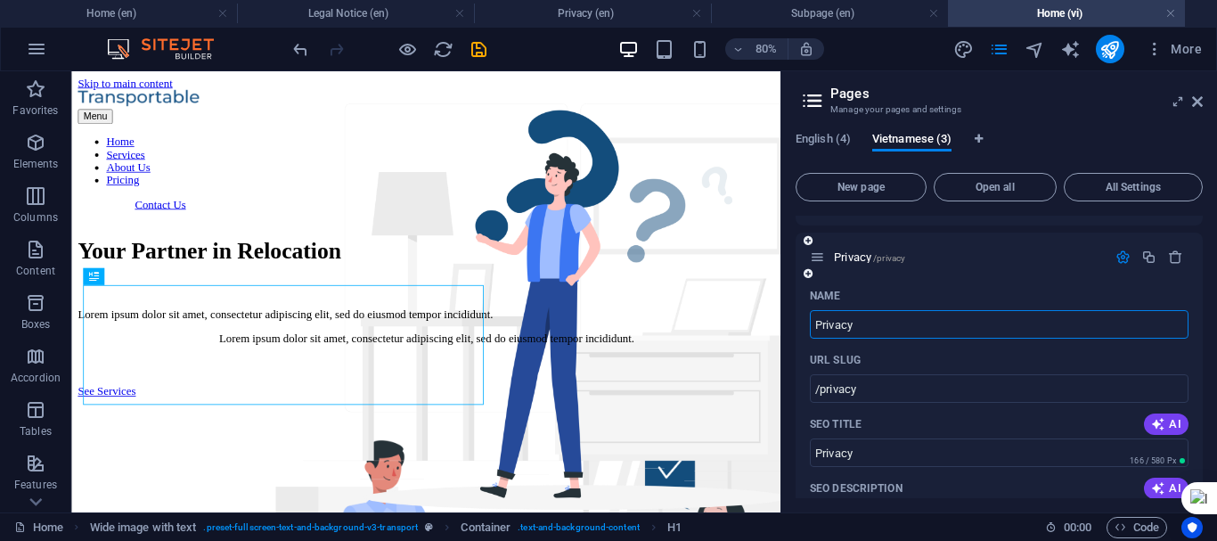
drag, startPoint x: 870, startPoint y: 303, endPoint x: 810, endPoint y: 295, distance: 60.2
click at [810, 310] on input "Privacy" at bounding box center [999, 324] width 379 height 29
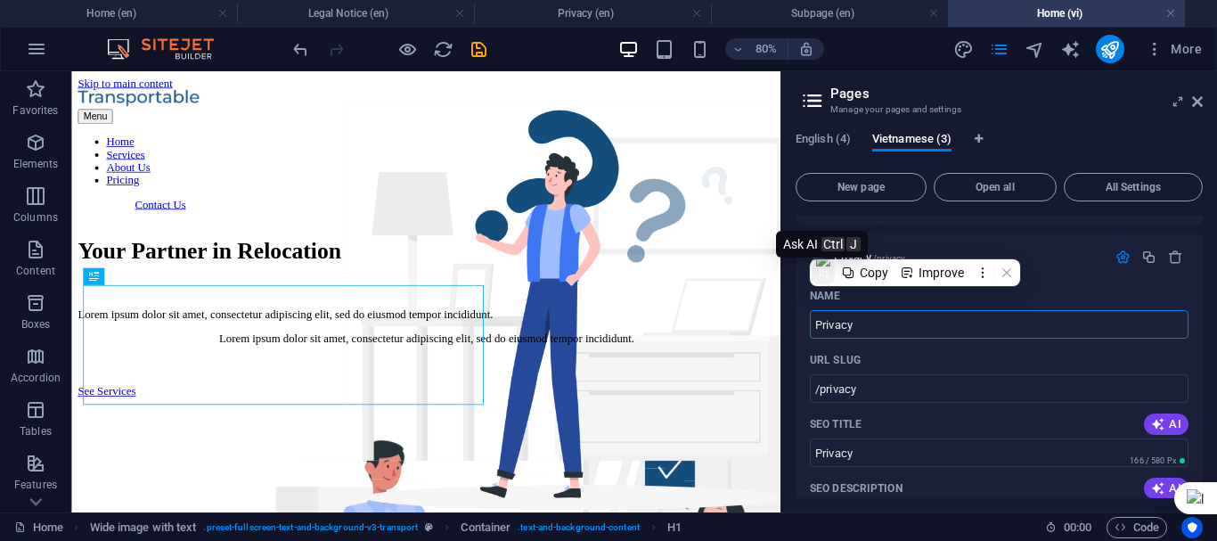
click at [825, 269] on img at bounding box center [823, 272] width 14 height 41
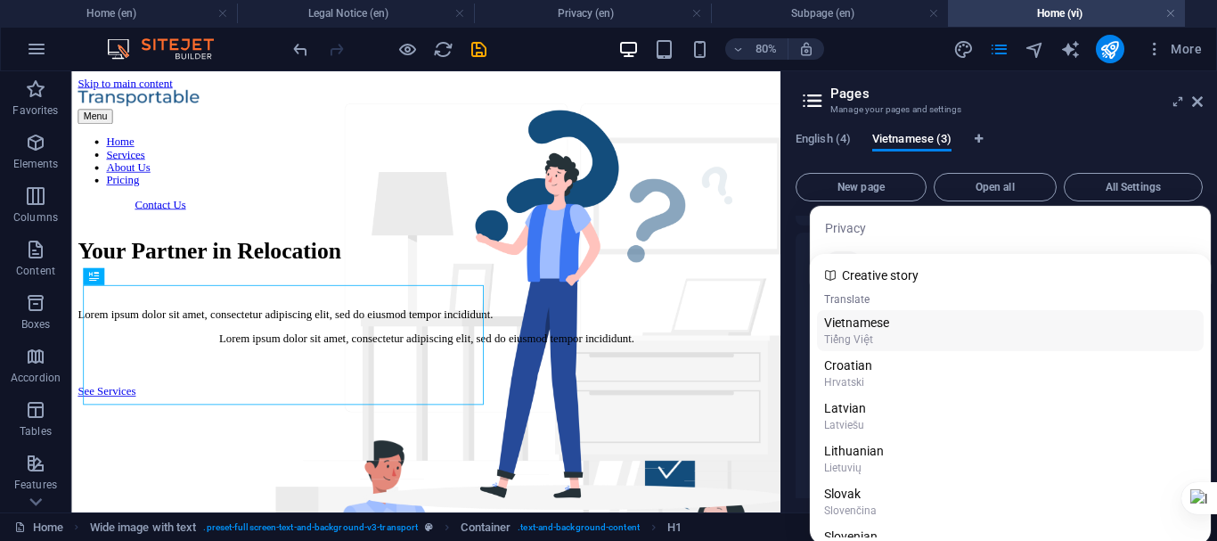
type input "v"
click at [865, 319] on div "Vietnamese" at bounding box center [1010, 323] width 372 height 18
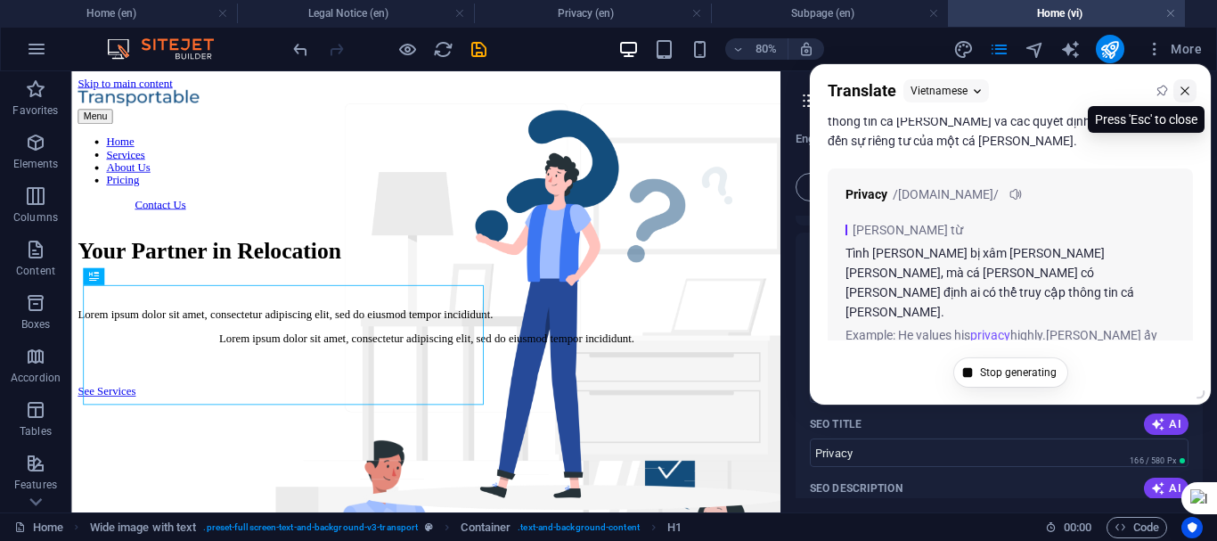
scroll to position [71, 0]
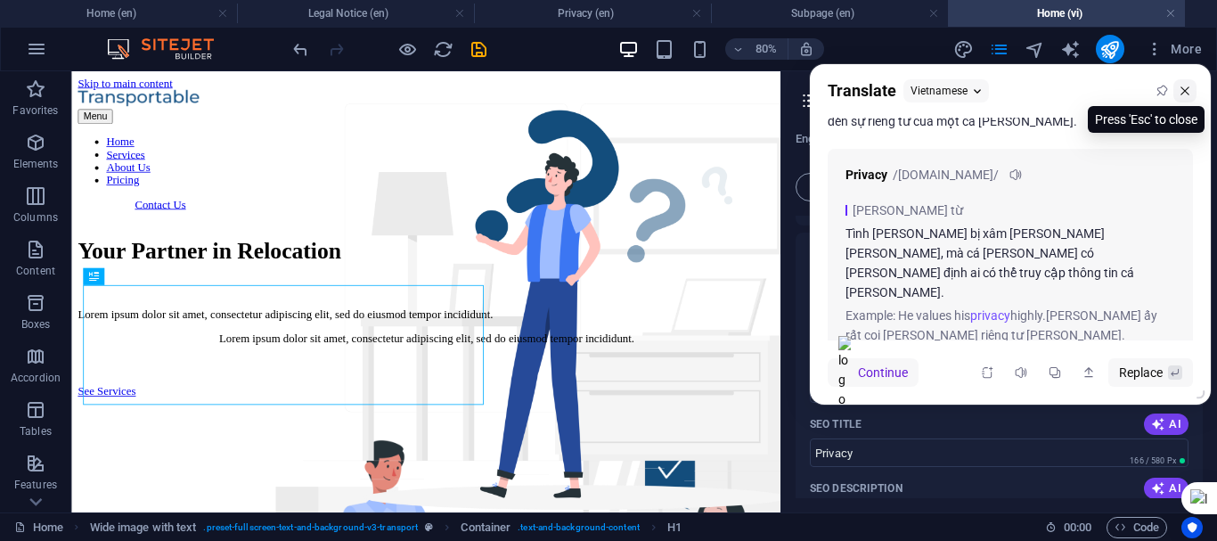
click at [1190, 93] on icon at bounding box center [1185, 91] width 12 height 12
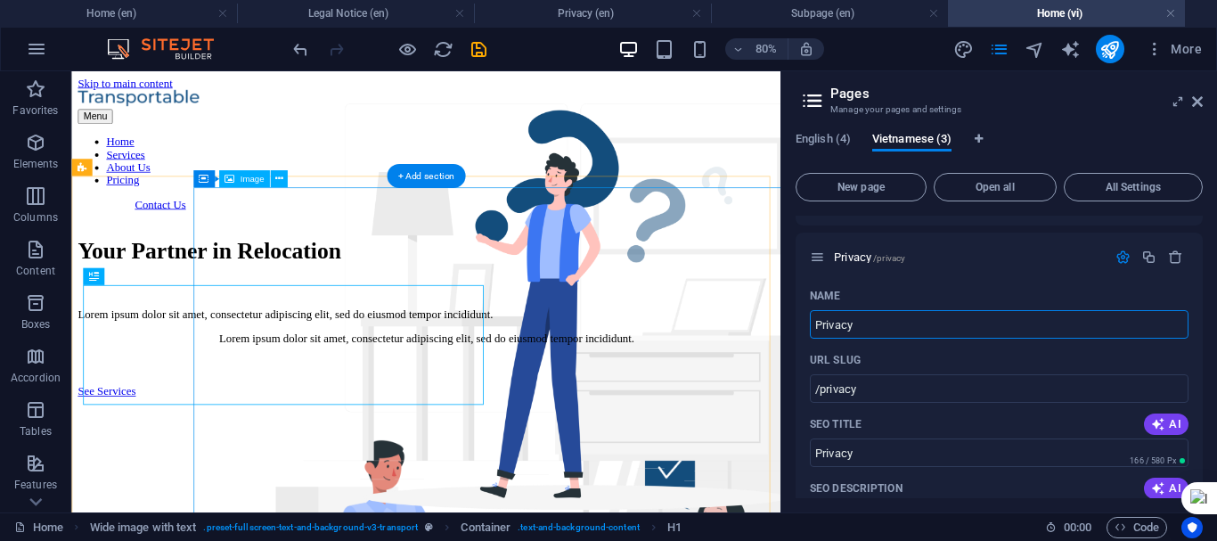
drag, startPoint x: 972, startPoint y: 364, endPoint x: 895, endPoint y: 347, distance: 78.3
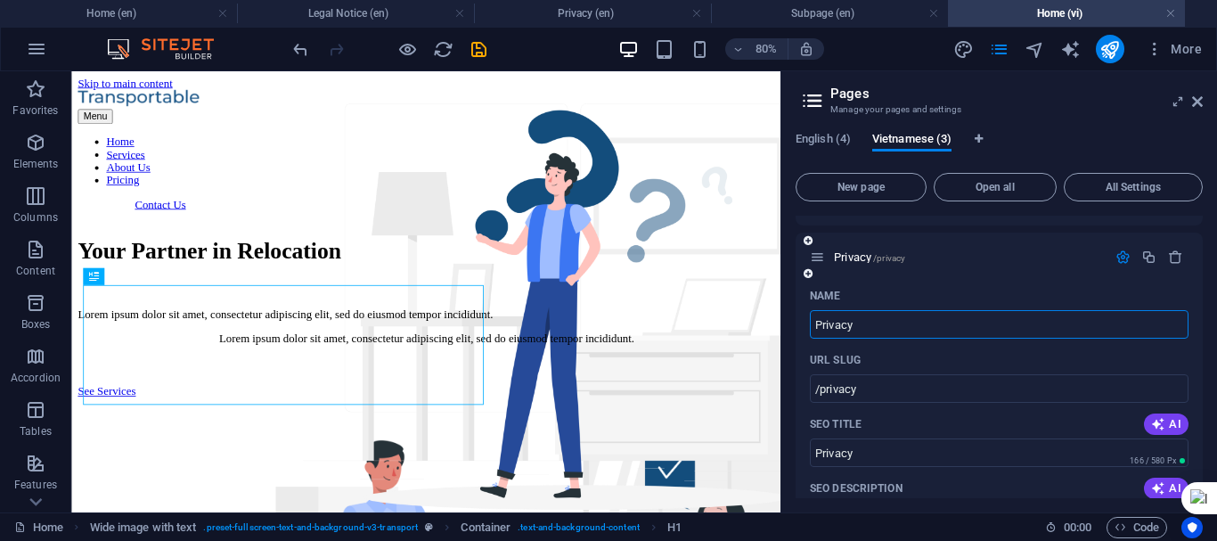
drag, startPoint x: 863, startPoint y: 300, endPoint x: 813, endPoint y: 298, distance: 50.9
click at [813, 310] on input "Privacy" at bounding box center [999, 324] width 379 height 29
type input "Vùng"
type input "/vung"
type input "Vùng"
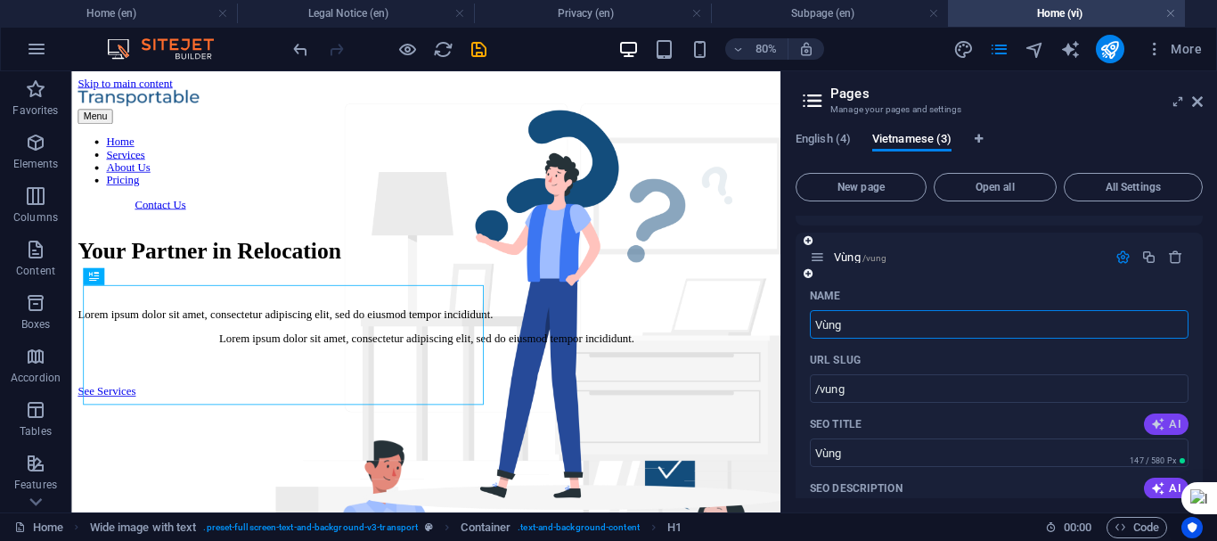
type input "Vùng"
click at [1160, 417] on icon "button" at bounding box center [1158, 424] width 14 height 14
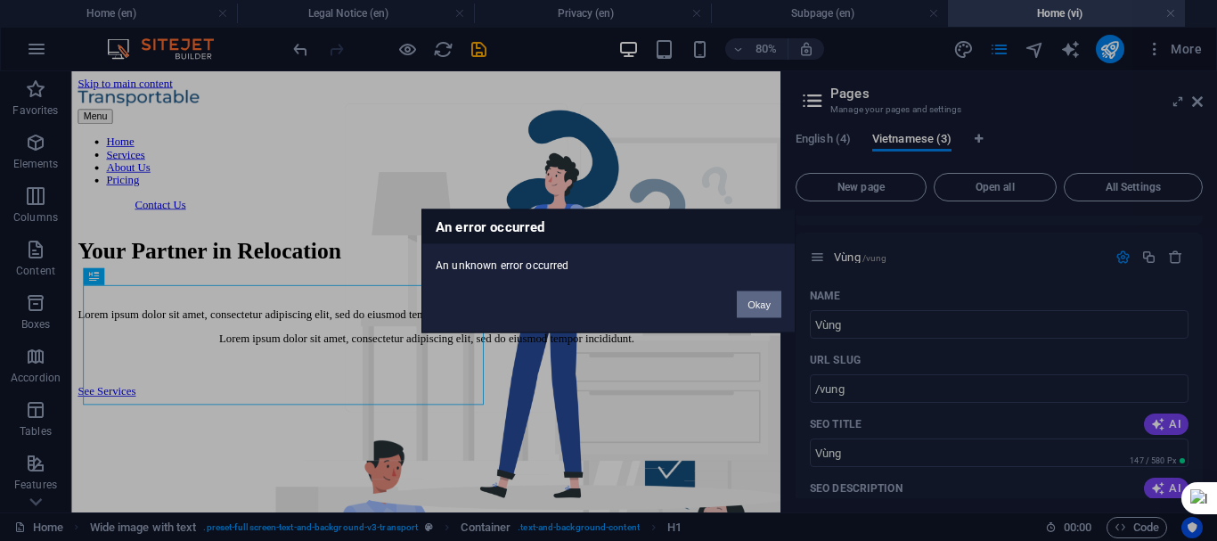
click at [766, 304] on button "Okay" at bounding box center [759, 303] width 45 height 27
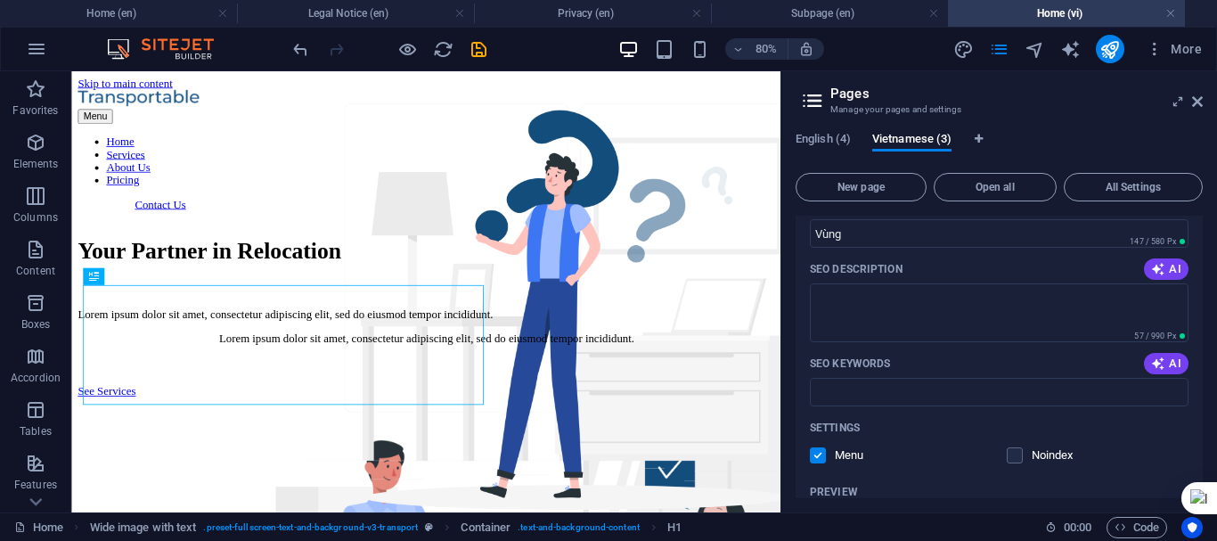
scroll to position [1271, 0]
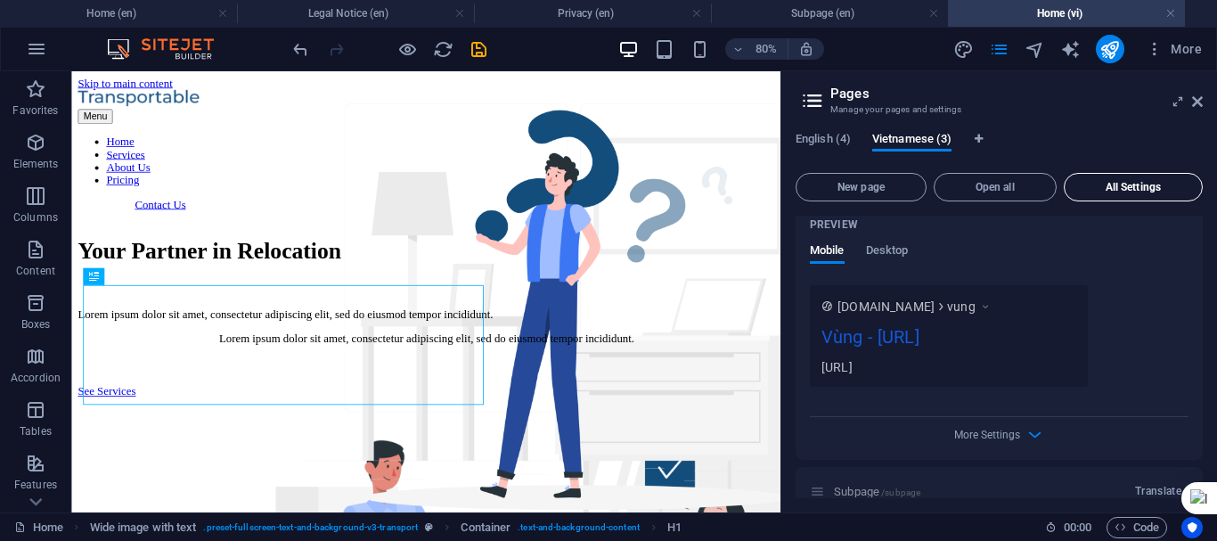
click at [1112, 185] on span "All Settings" at bounding box center [1133, 187] width 123 height 11
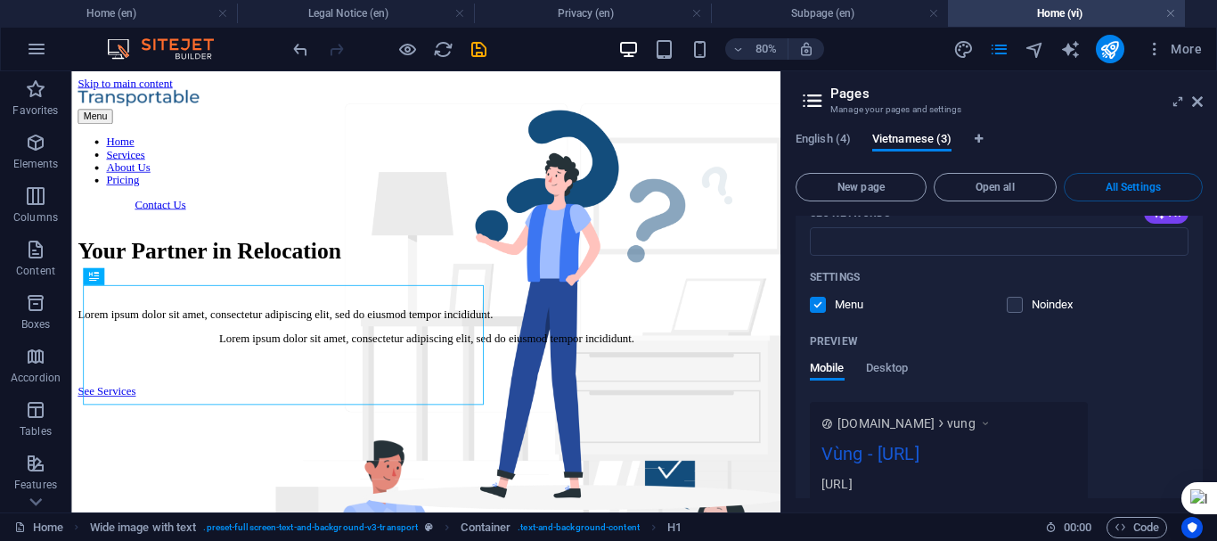
scroll to position [1970, 0]
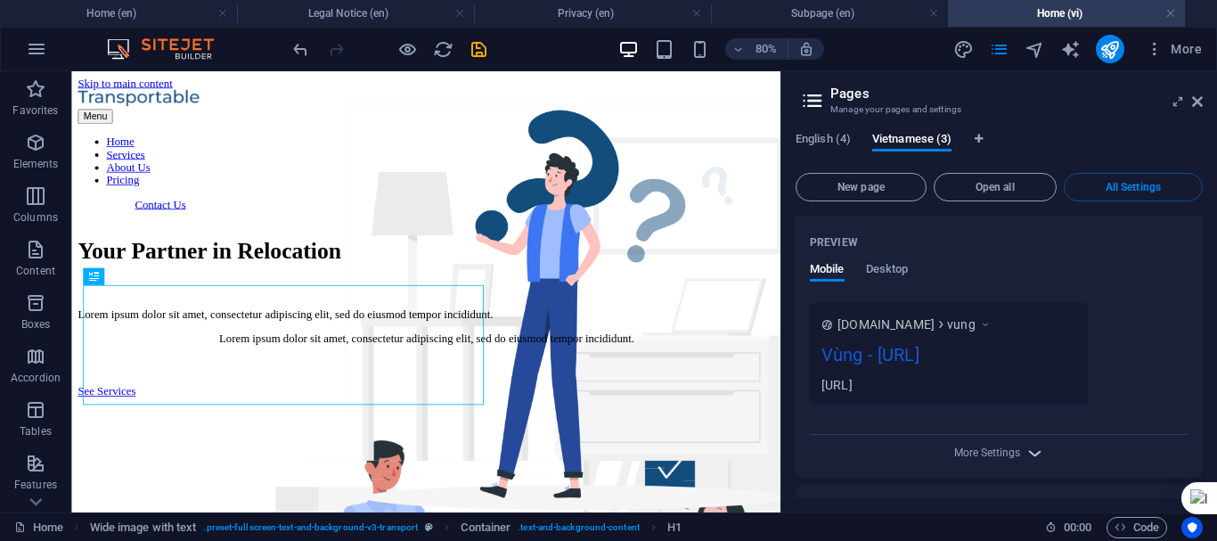
click at [1026, 443] on icon "button" at bounding box center [1035, 453] width 20 height 20
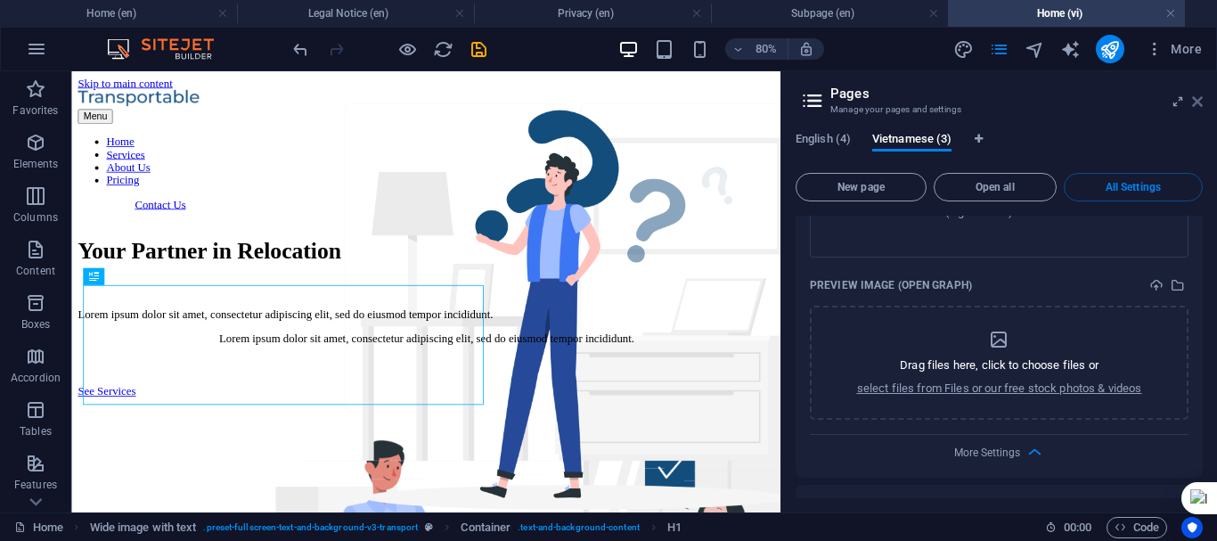
click at [1193, 103] on icon at bounding box center [1197, 101] width 11 height 14
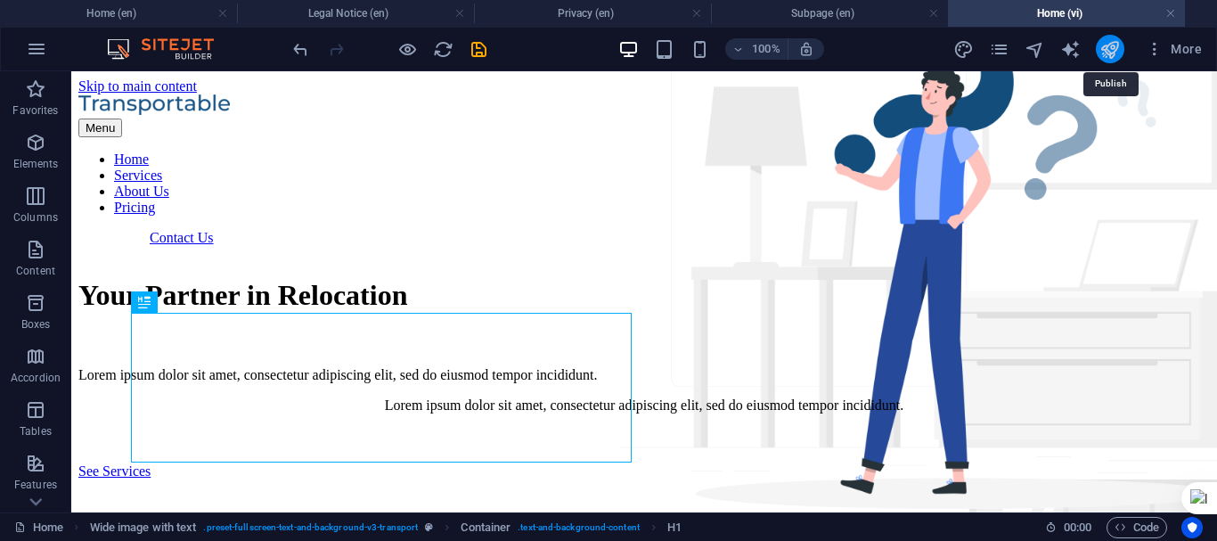
click at [1113, 50] on icon "publish" at bounding box center [1110, 49] width 20 height 20
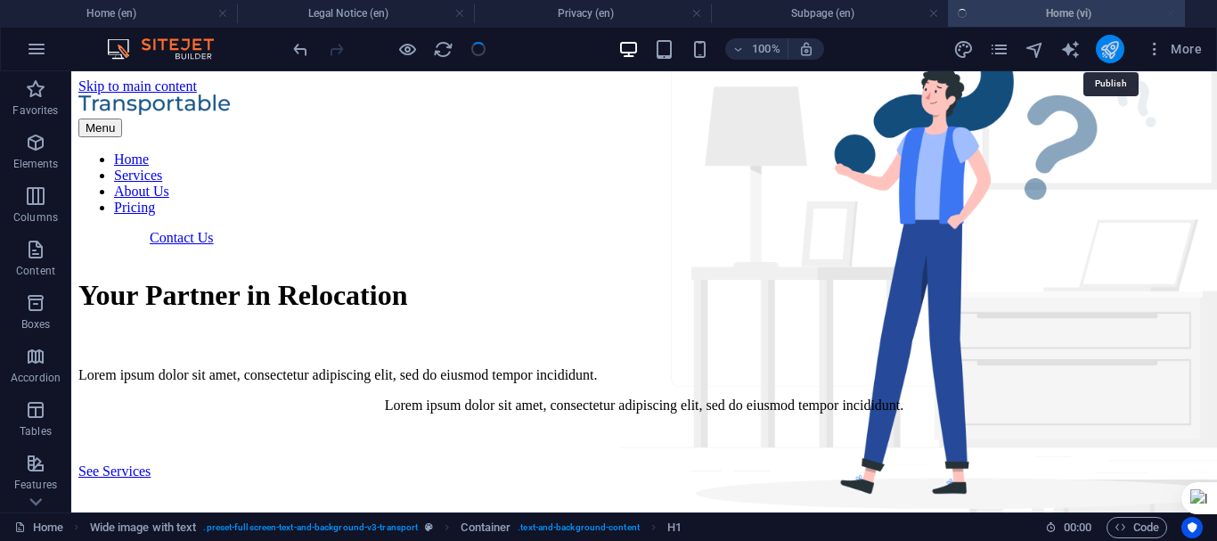
checkbox input "false"
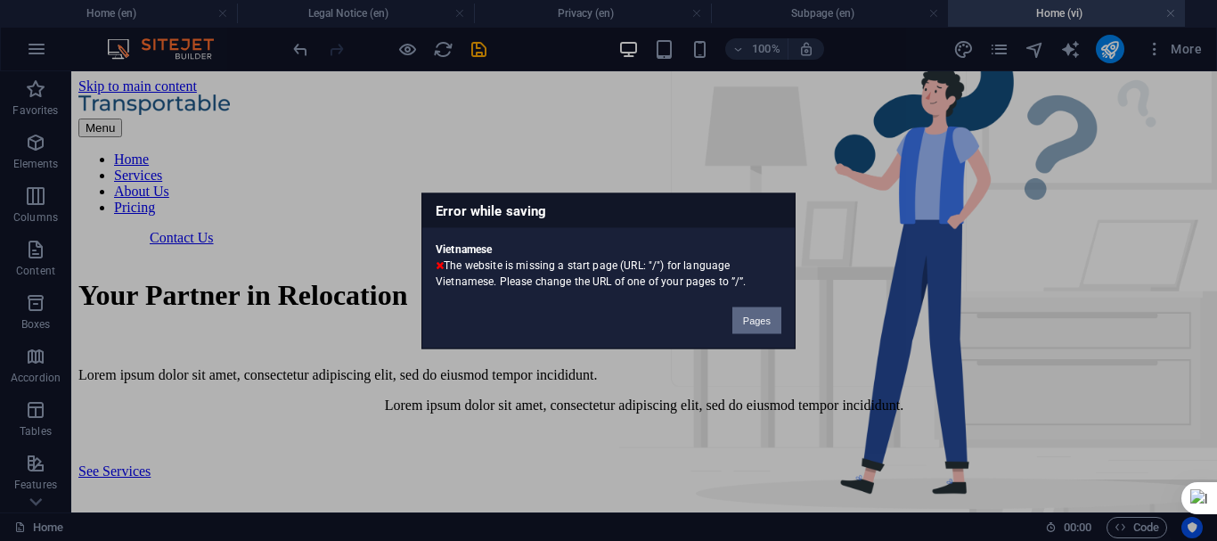
click at [760, 323] on button "Pages" at bounding box center [756, 320] width 49 height 27
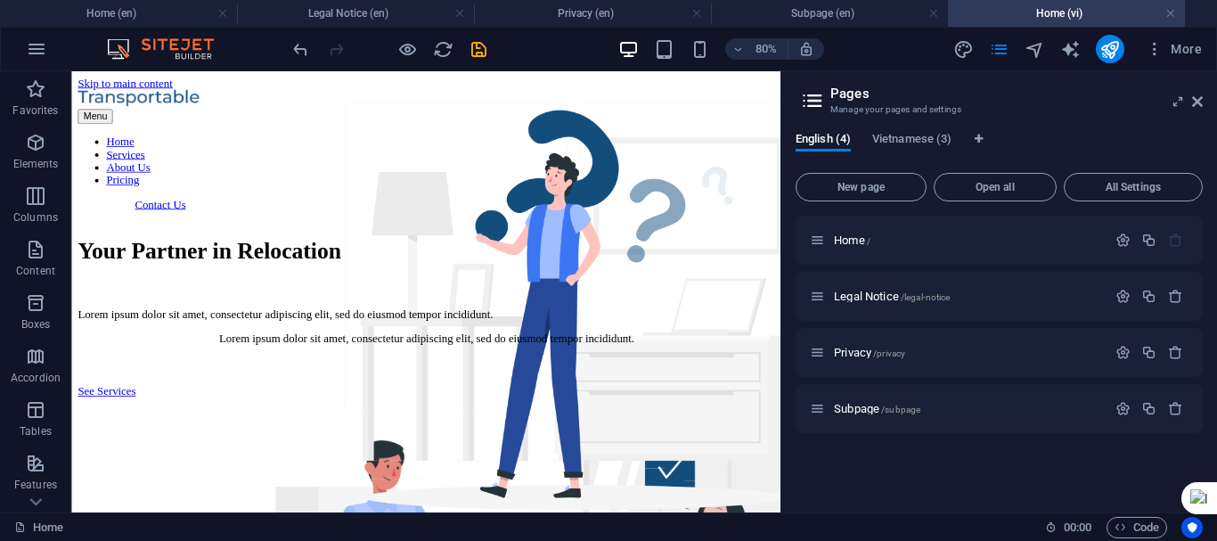
click at [916, 130] on div "English (4) Vietnamese (3) New page Open all All Settings Home / Legal Notice /…" at bounding box center [999, 315] width 436 height 395
click at [915, 135] on span "Vietnamese (3)" at bounding box center [911, 140] width 79 height 25
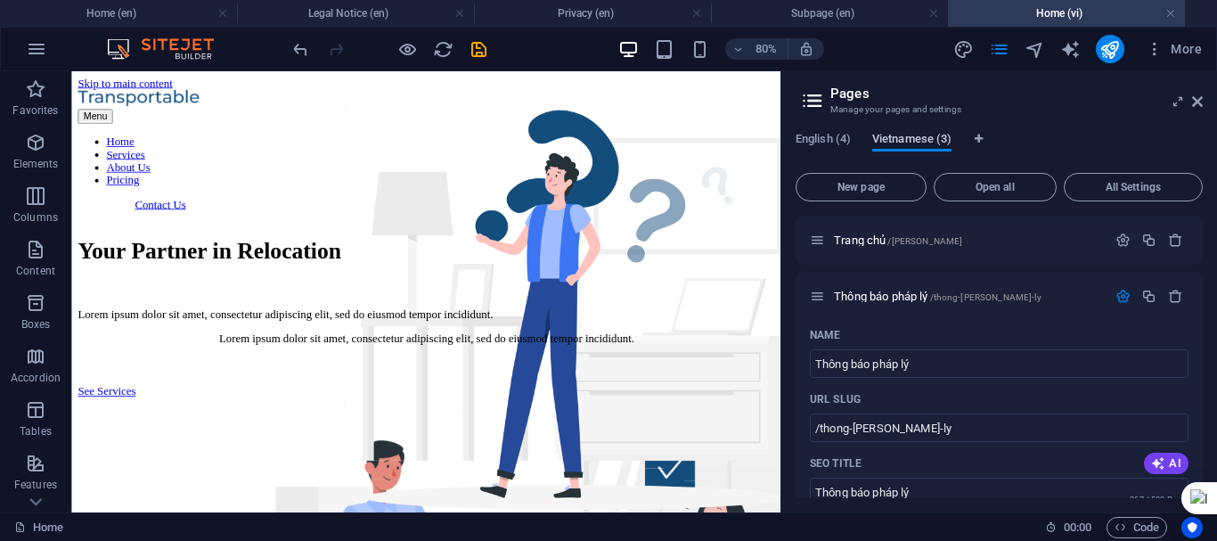
scroll to position [727, 0]
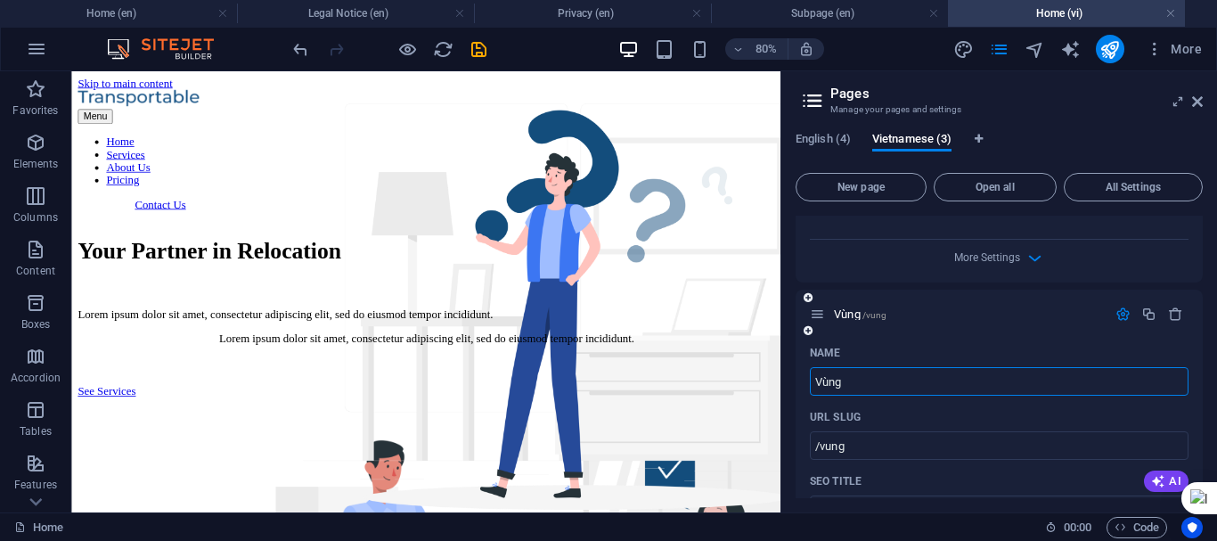
click at [971, 367] on input "Vùng" at bounding box center [999, 381] width 379 height 29
click at [936, 431] on input "/vung" at bounding box center [999, 445] width 379 height 29
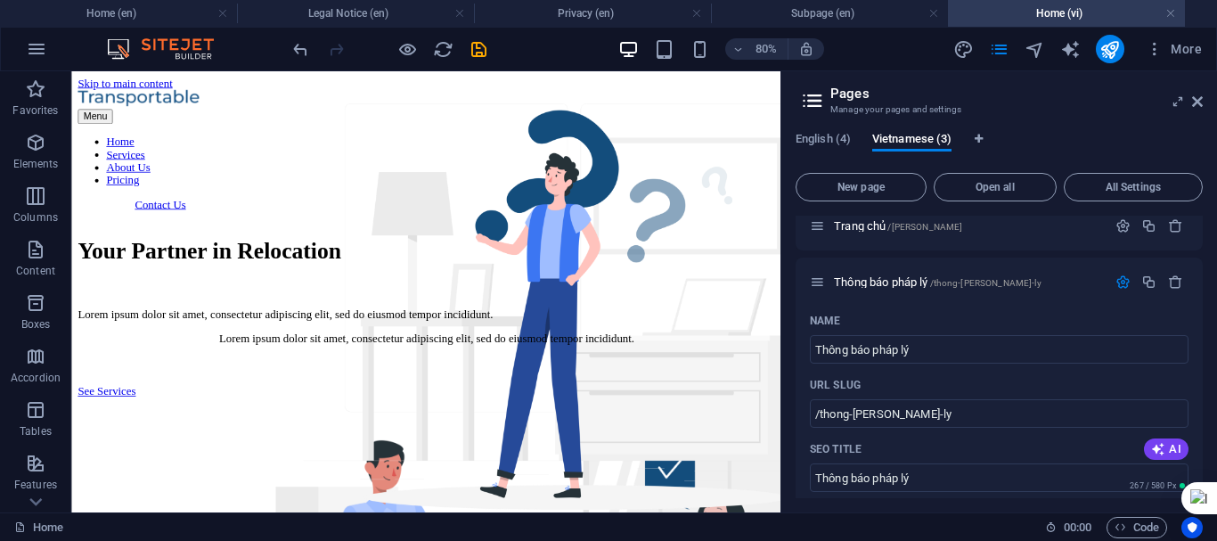
scroll to position [0, 0]
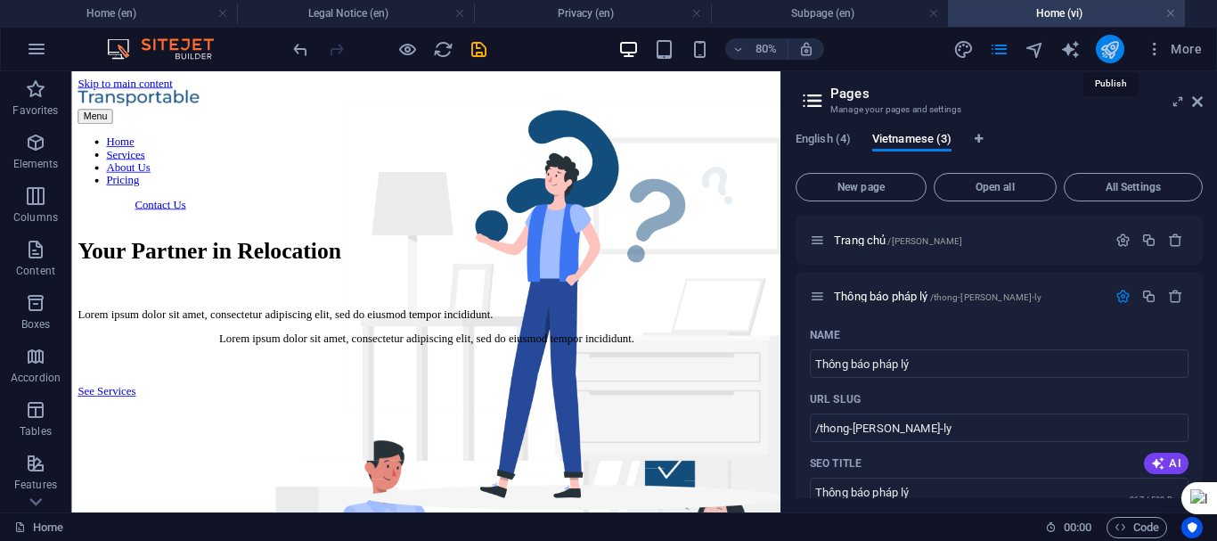
click at [1109, 54] on icon "publish" at bounding box center [1110, 49] width 20 height 20
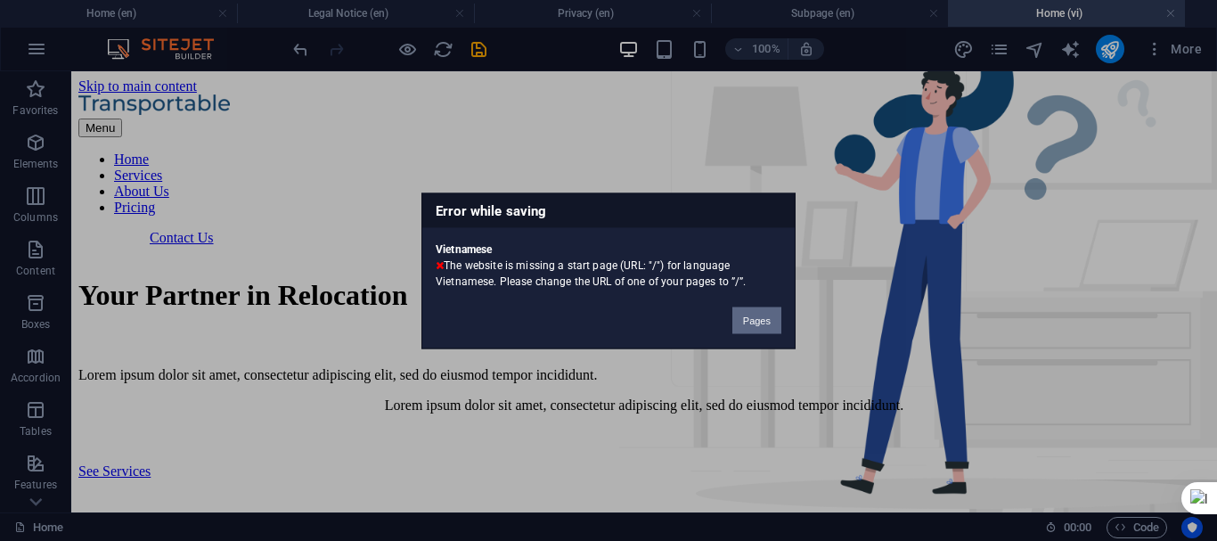
click at [748, 325] on button "Pages" at bounding box center [756, 320] width 49 height 27
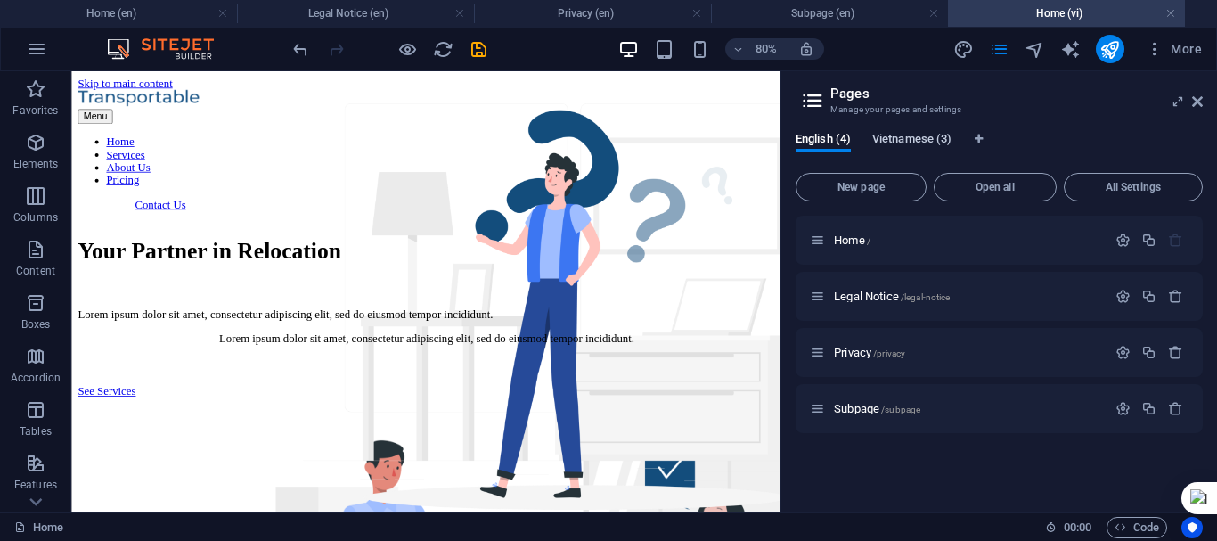
click at [920, 137] on span "Vietnamese (3)" at bounding box center [911, 140] width 79 height 25
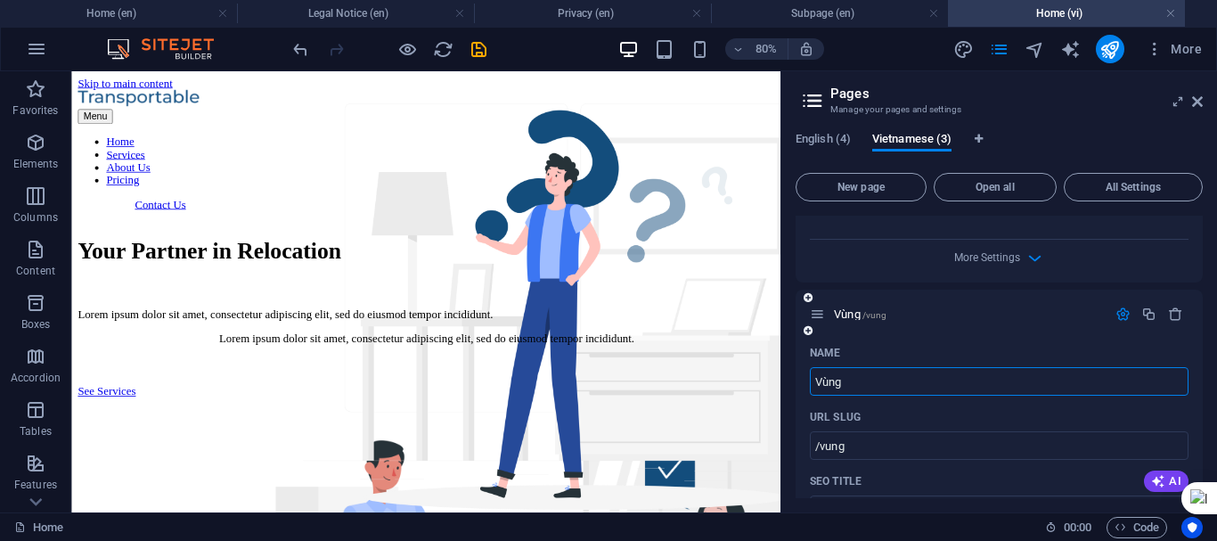
scroll to position [816, 0]
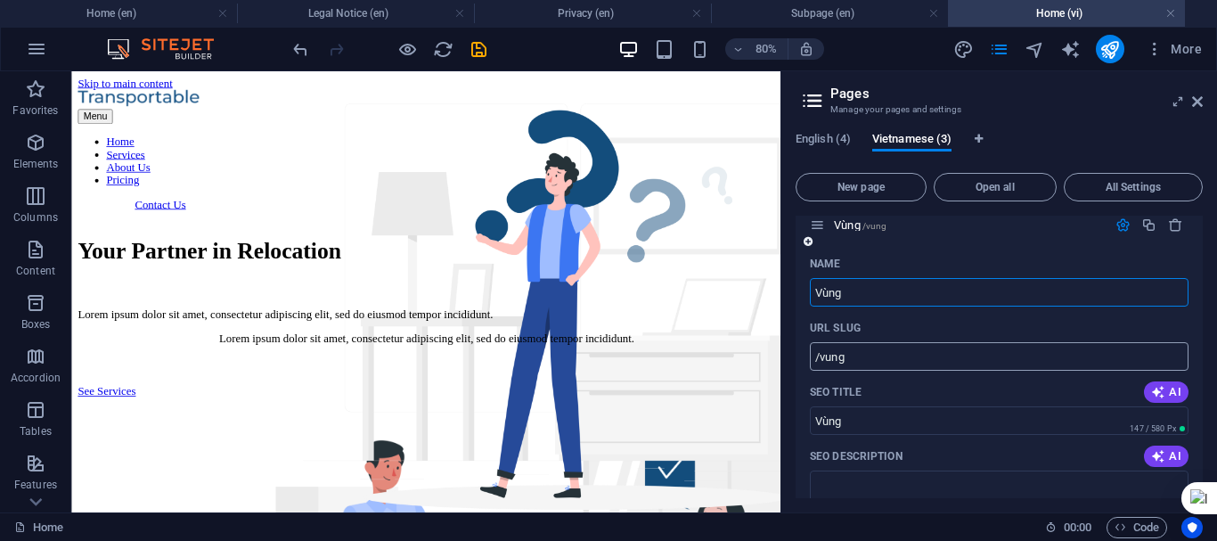
click at [917, 342] on input "/vung" at bounding box center [999, 356] width 379 height 29
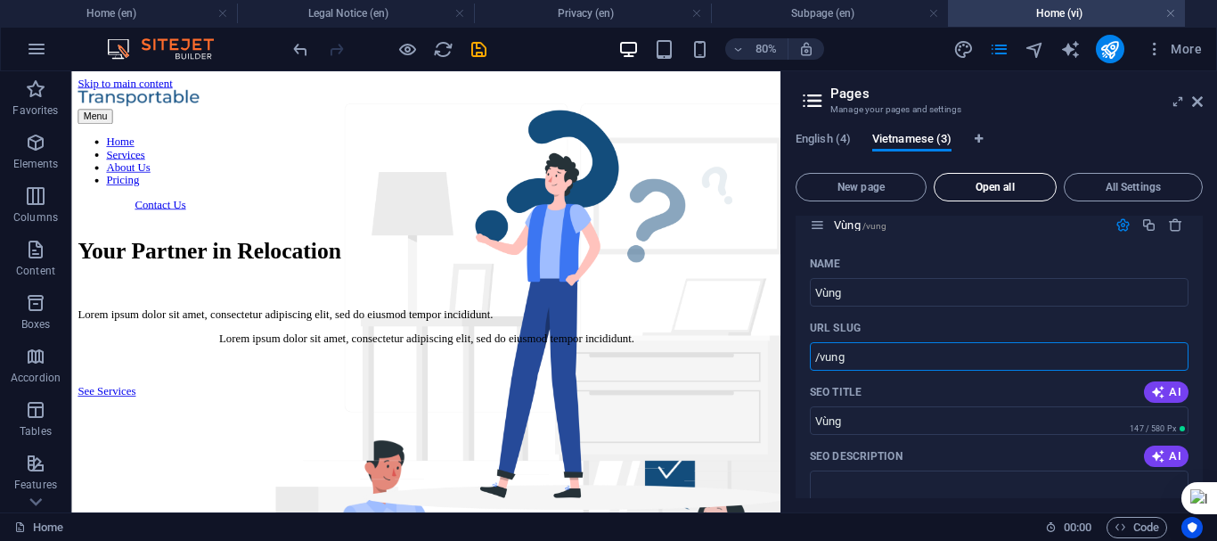
click at [1012, 184] on span "Open all" at bounding box center [995, 187] width 107 height 11
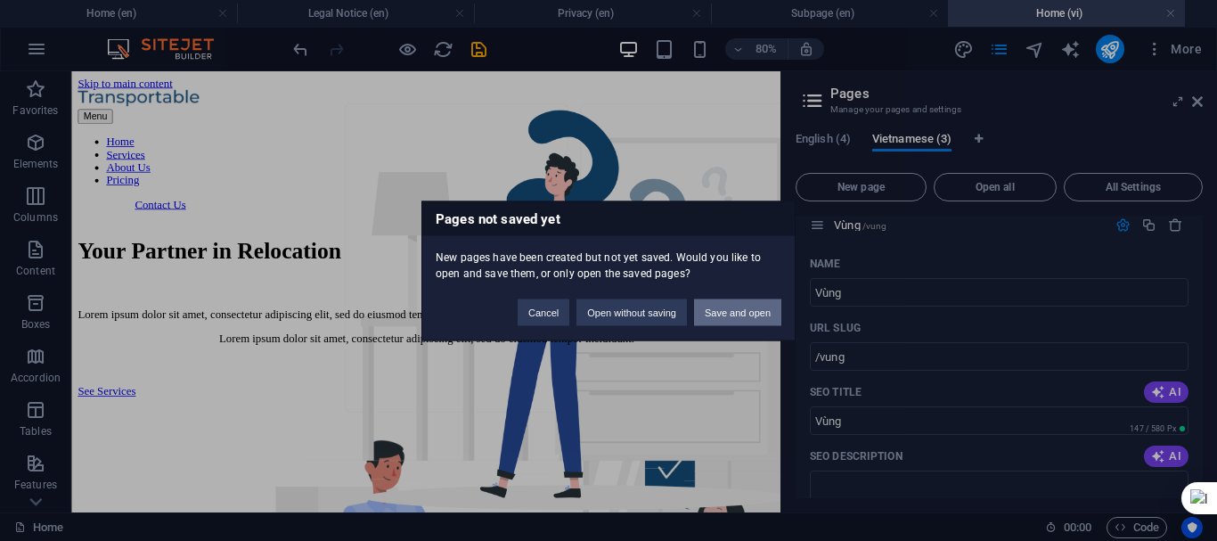
drag, startPoint x: 733, startPoint y: 310, endPoint x: 829, endPoint y: 298, distance: 96.0
click at [733, 310] on button "Save and open" at bounding box center [737, 311] width 87 height 27
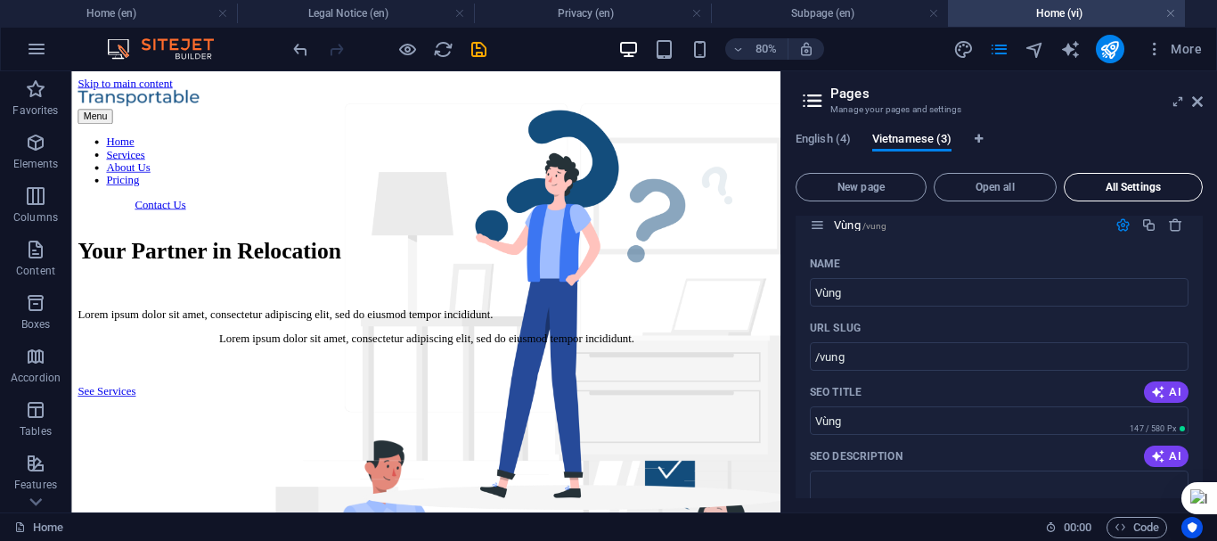
click at [1137, 189] on span "All Settings" at bounding box center [1133, 187] width 123 height 11
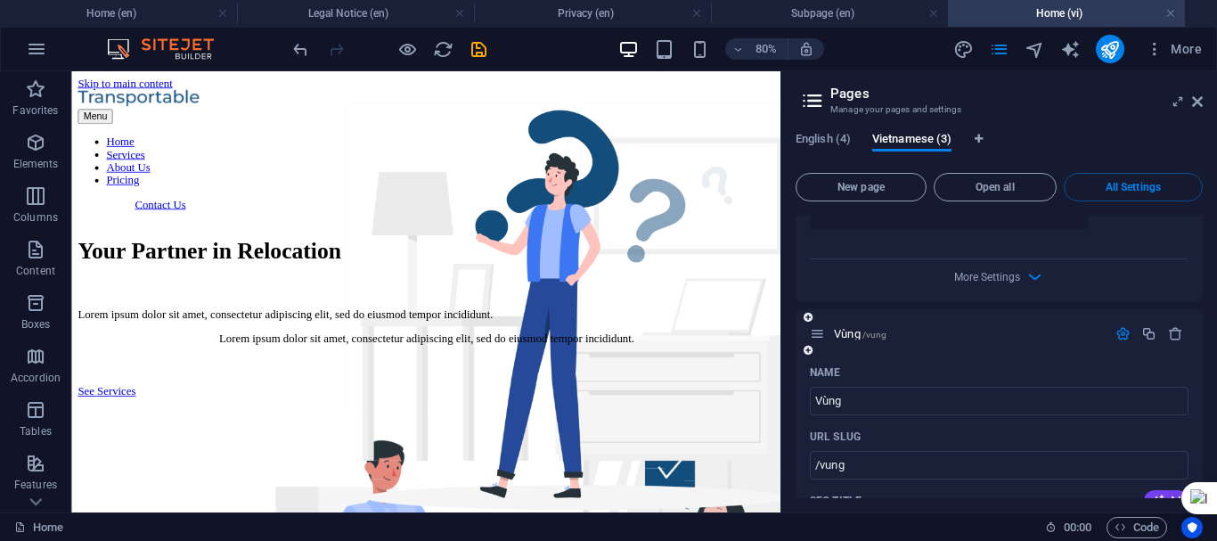
scroll to position [1604, 0]
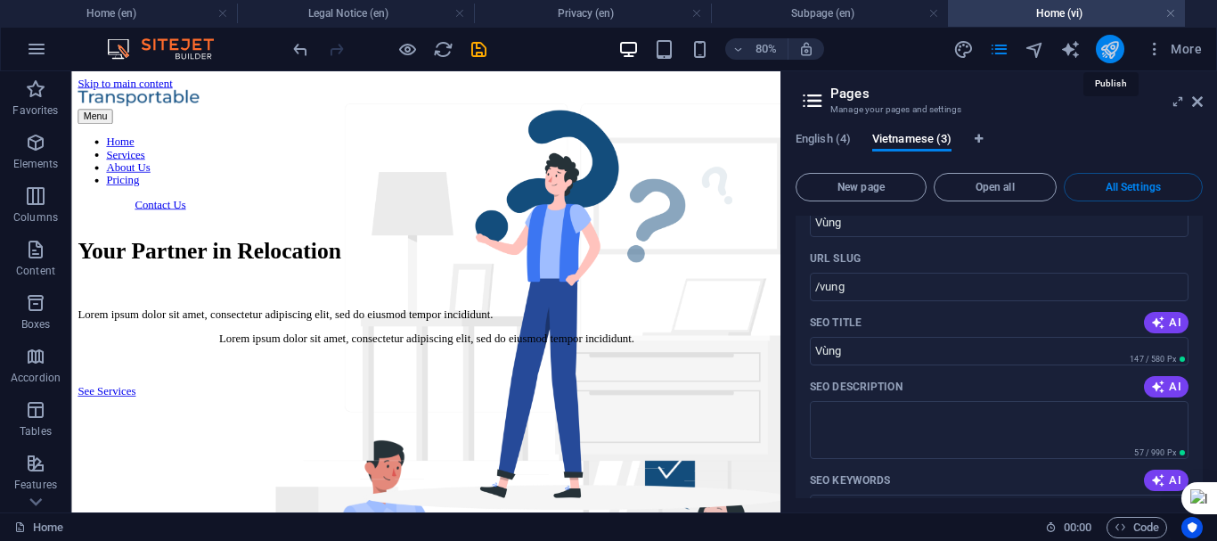
click at [1118, 45] on icon "publish" at bounding box center [1110, 49] width 20 height 20
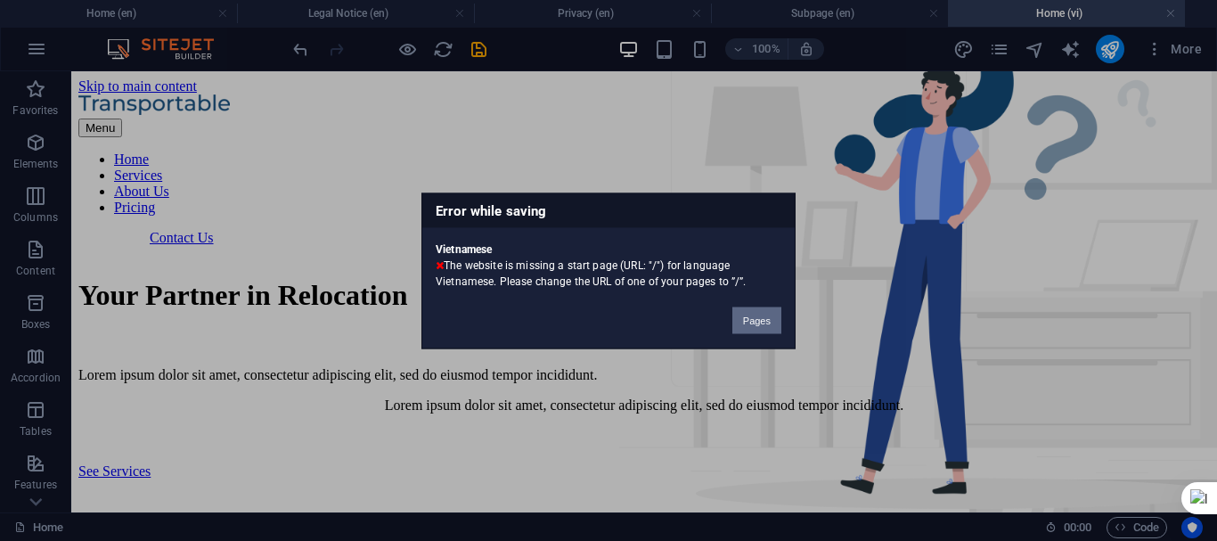
click at [760, 325] on button "Pages" at bounding box center [756, 320] width 49 height 27
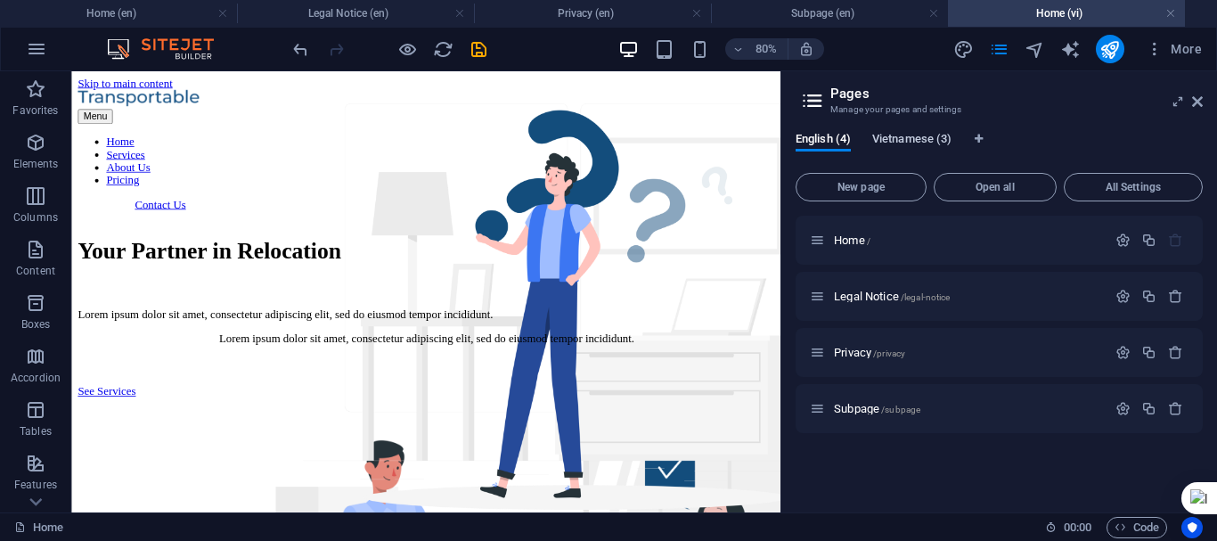
click at [923, 136] on span "Vietnamese (3)" at bounding box center [911, 140] width 79 height 25
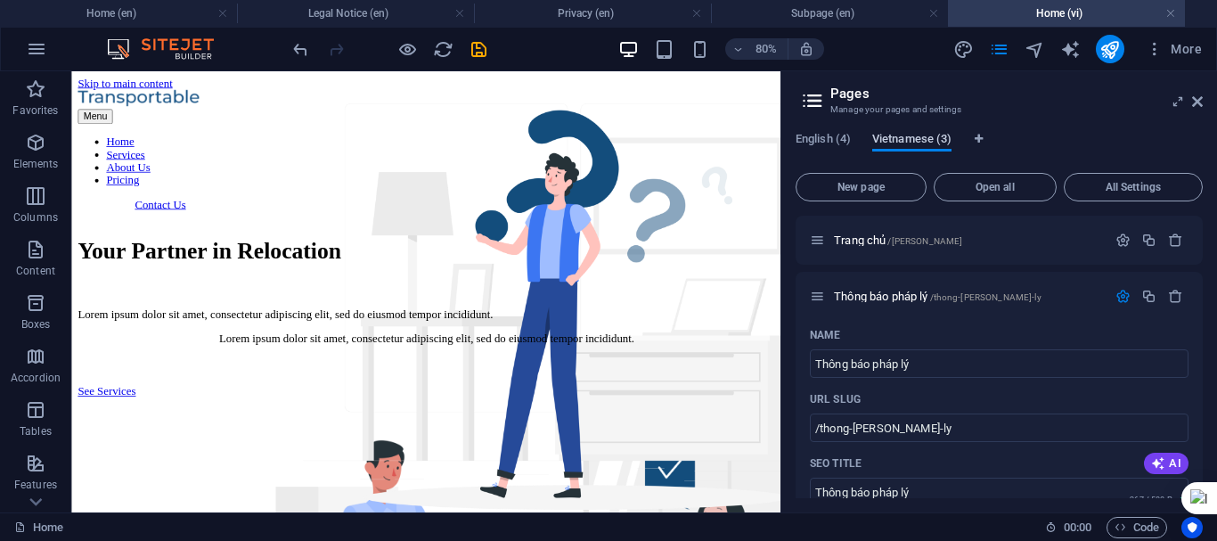
scroll to position [727, 0]
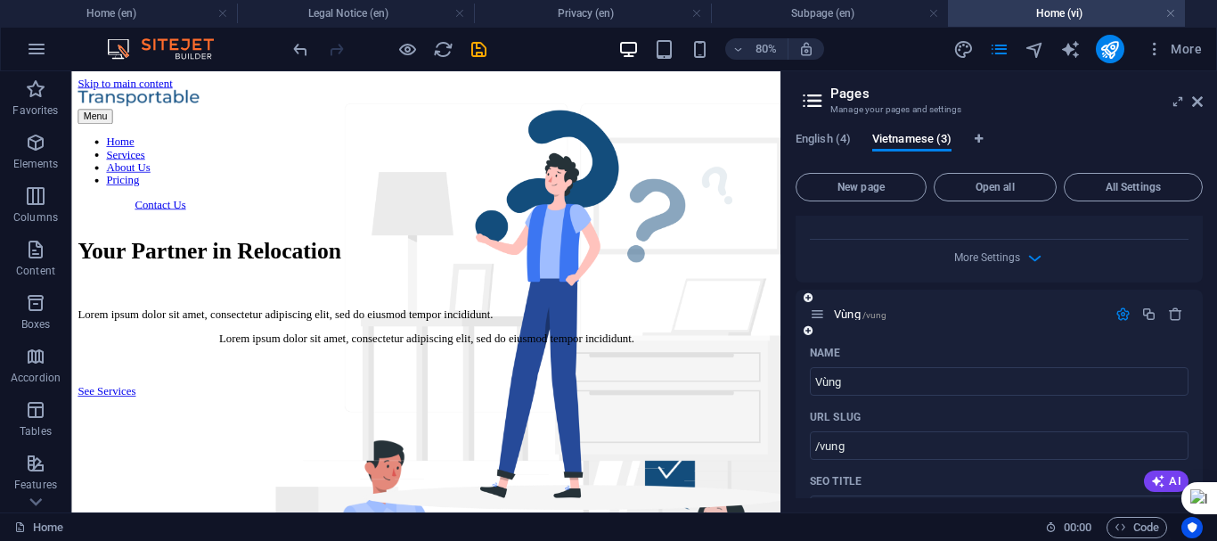
click at [1056, 307] on div "Vùng /vung" at bounding box center [999, 314] width 407 height 49
click at [1120, 307] on icon "button" at bounding box center [1123, 314] width 15 height 15
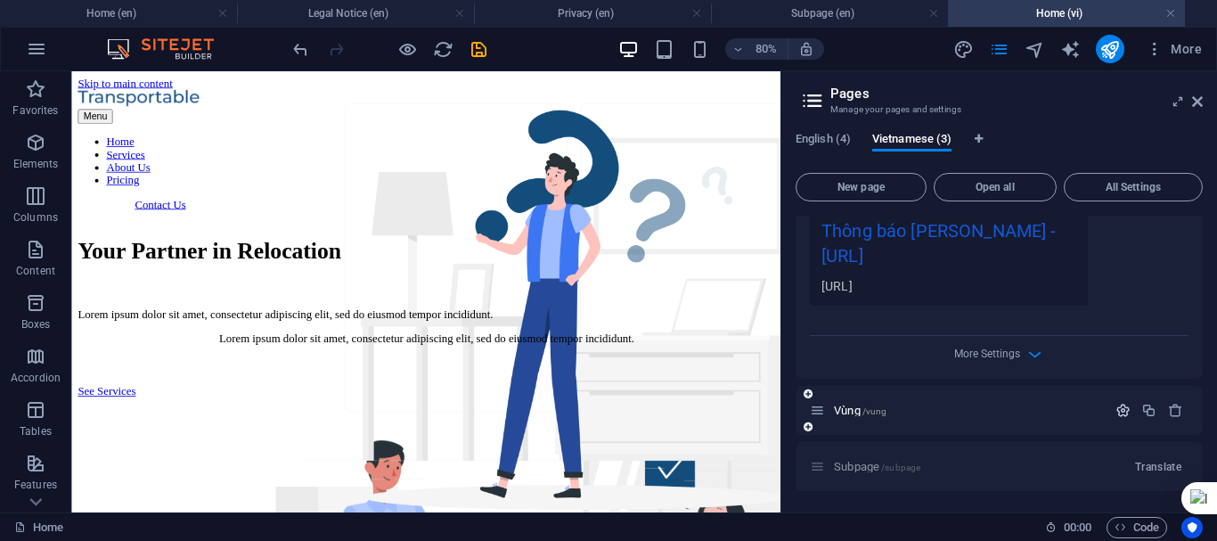
scroll to position [606, 0]
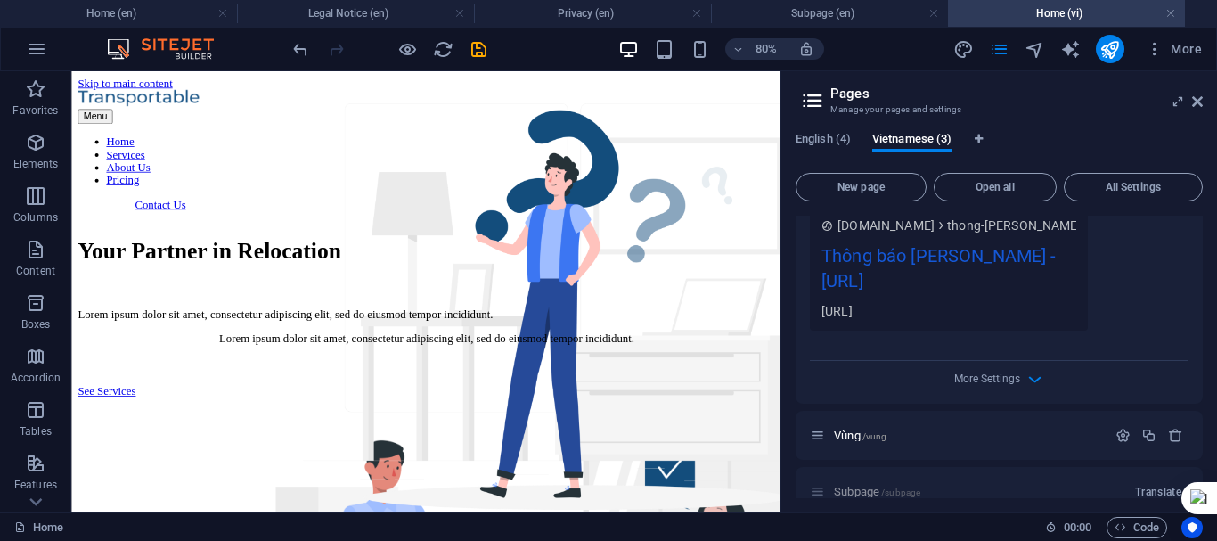
click at [1206, 307] on div "English (4) Vietnamese (3) New page Open all All Settings [PERSON_NAME] /[PERSO…" at bounding box center [999, 315] width 436 height 395
click at [1156, 485] on span "Translate" at bounding box center [1158, 492] width 46 height 14
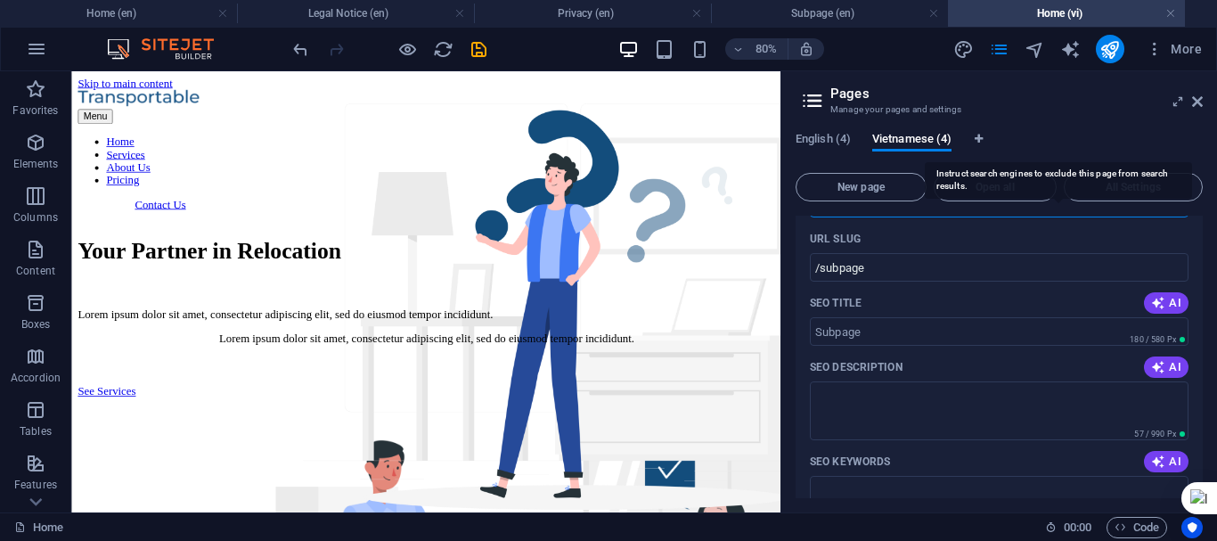
scroll to position [1271, 0]
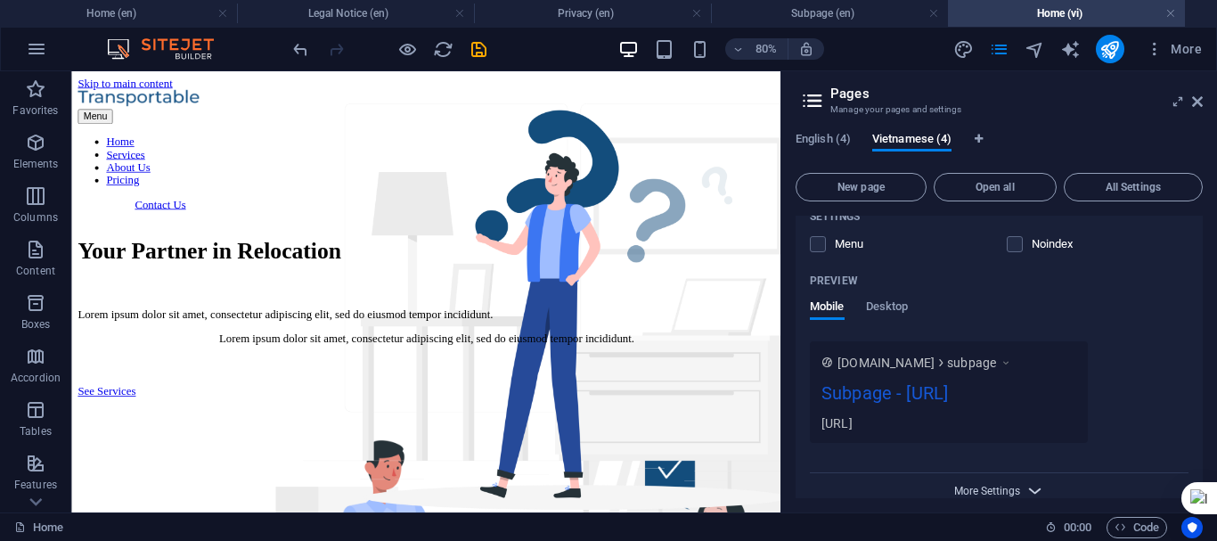
click at [1004, 485] on span "More Settings" at bounding box center [987, 491] width 66 height 12
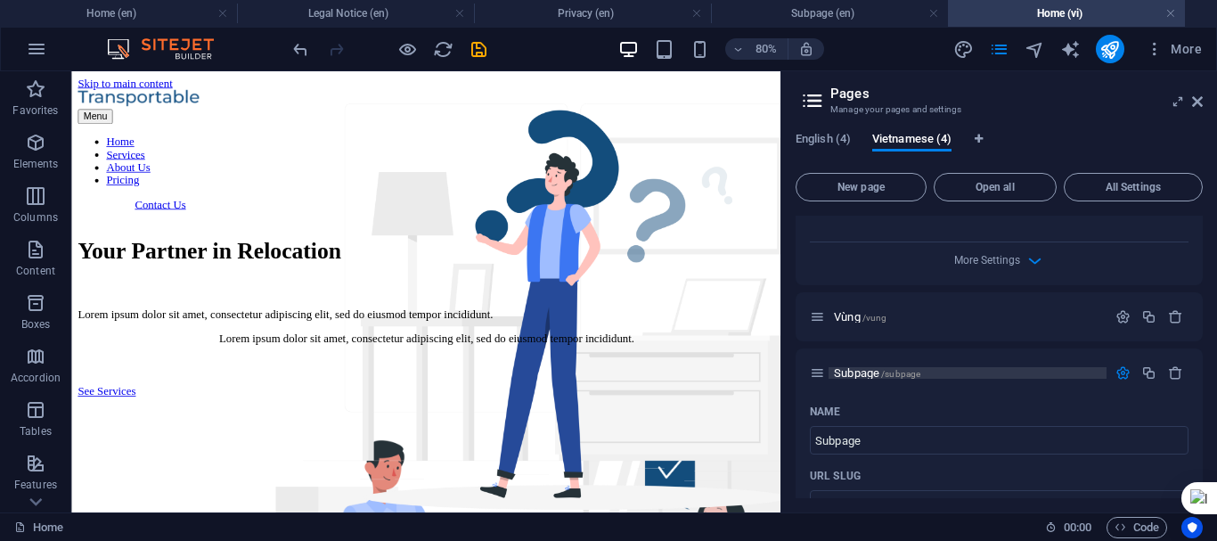
scroll to position [814, 0]
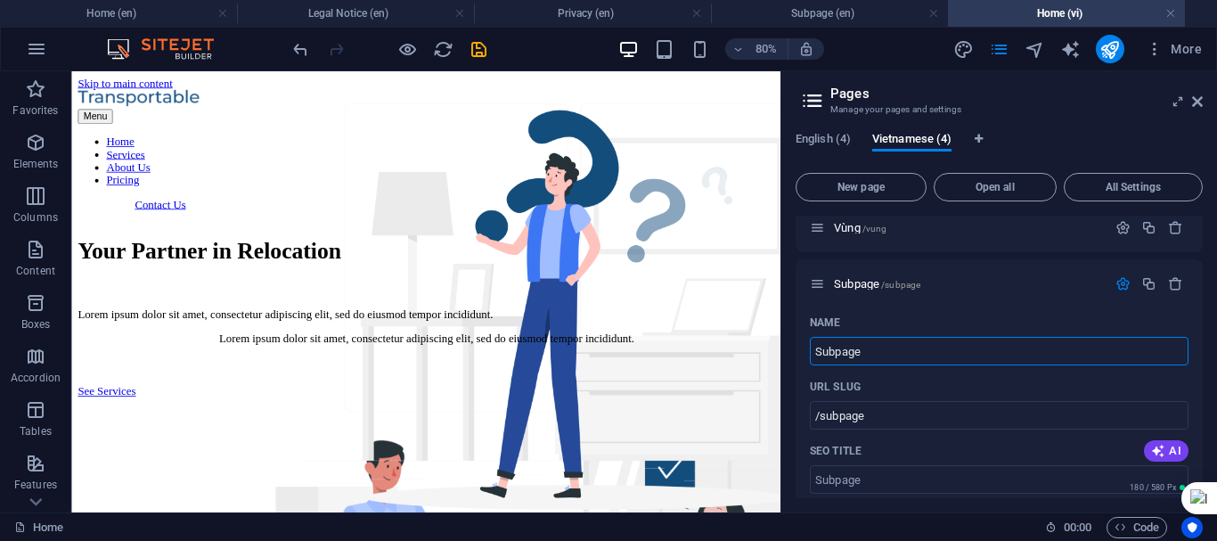
click at [900, 337] on input "Subpage" at bounding box center [999, 351] width 379 height 29
drag, startPoint x: 882, startPoint y: 336, endPoint x: 813, endPoint y: 324, distance: 70.5
click at [813, 337] on input "Subpage" at bounding box center [999, 351] width 379 height 29
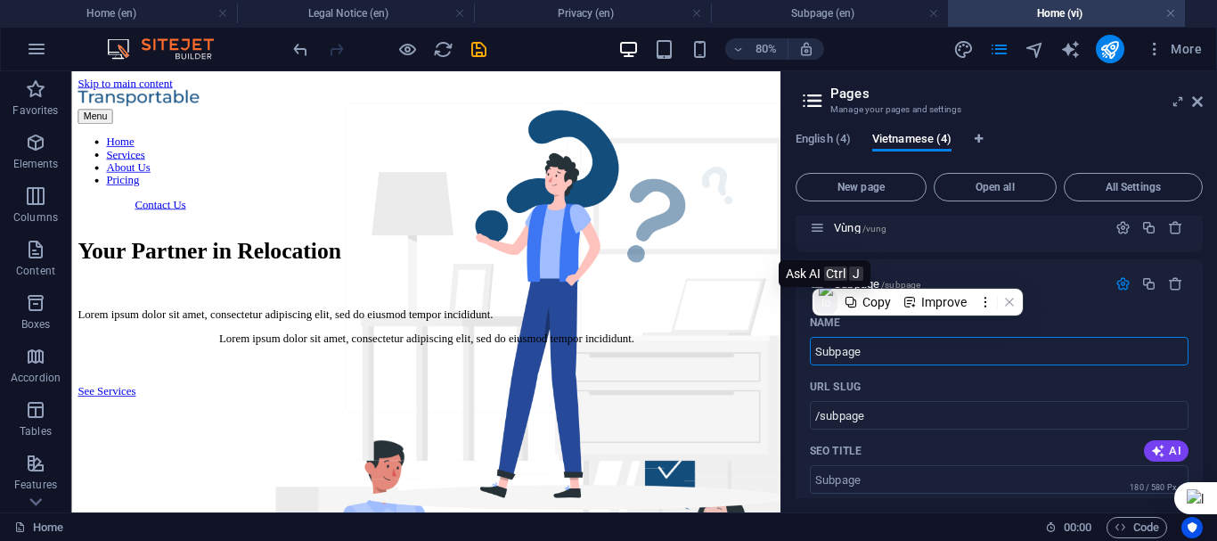
click at [828, 305] on img at bounding box center [826, 302] width 14 height 41
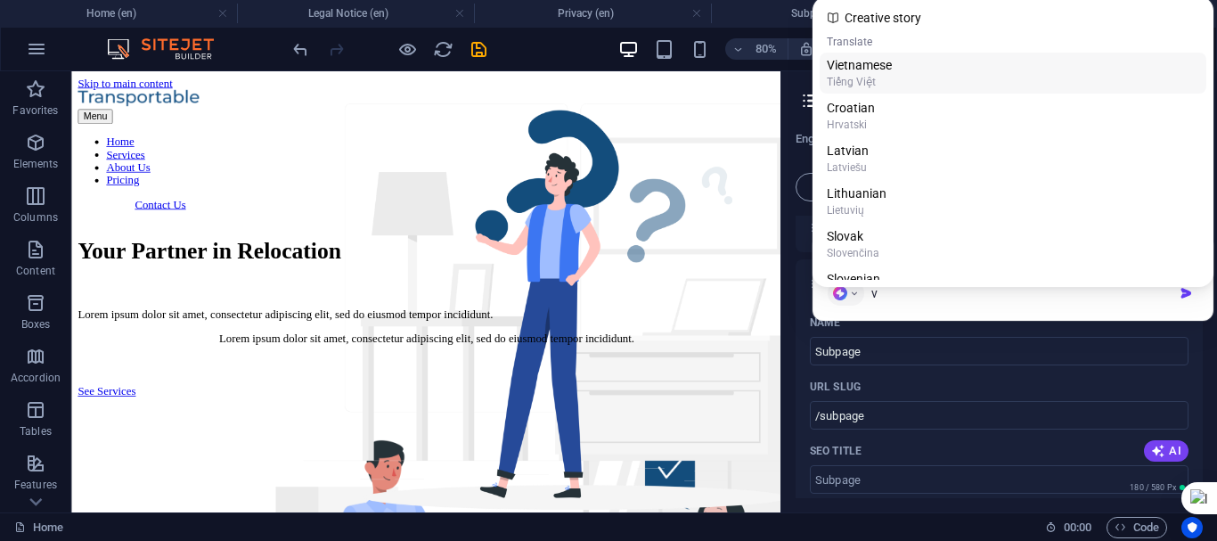
type input "v"
click at [874, 71] on div "Vietnamese" at bounding box center [1013, 65] width 372 height 18
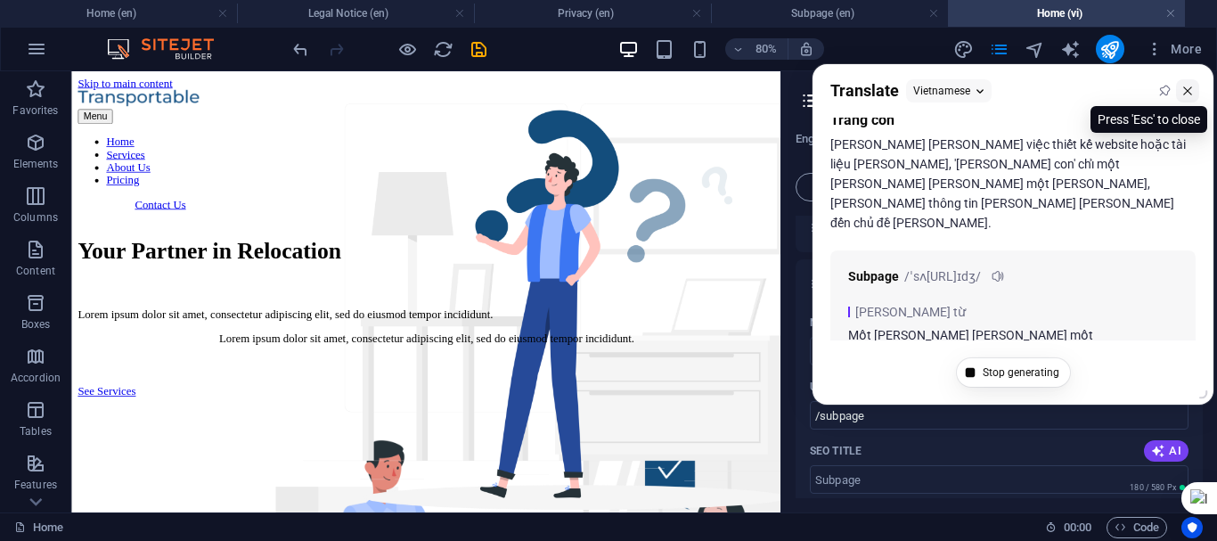
scroll to position [29, 0]
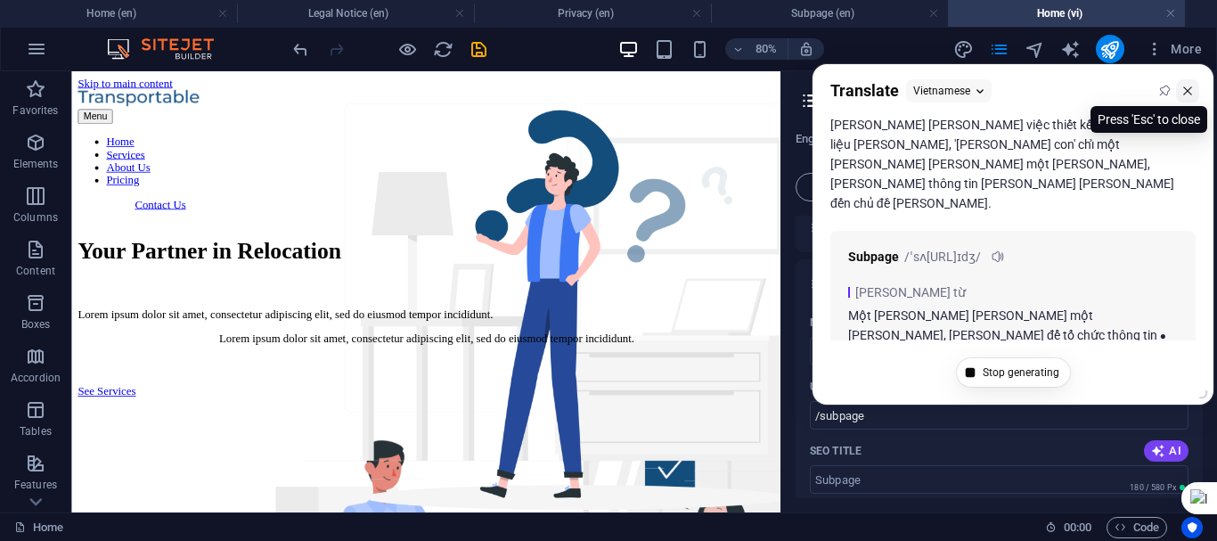
click at [1191, 87] on icon at bounding box center [1187, 90] width 8 height 8
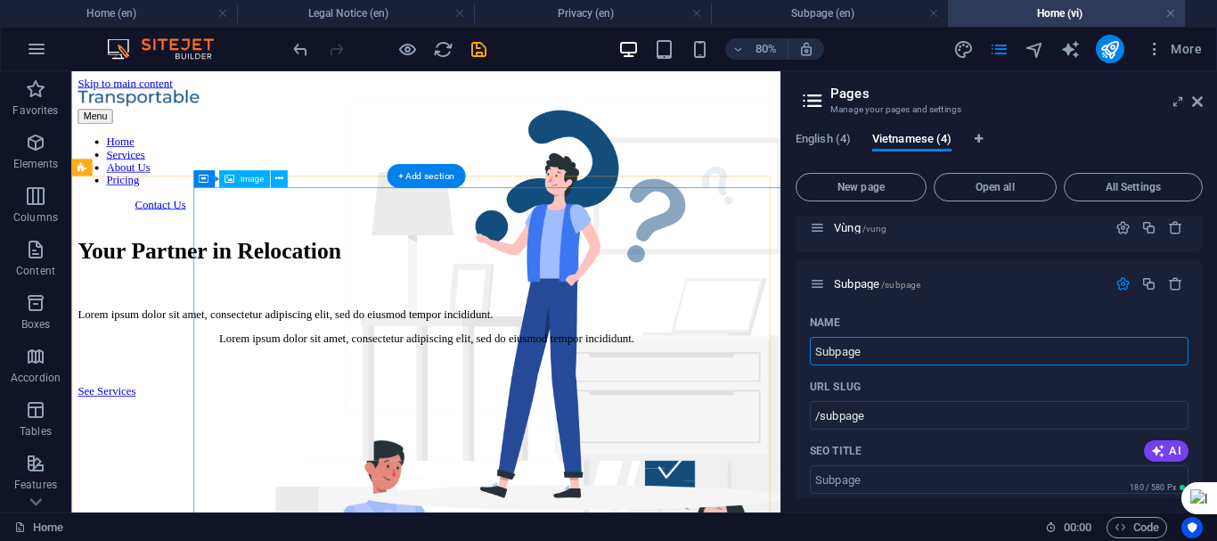
drag, startPoint x: 969, startPoint y: 400, endPoint x: 920, endPoint y: 379, distance: 53.5
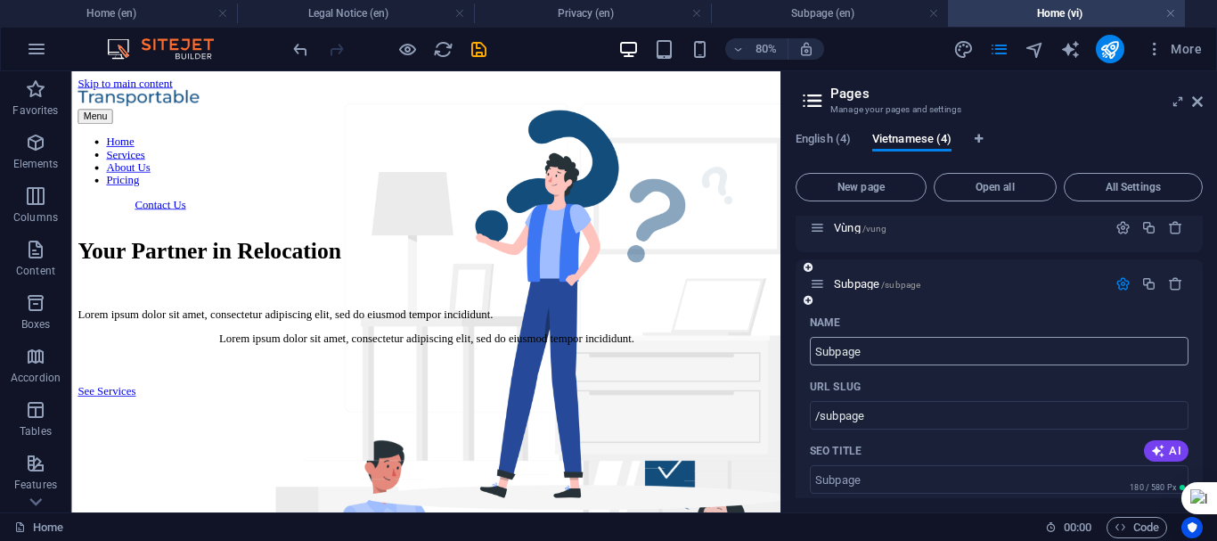
click at [903, 337] on input "Subpage" at bounding box center [999, 351] width 379 height 29
type input "S"
type input "/subpag"
type input "/"
type input "Tabg"
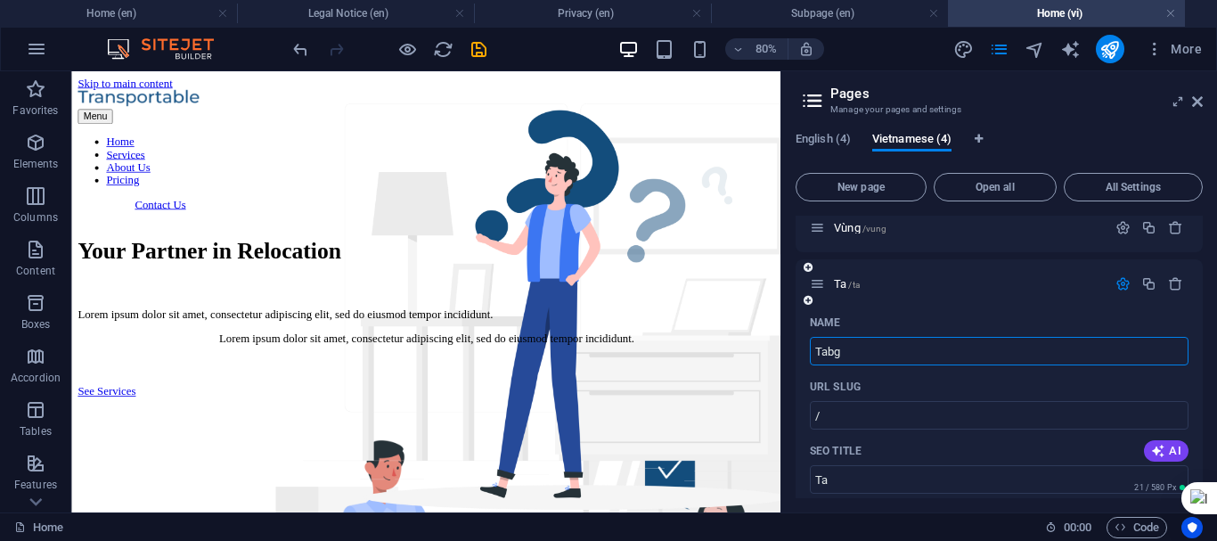
type input "/ta"
type input "Ta"
type input "Tabg con"
type input "/tabg-c"
type input "Tabg c"
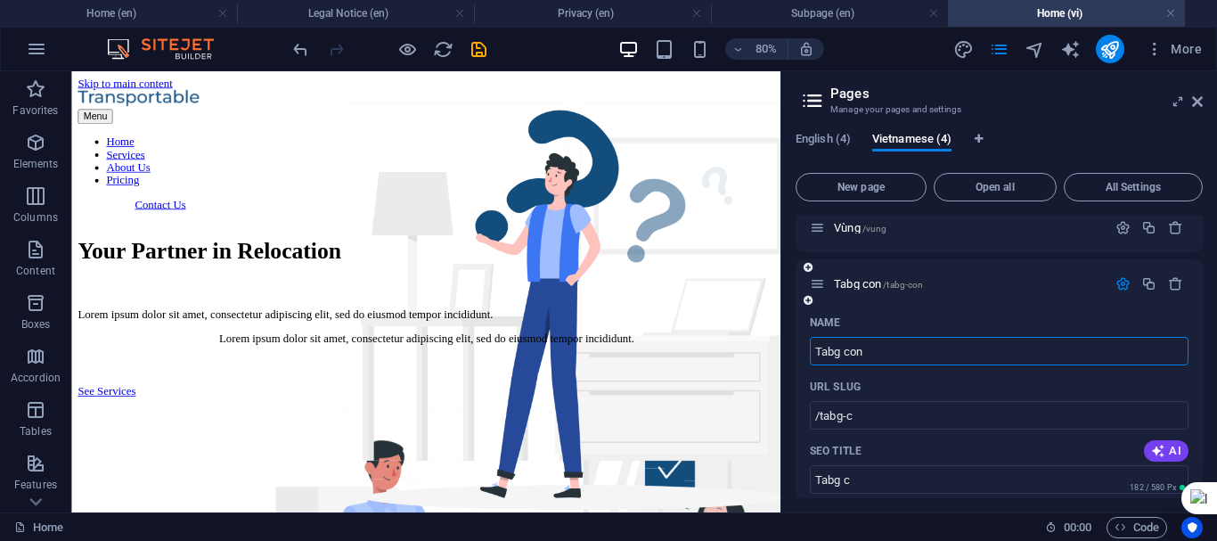
type input "Tabg con"
type input "/tabg-con"
type input "Tabg con"
type input "T"
type input "/t"
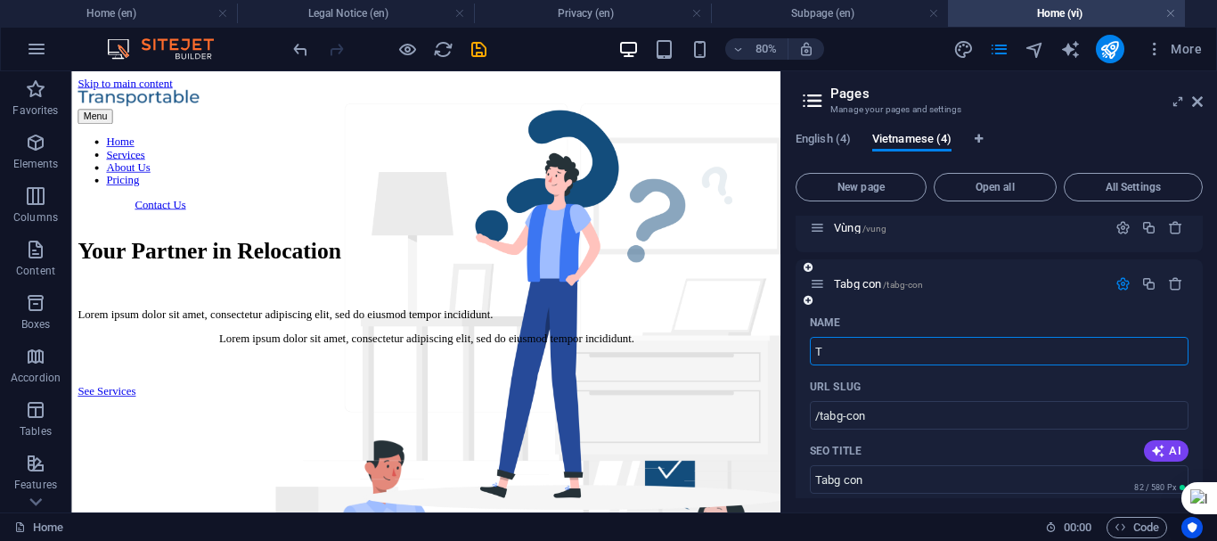
type input "T"
click at [1198, 102] on icon at bounding box center [1197, 101] width 11 height 14
click at [951, 102] on div "Menu Home Services About Us Pricing Contact Us" at bounding box center [514, 169] width 872 height 151
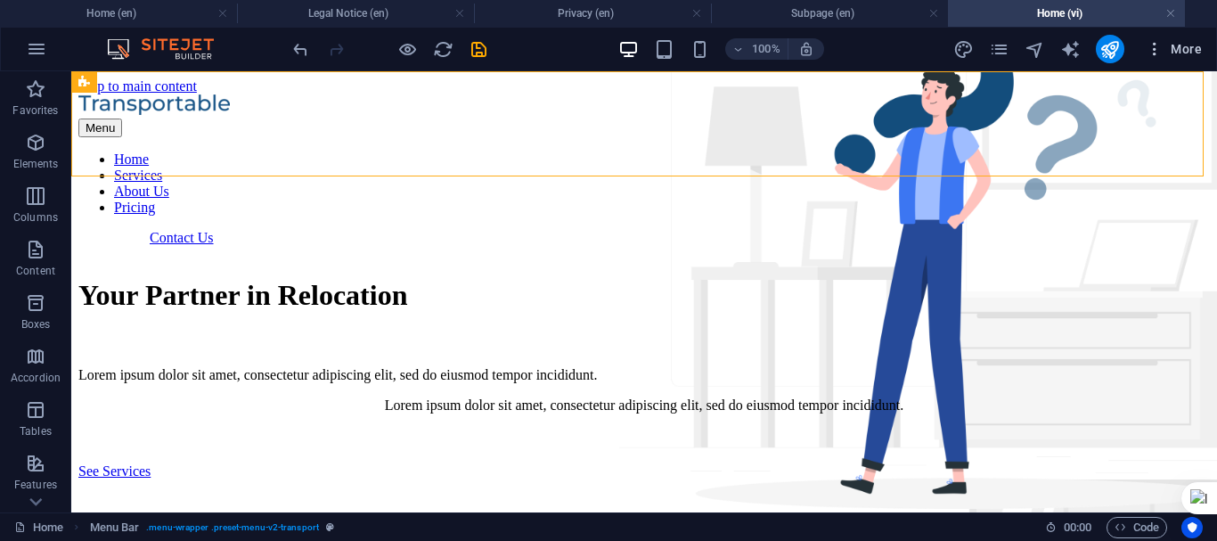
click at [1206, 49] on button "More" at bounding box center [1174, 49] width 70 height 29
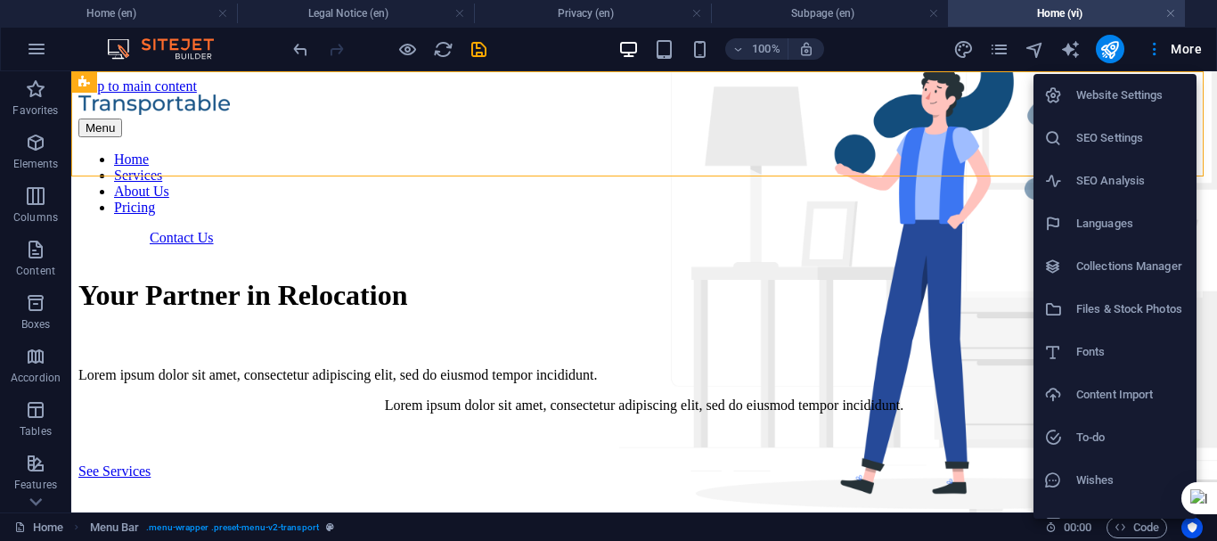
click at [1115, 217] on h6 "Languages" at bounding box center [1131, 223] width 110 height 21
select select "41"
select select "173"
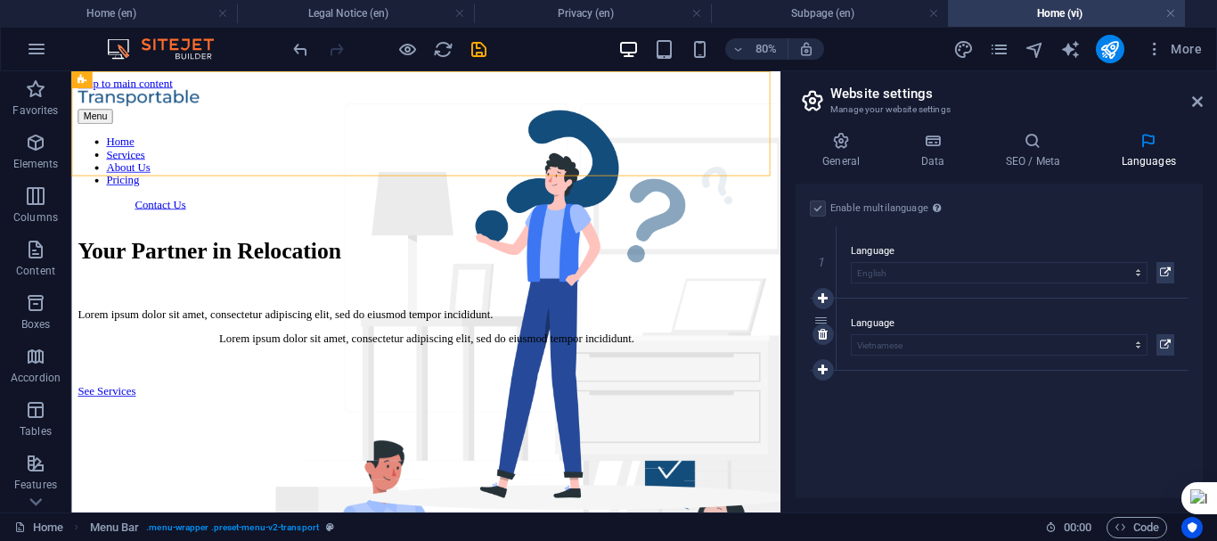
click at [821, 348] on div "2" at bounding box center [823, 333] width 27 height 71
click at [823, 333] on icon at bounding box center [823, 334] width 10 height 12
click at [1106, 41] on icon "publish" at bounding box center [1110, 49] width 20 height 20
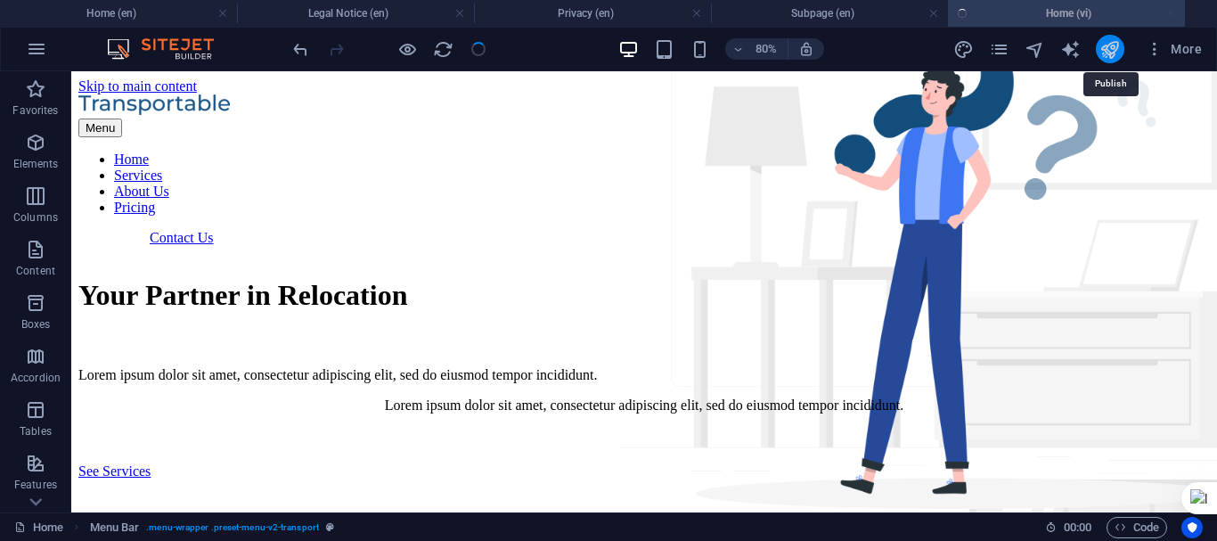
checkbox input "false"
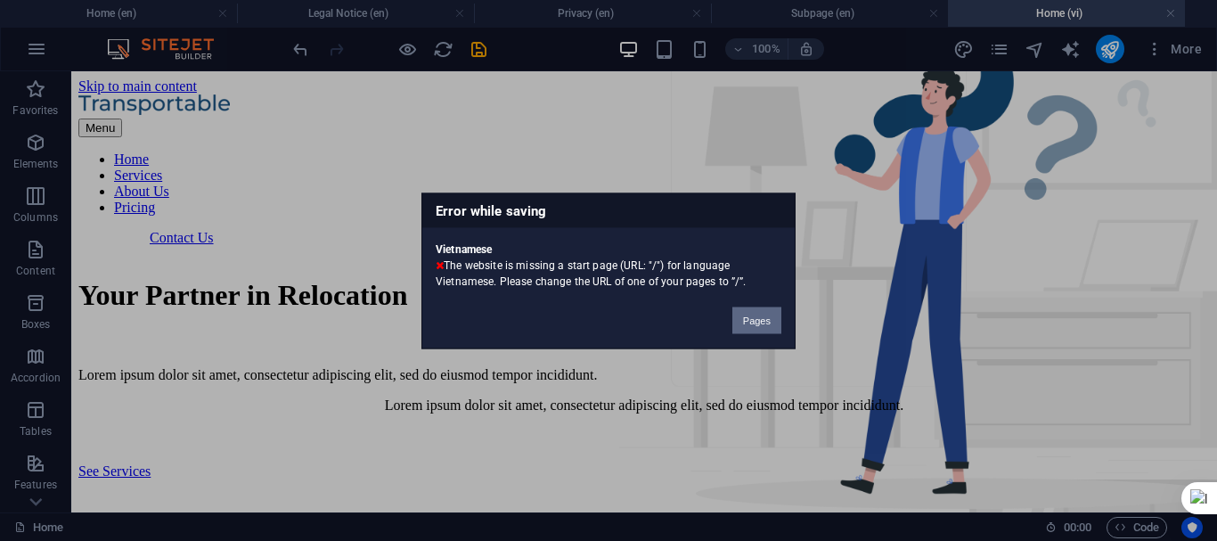
drag, startPoint x: 752, startPoint y: 320, endPoint x: 852, endPoint y: 310, distance: 100.3
click at [752, 320] on button "Pages" at bounding box center [756, 320] width 49 height 27
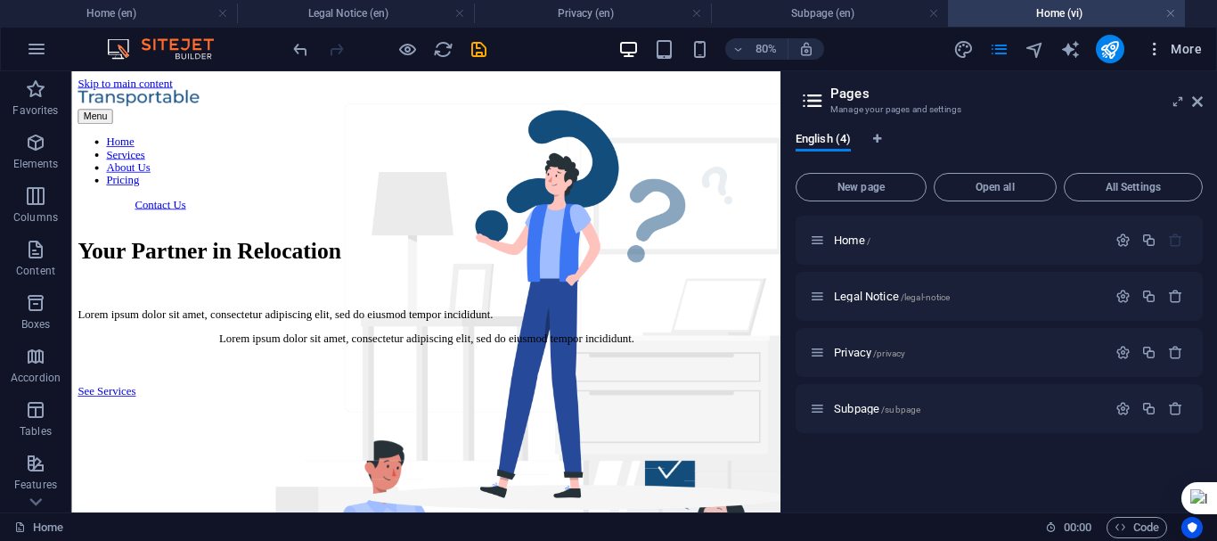
click at [1181, 49] on span "More" at bounding box center [1174, 49] width 56 height 18
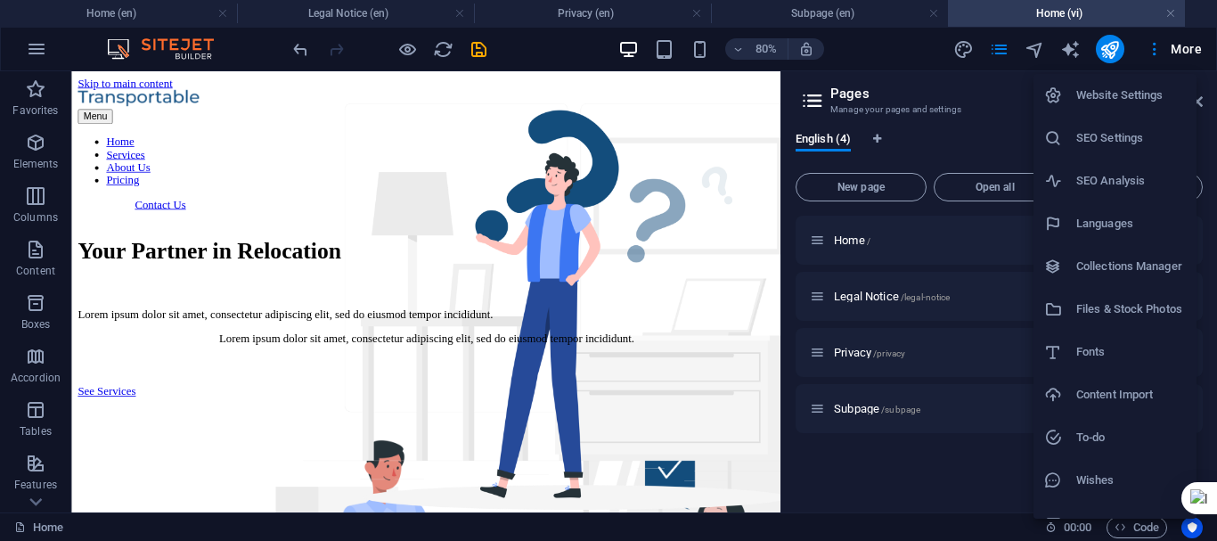
click at [1134, 217] on h6 "Languages" at bounding box center [1131, 223] width 110 height 21
select select "41"
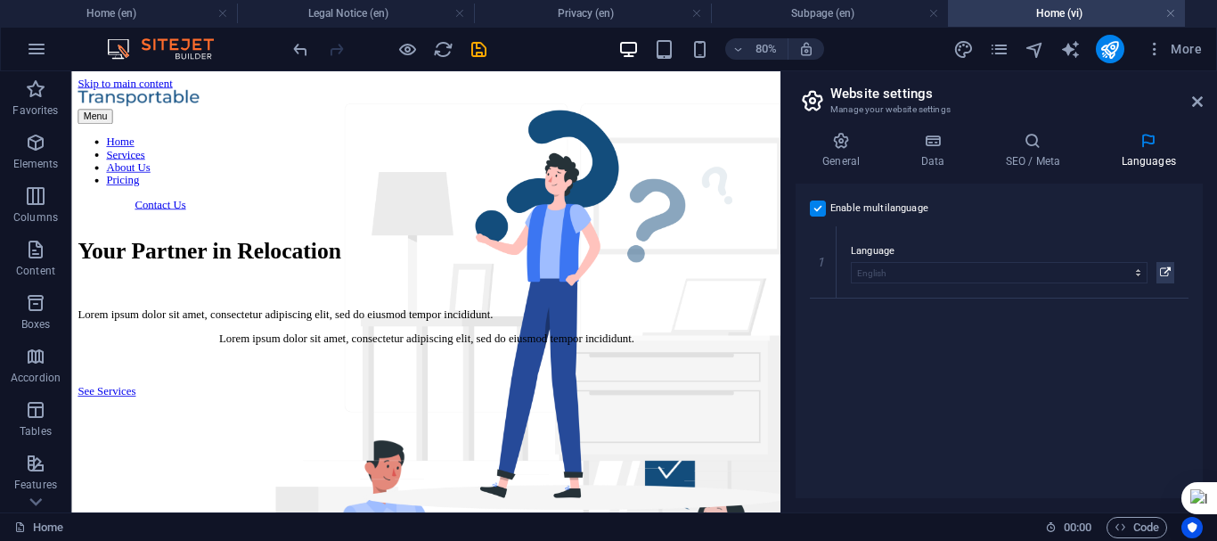
click at [914, 384] on div "Enable multilanguage To disable multilanguage delete all languages until only o…" at bounding box center [999, 341] width 407 height 315
click at [819, 210] on label at bounding box center [818, 208] width 16 height 16
click at [0, 0] on input "Enable multilanguage To disable multilanguage delete all languages until only o…" at bounding box center [0, 0] width 0 height 0
click at [1193, 98] on icon at bounding box center [1197, 101] width 11 height 14
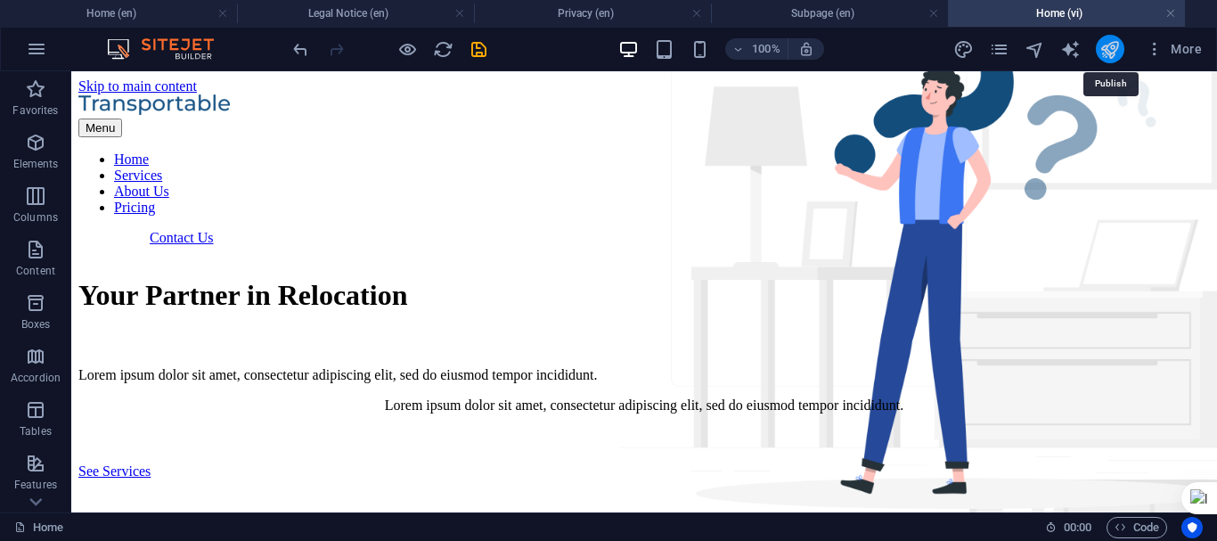
click at [1105, 46] on icon "publish" at bounding box center [1110, 49] width 20 height 20
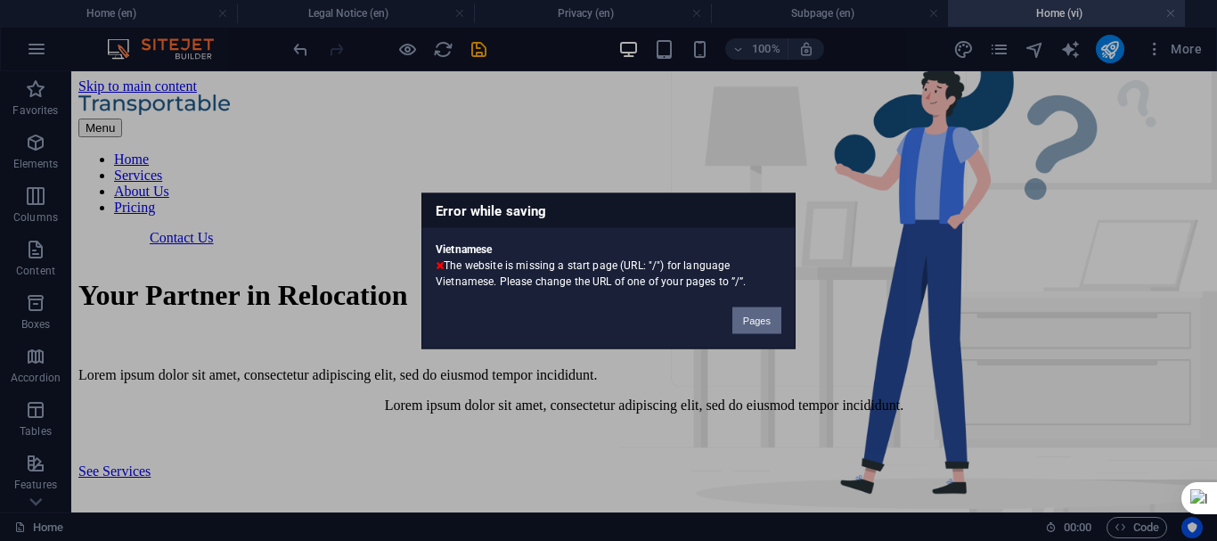
click at [762, 321] on button "Pages" at bounding box center [756, 320] width 49 height 27
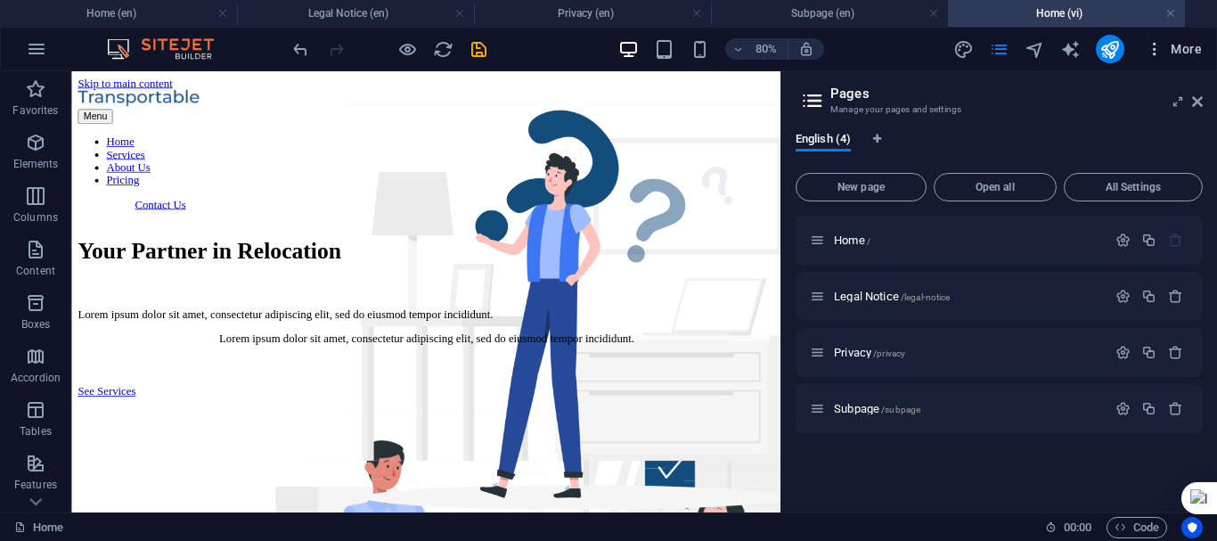
click at [1189, 51] on span "More" at bounding box center [1174, 49] width 56 height 18
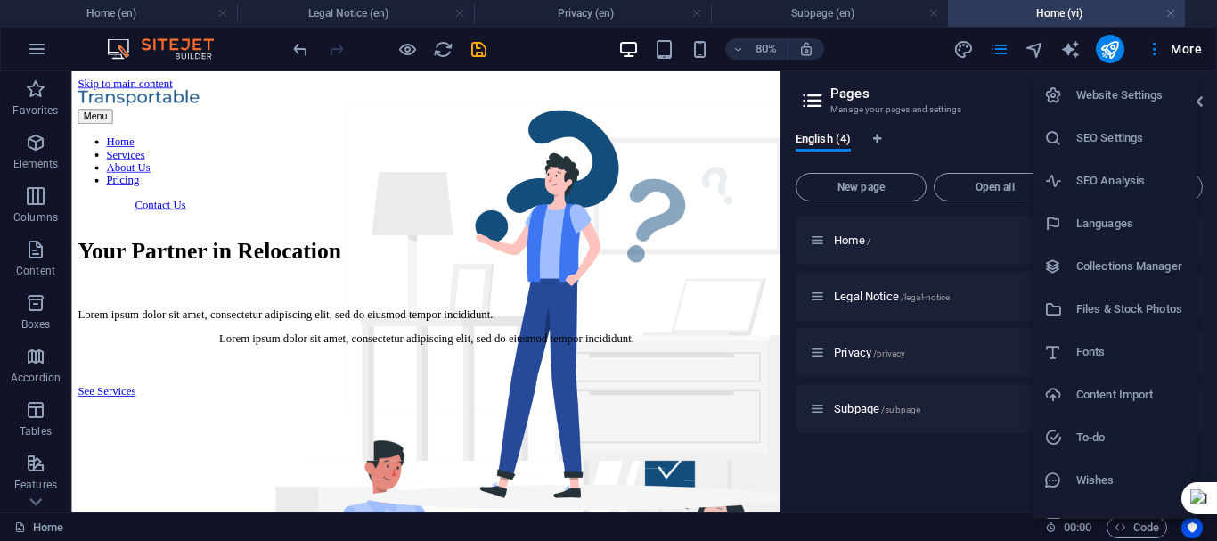
click at [1132, 225] on h6 "Languages" at bounding box center [1131, 223] width 110 height 21
select select "41"
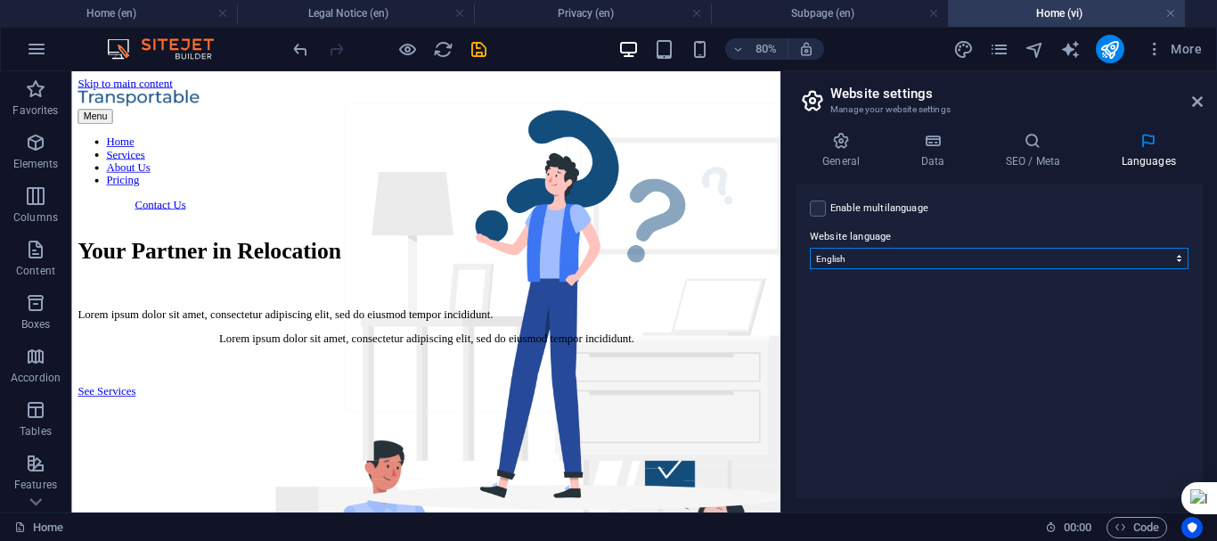
click at [1097, 259] on select "Abkhazian Afar Afrikaans Akan Albanian Amharic Arabic Aragonese Armenian Assame…" at bounding box center [999, 258] width 379 height 21
click at [978, 360] on div "Enable multilanguage To disable multilanguage delete all languages until only o…" at bounding box center [999, 341] width 407 height 315
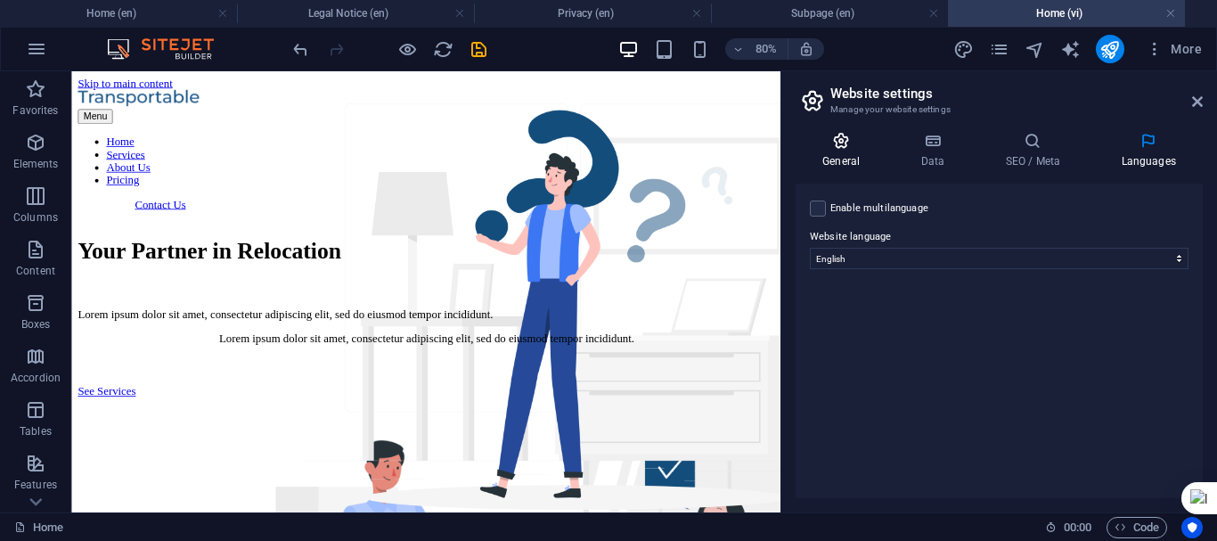
click at [846, 152] on h4 "General" at bounding box center [845, 150] width 98 height 37
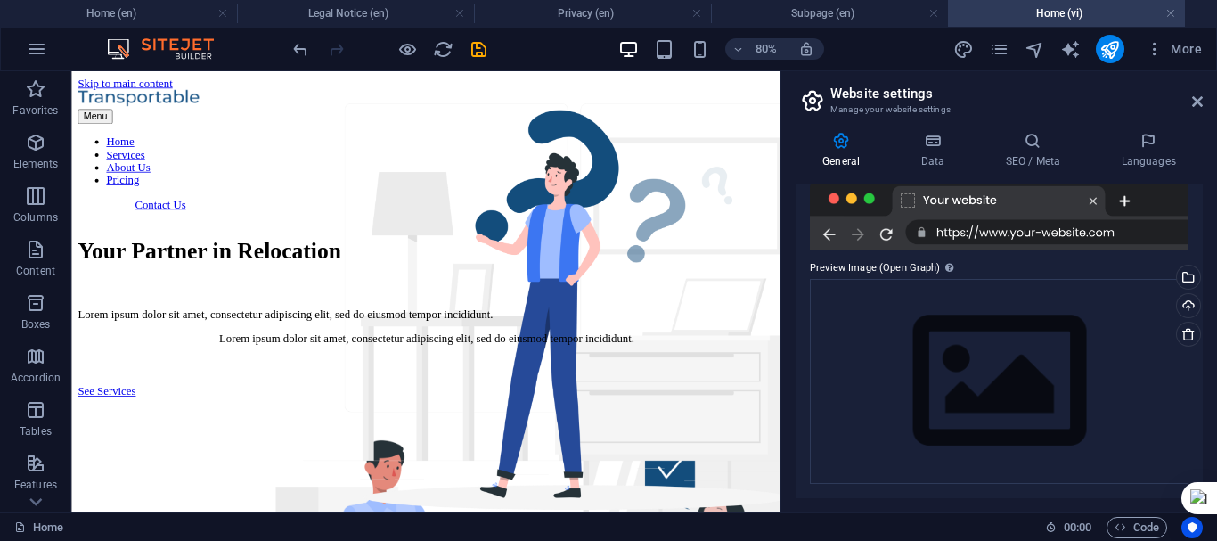
scroll to position [0, 0]
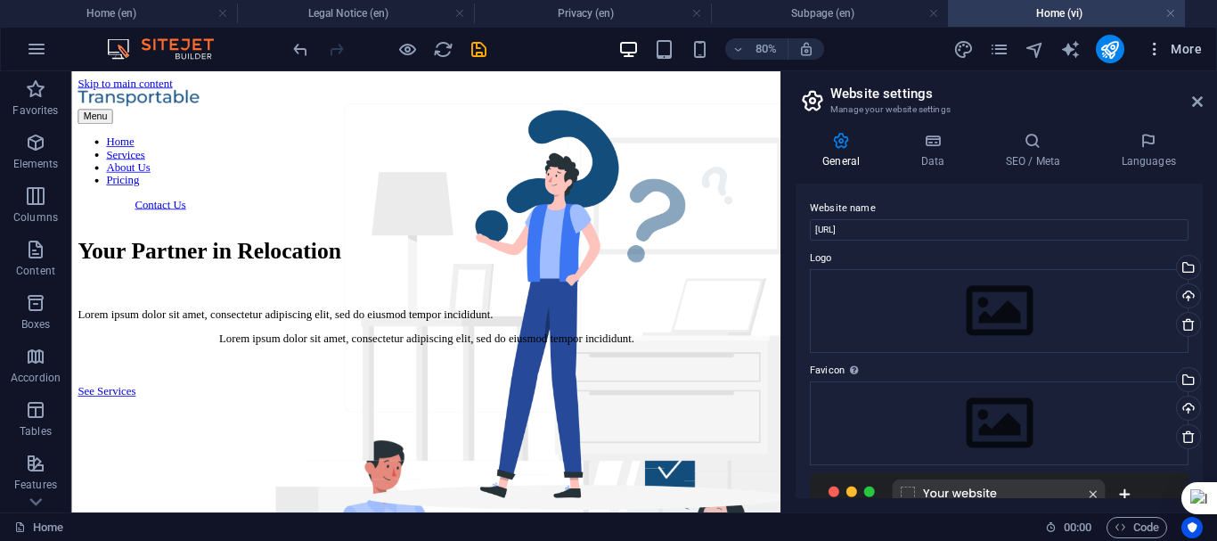
click at [1186, 58] on button "More" at bounding box center [1174, 49] width 70 height 29
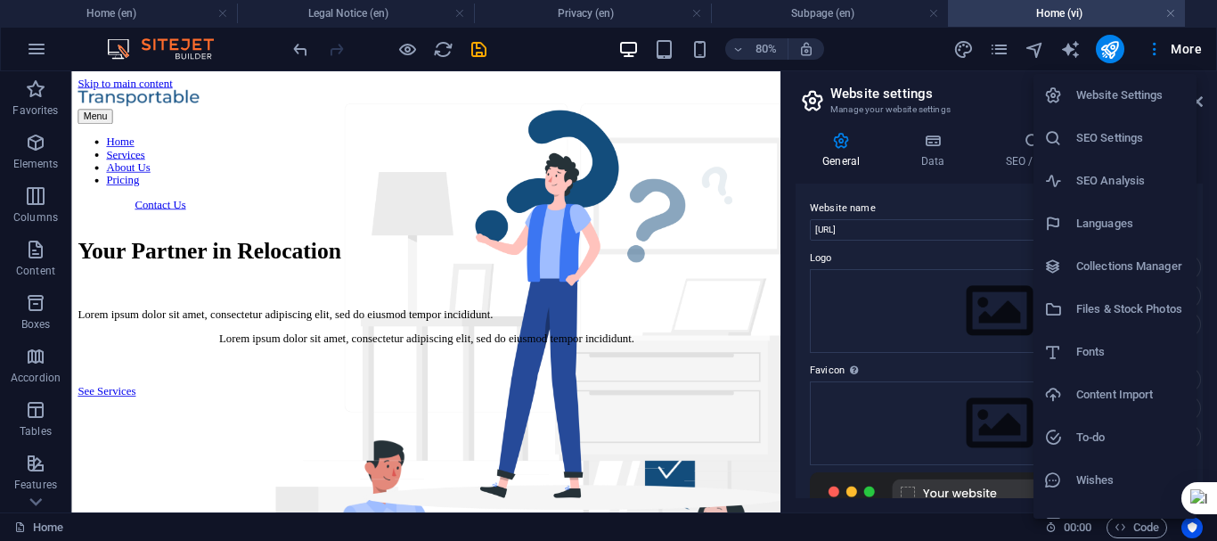
click at [1173, 12] on div at bounding box center [608, 270] width 1217 height 541
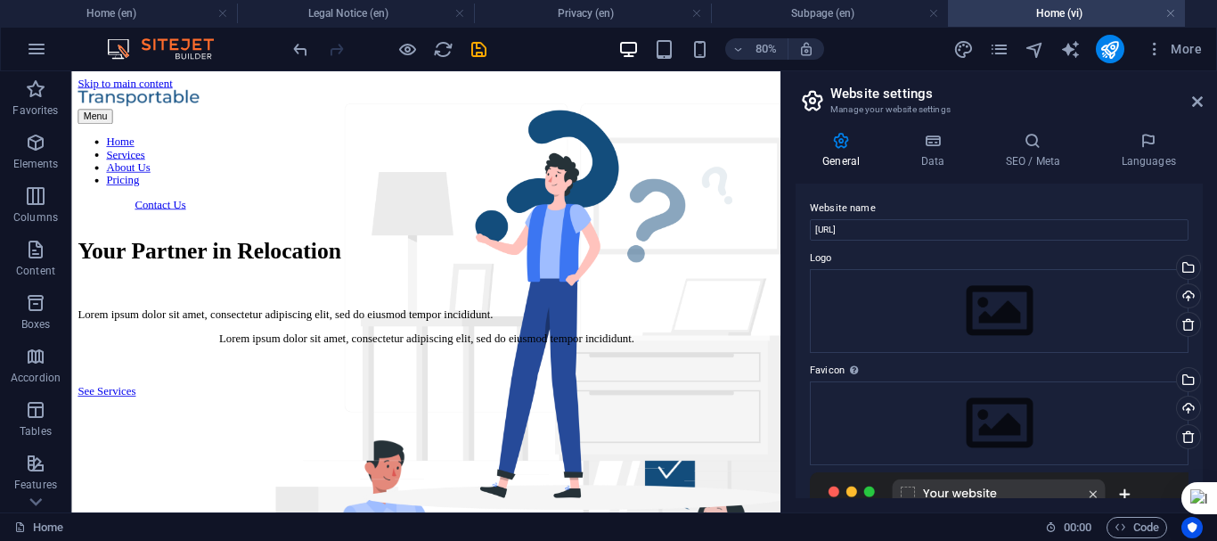
click at [1173, 12] on link at bounding box center [1170, 13] width 11 height 17
click at [1161, 11] on ul "Home (en) Legal Notice (en) Privacy (en) Subpage (en) Home (vi)" at bounding box center [608, 13] width 1217 height 27
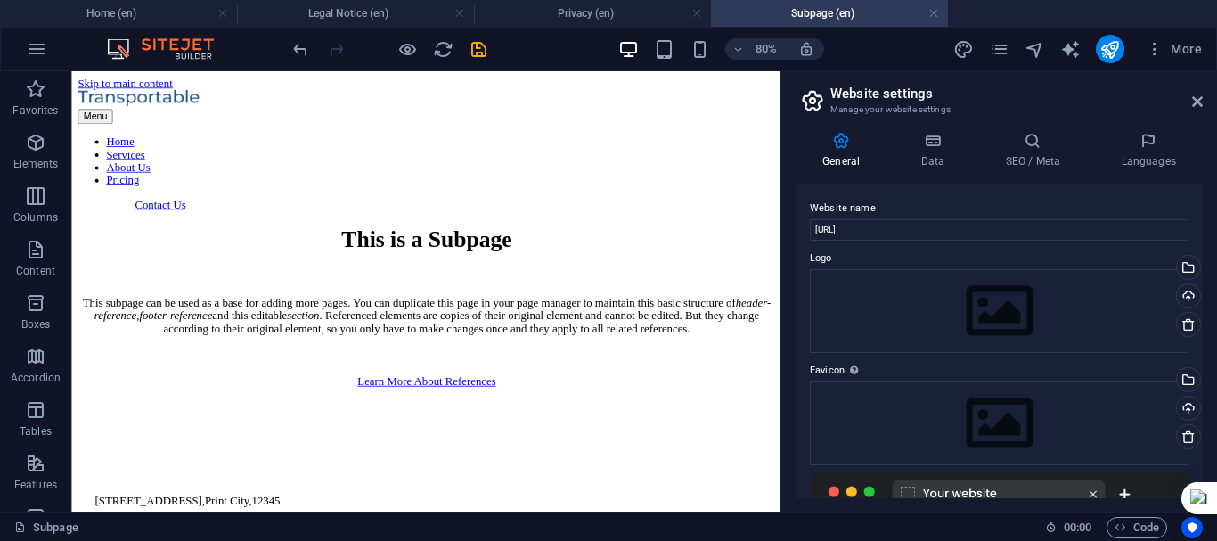
scroll to position [87, 0]
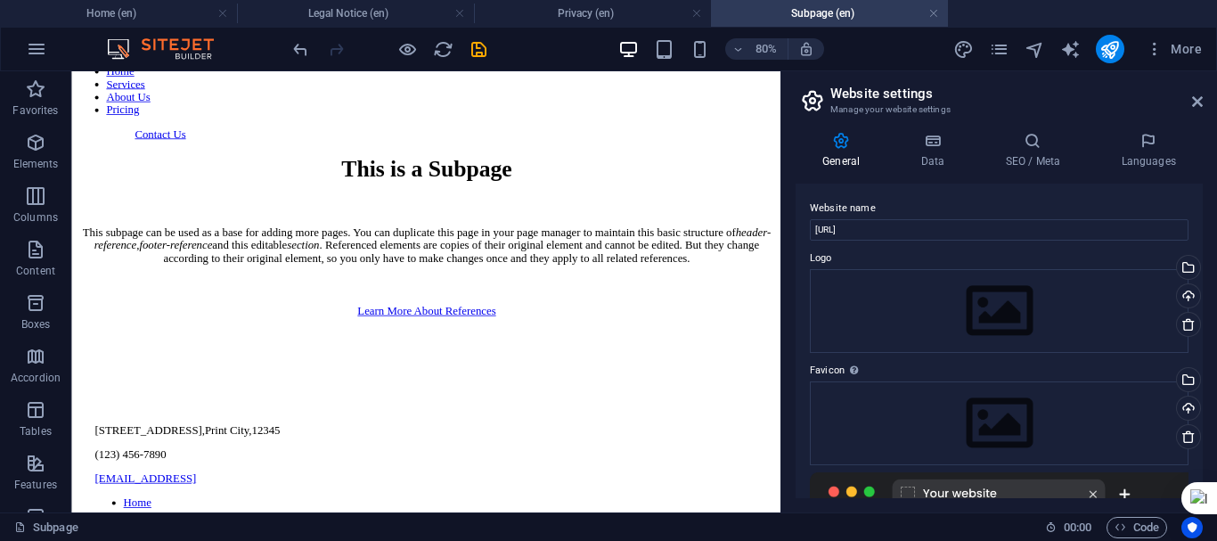
click at [1161, 11] on ul "Home (en) Legal Notice (en) Privacy (en) Subpage (en)" at bounding box center [608, 13] width 1217 height 27
click at [932, 10] on link at bounding box center [933, 13] width 11 height 17
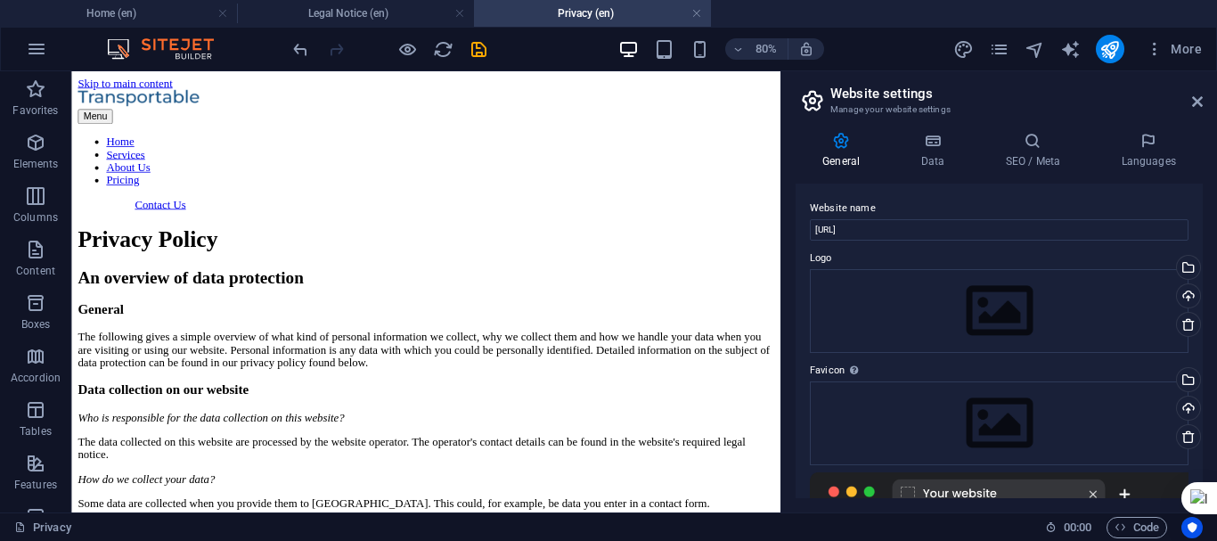
click at [683, 12] on h4 "Privacy (en)" at bounding box center [592, 14] width 237 height 20
click at [456, 11] on link at bounding box center [459, 13] width 11 height 17
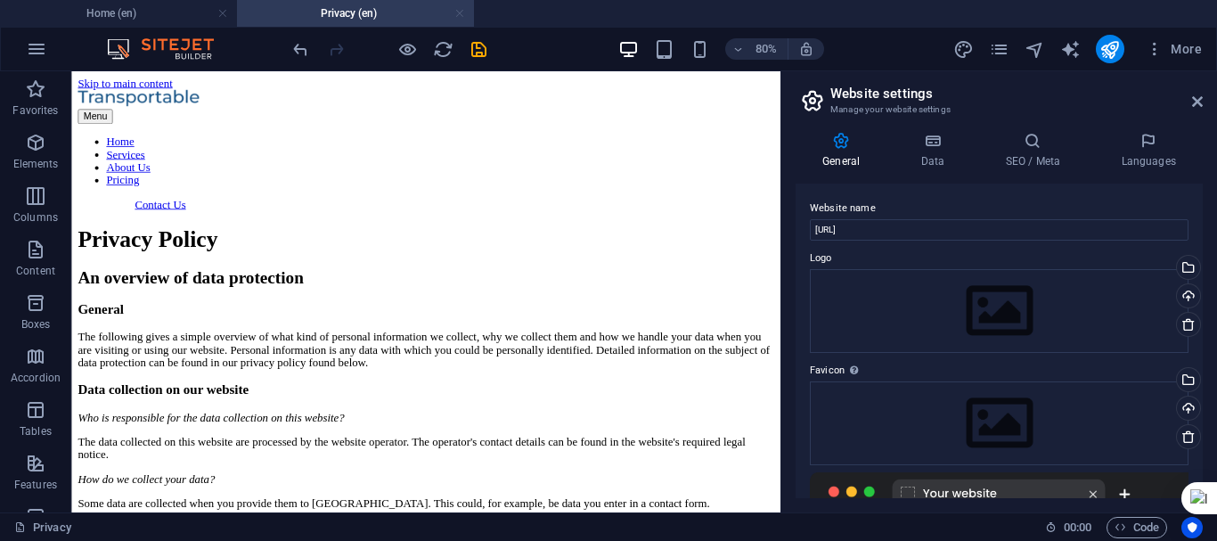
click at [460, 13] on link at bounding box center [459, 13] width 11 height 17
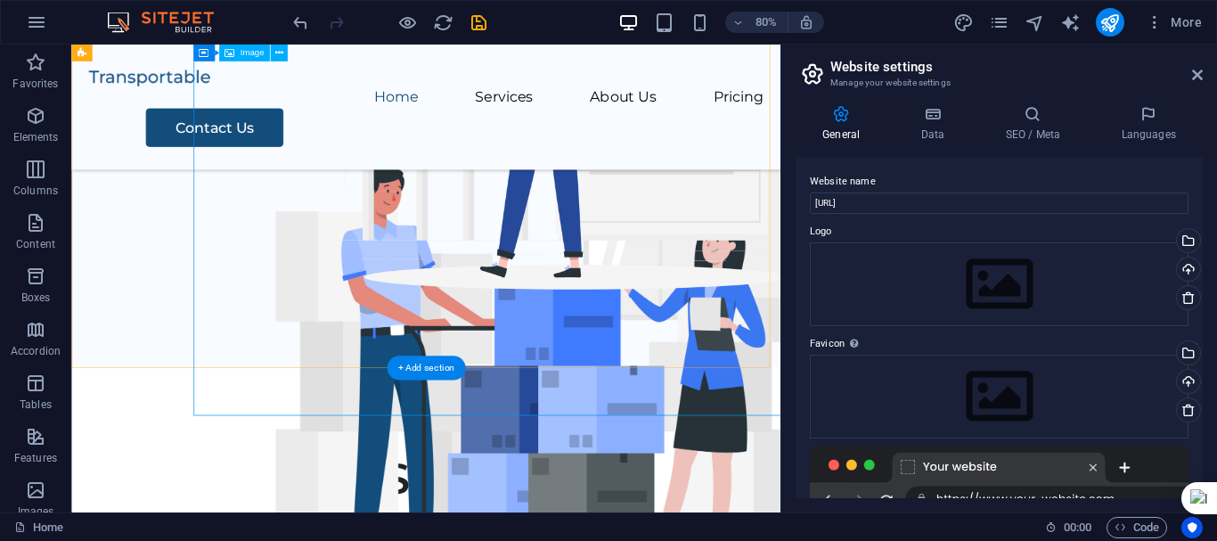
scroll to position [0, 0]
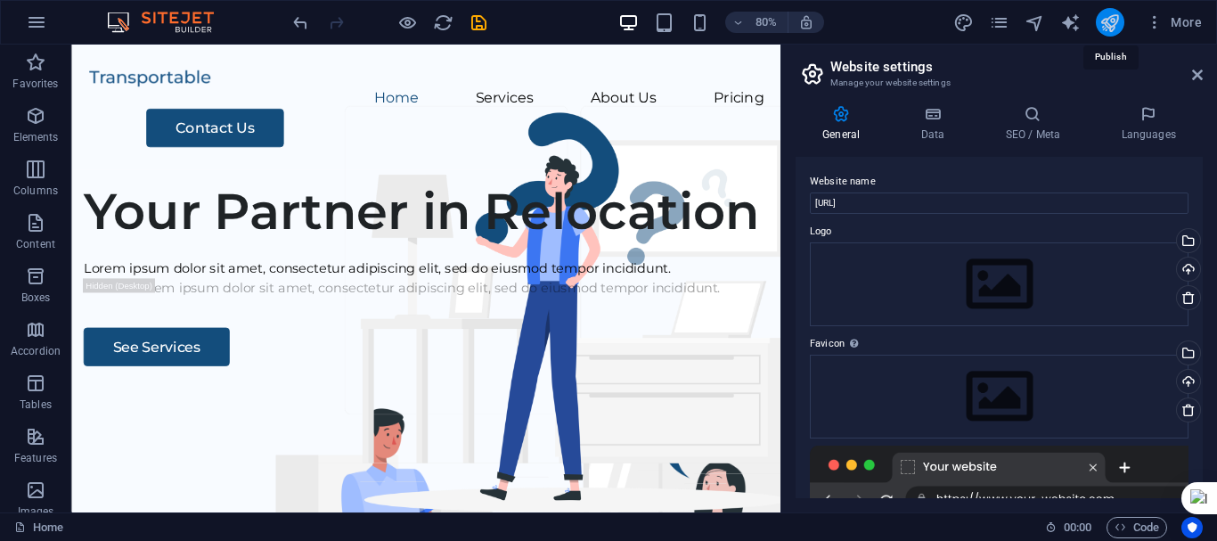
click at [1100, 20] on icon "publish" at bounding box center [1110, 22] width 20 height 20
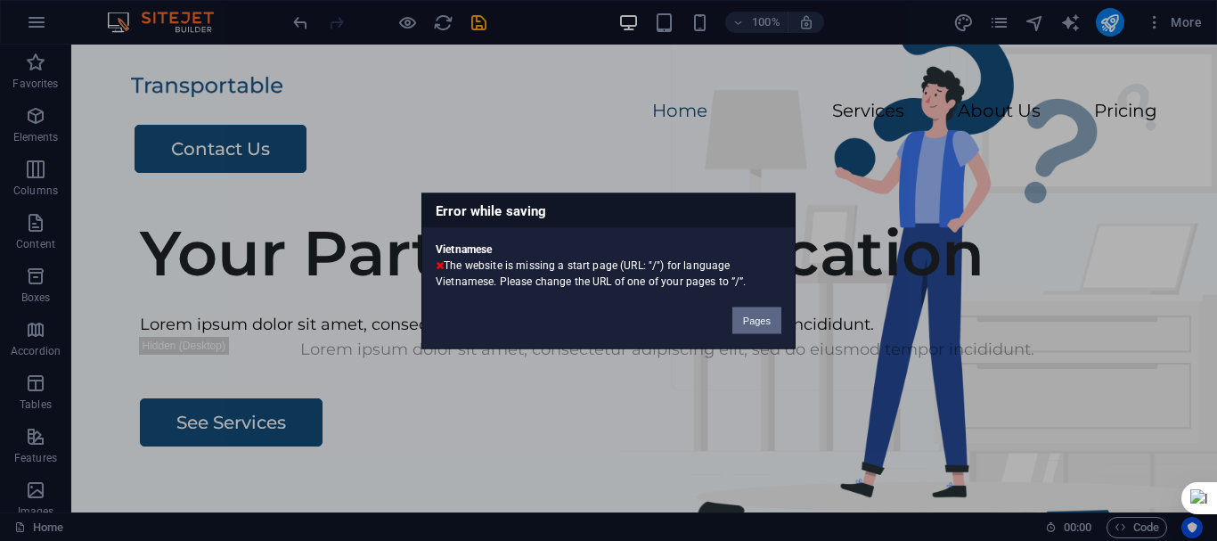
click at [763, 328] on button "Pages" at bounding box center [756, 320] width 49 height 27
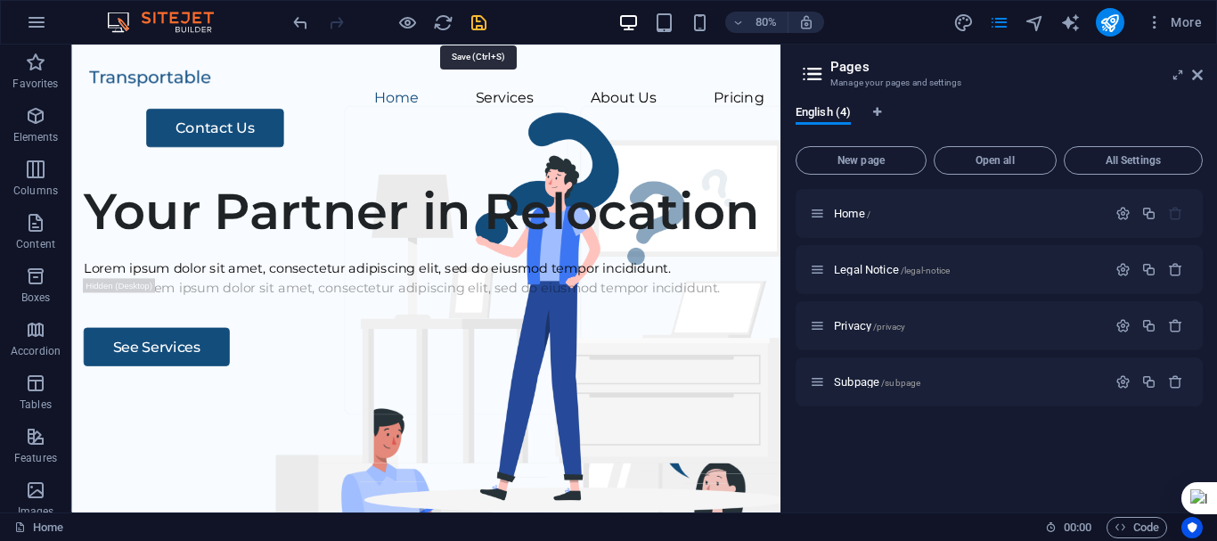
click at [474, 22] on icon "save" at bounding box center [479, 22] width 20 height 20
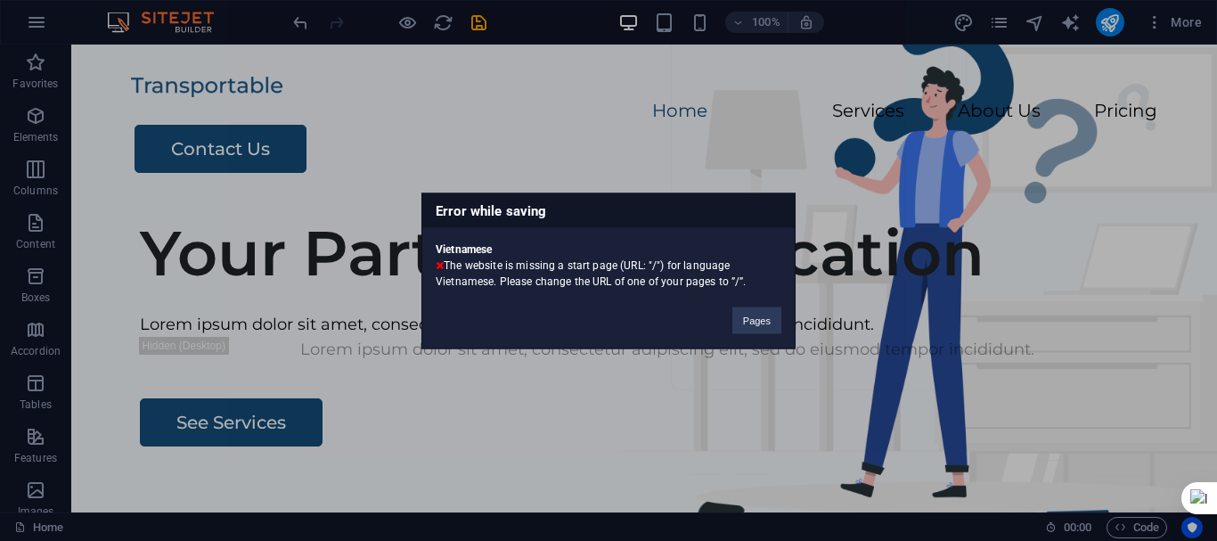
click at [477, 20] on div "Error while saving Vietnamese The website is missing a start page (URL: "/") fo…" at bounding box center [608, 270] width 1217 height 541
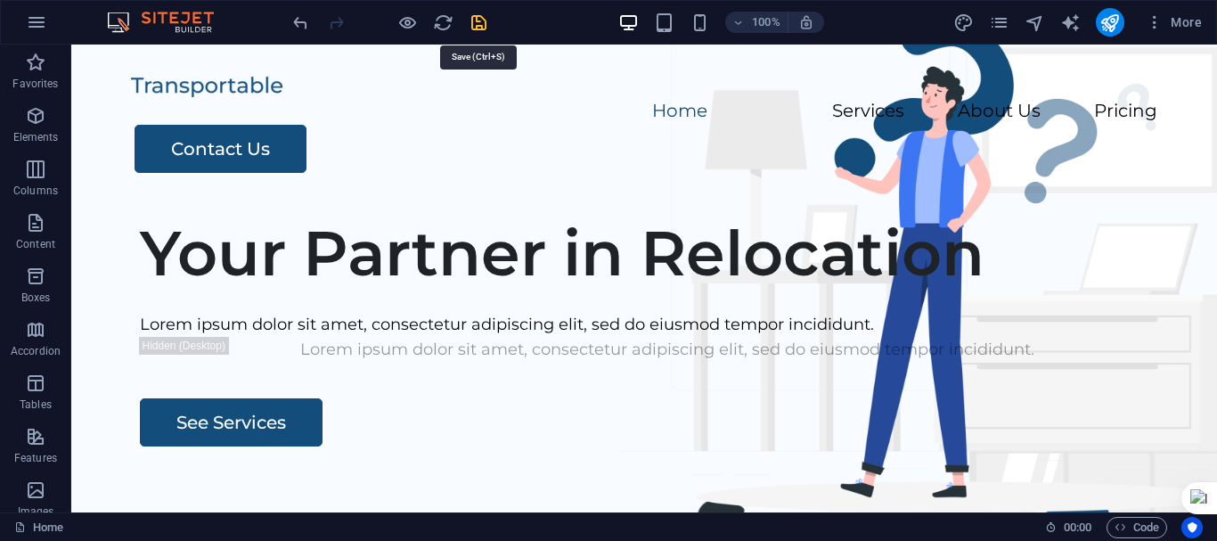
click at [478, 24] on icon "save" at bounding box center [479, 22] width 20 height 20
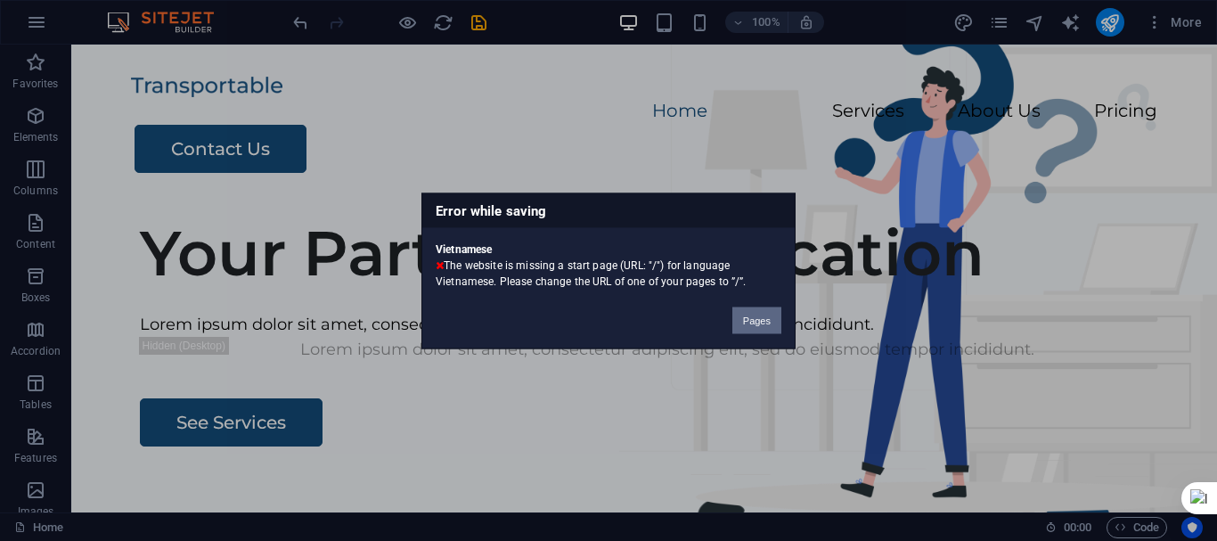
click at [759, 326] on button "Pages" at bounding box center [756, 320] width 49 height 27
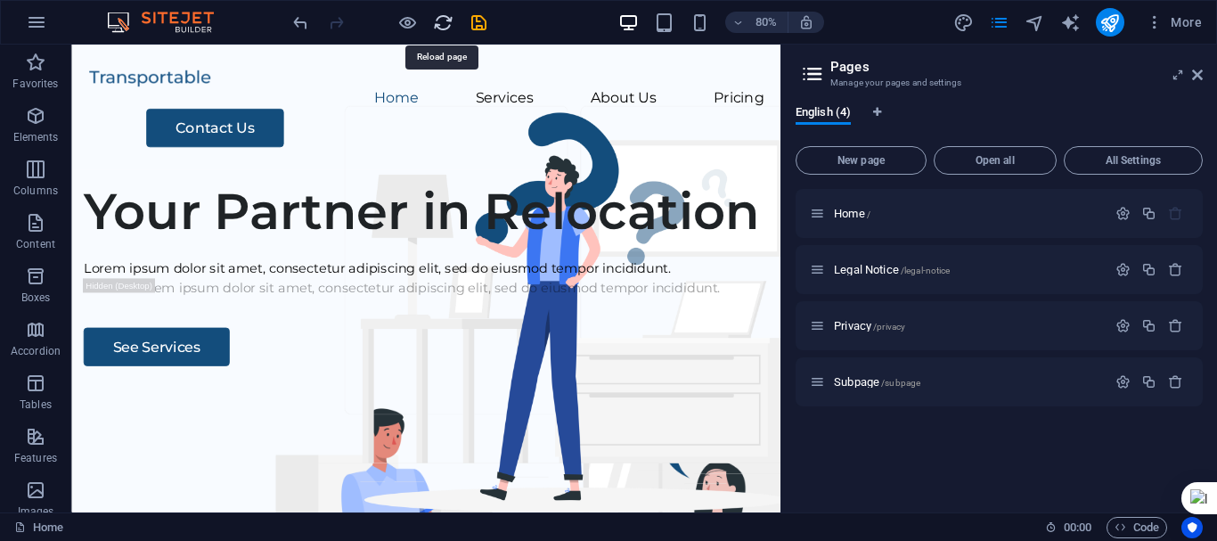
click at [437, 20] on icon "reload" at bounding box center [443, 22] width 20 height 20
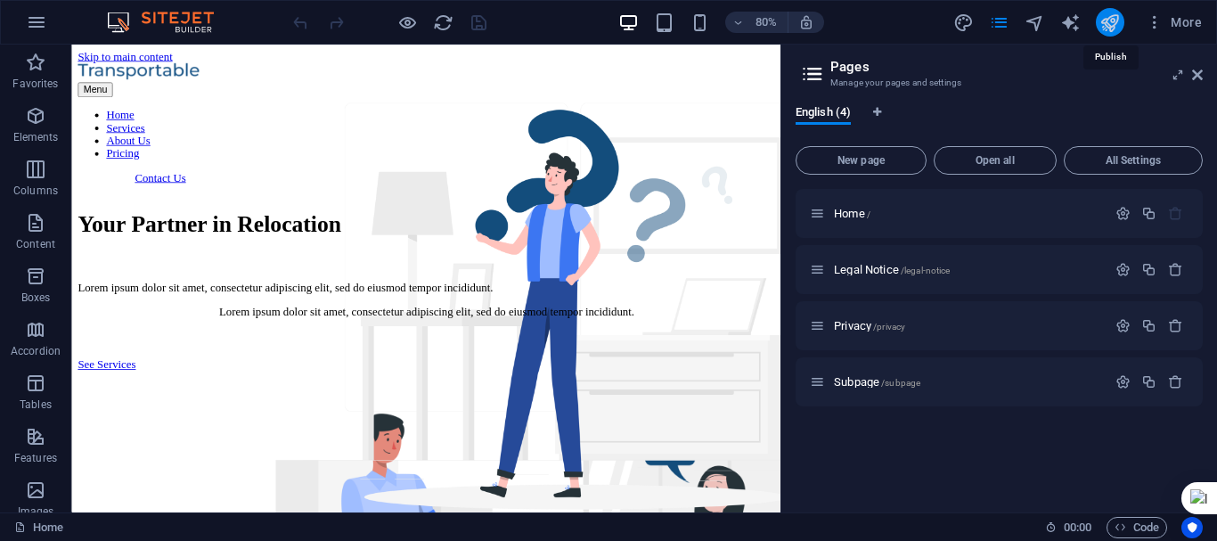
click at [1111, 23] on icon "publish" at bounding box center [1110, 22] width 20 height 20
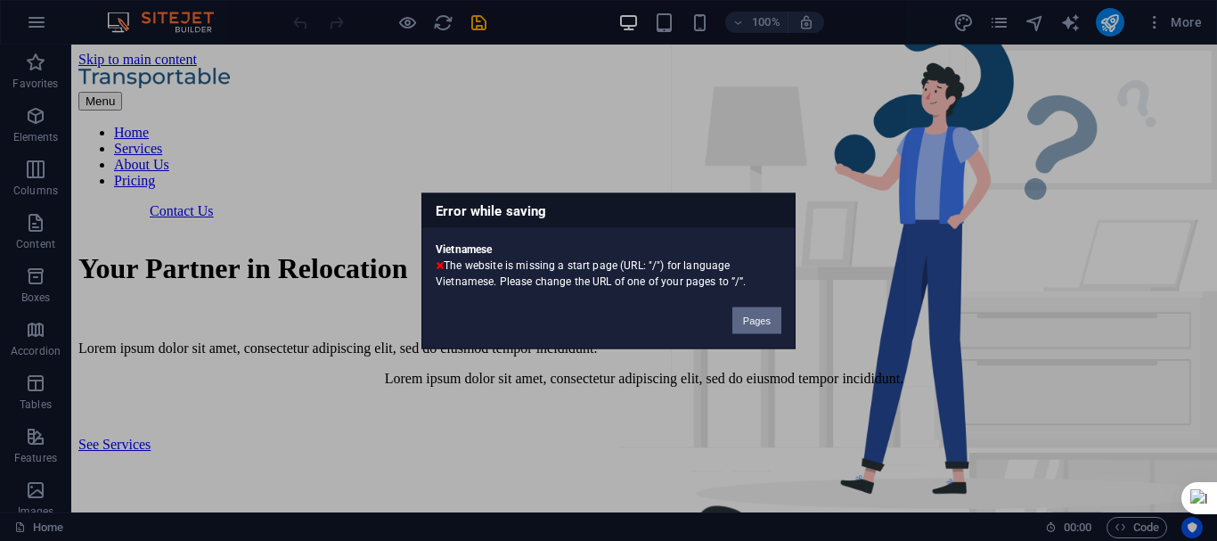
click at [764, 310] on button "Pages" at bounding box center [756, 320] width 49 height 27
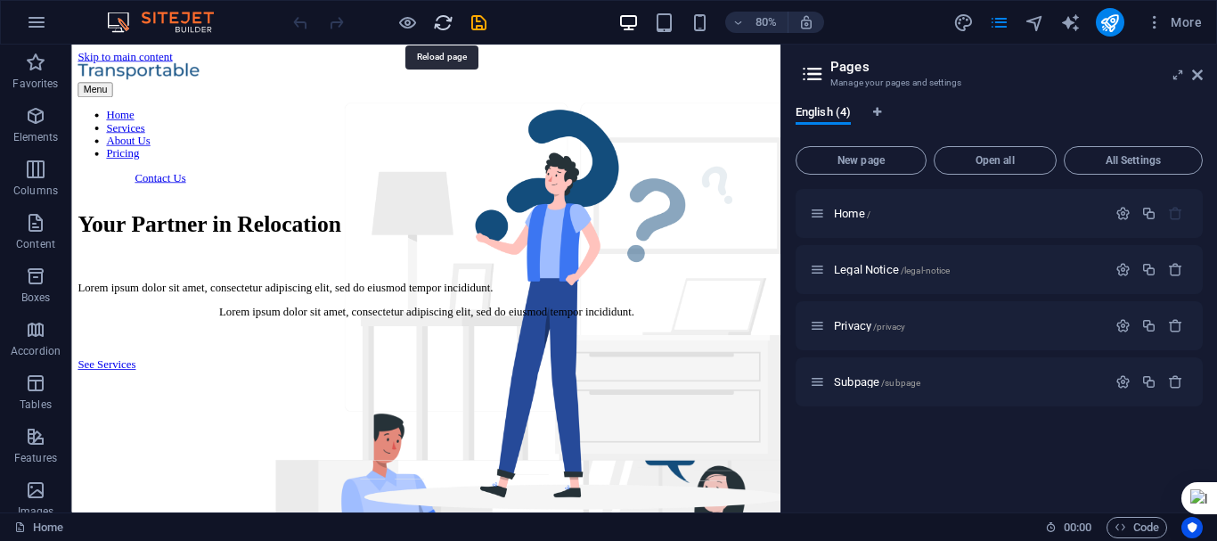
click at [443, 20] on icon "reload" at bounding box center [443, 22] width 20 height 20
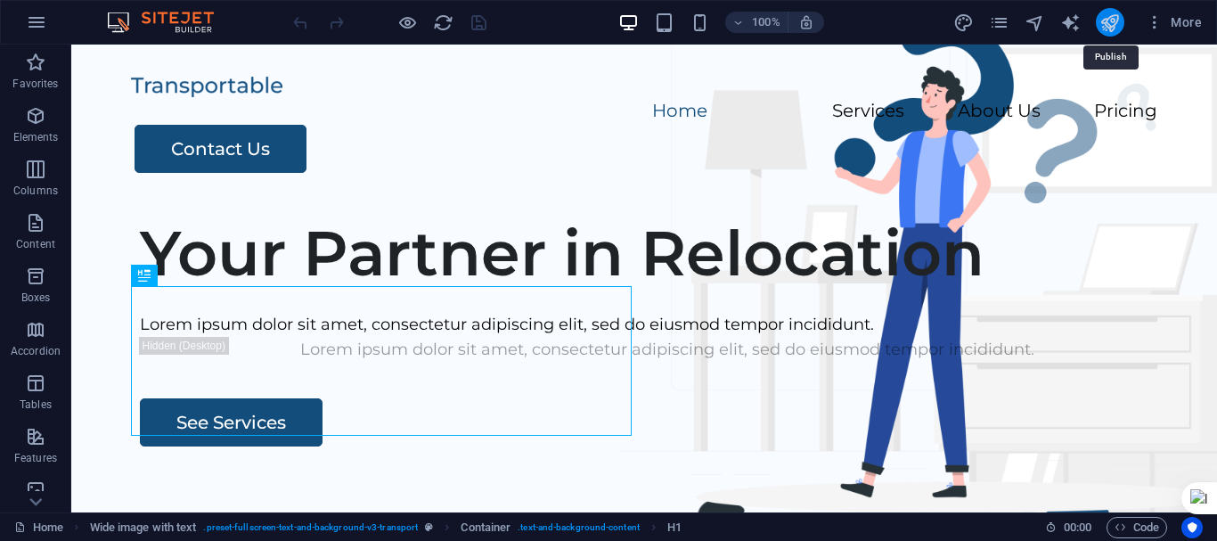
click at [1111, 24] on icon "publish" at bounding box center [1110, 22] width 20 height 20
